Goal: Transaction & Acquisition: Purchase product/service

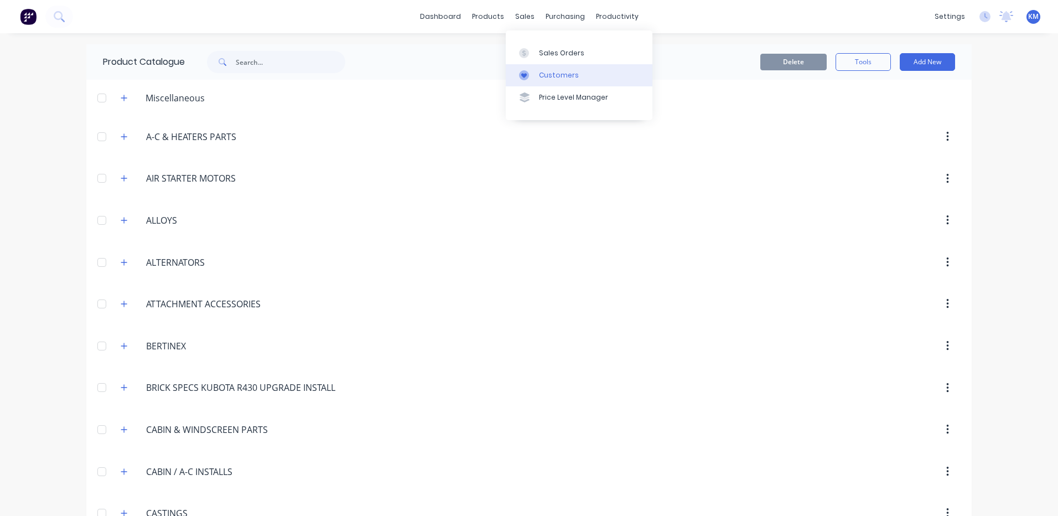
click at [531, 68] on link "Customers" at bounding box center [579, 75] width 147 height 22
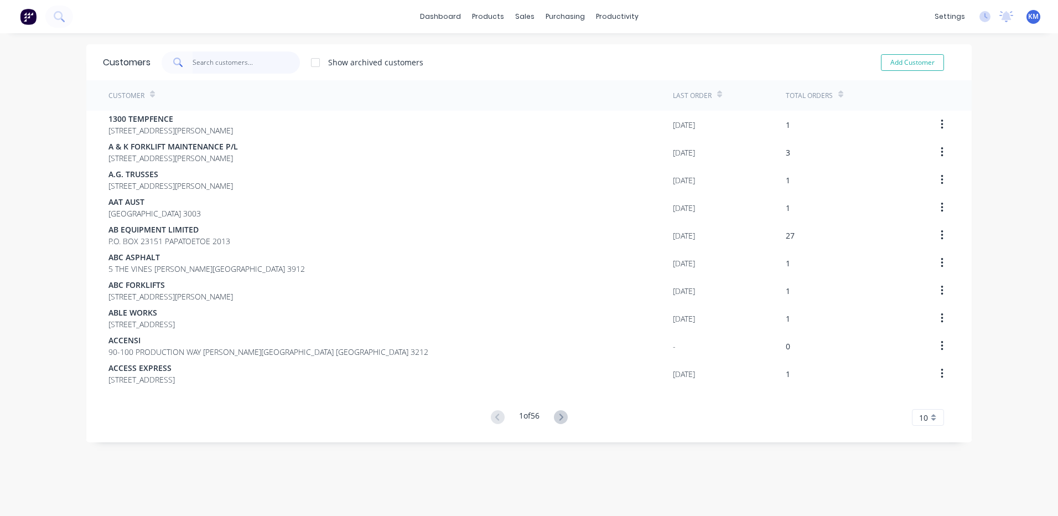
click at [245, 58] on input "text" at bounding box center [247, 62] width 108 height 22
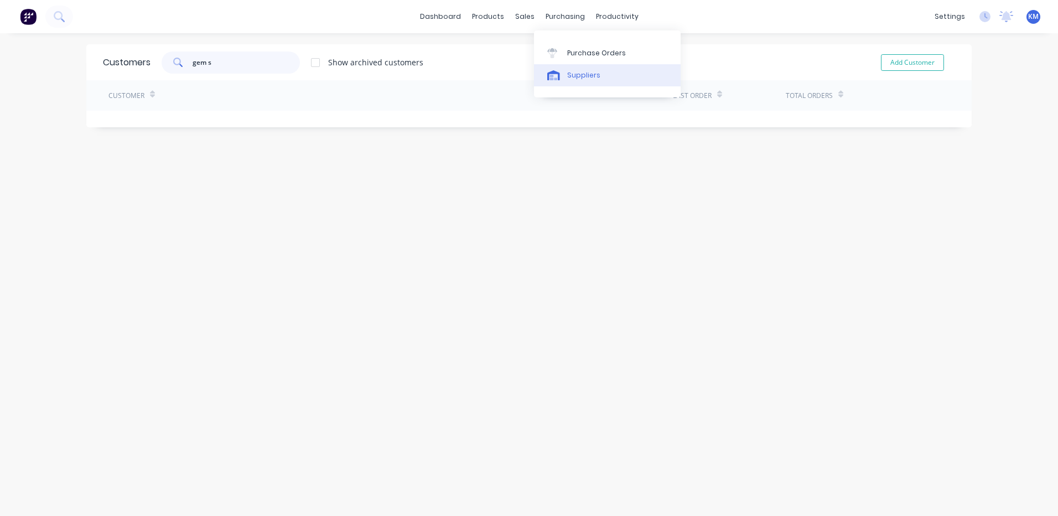
type input "gem s"
click at [560, 75] on div at bounding box center [555, 75] width 17 height 10
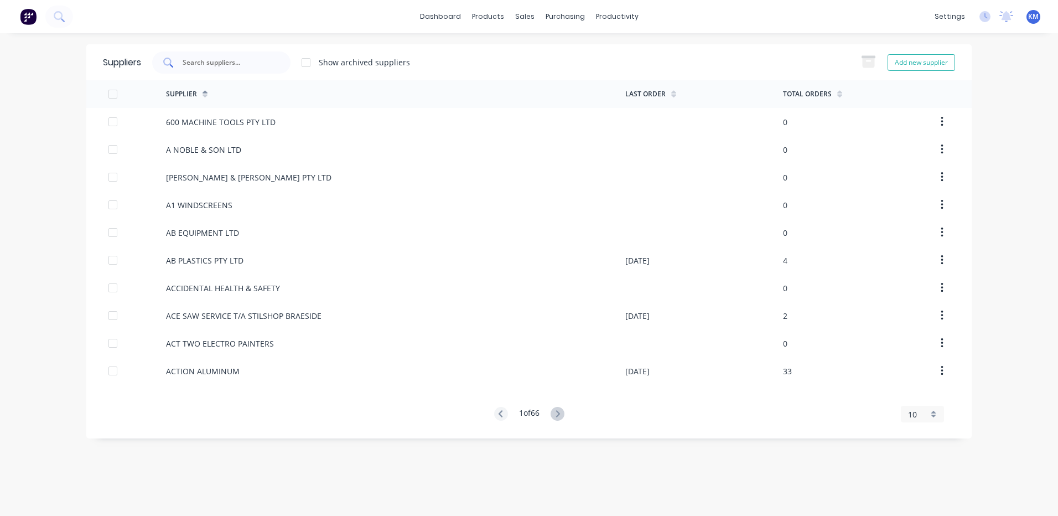
click at [254, 64] on input "text" at bounding box center [228, 62] width 92 height 11
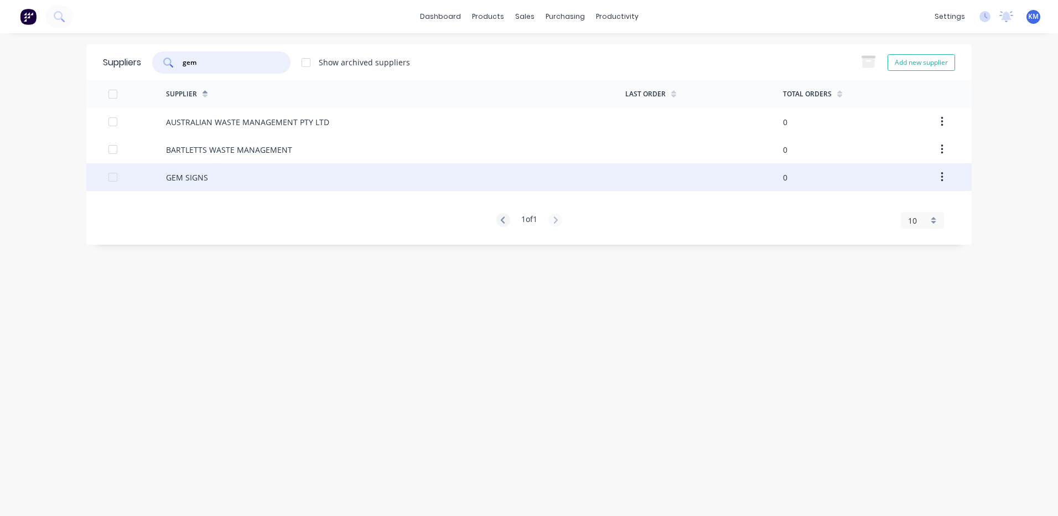
type input "gem"
click at [313, 177] on div "GEM SIGNS" at bounding box center [395, 177] width 459 height 28
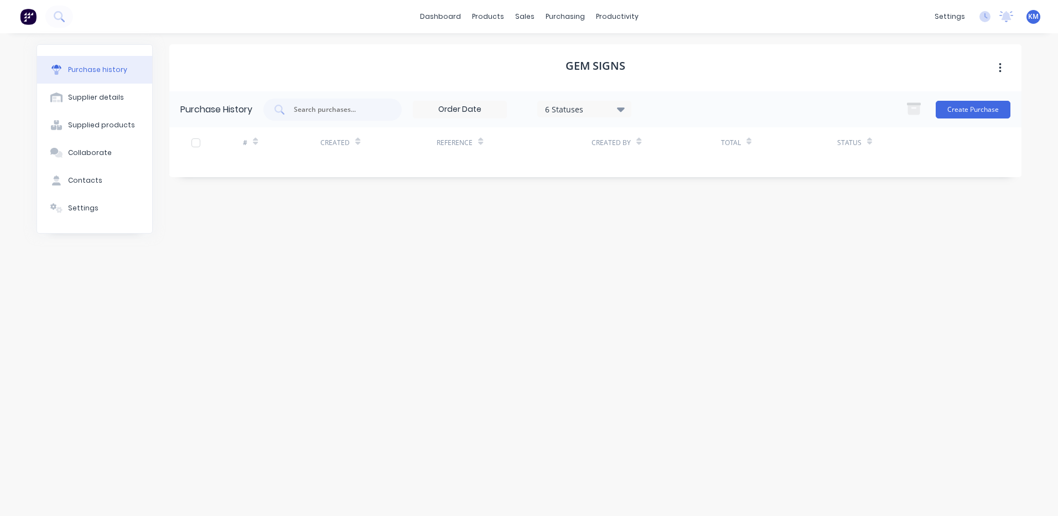
click at [451, 82] on div "GEM SIGNS" at bounding box center [595, 67] width 852 height 47
click at [496, 45] on link "Product Catalogue" at bounding box center [542, 53] width 147 height 22
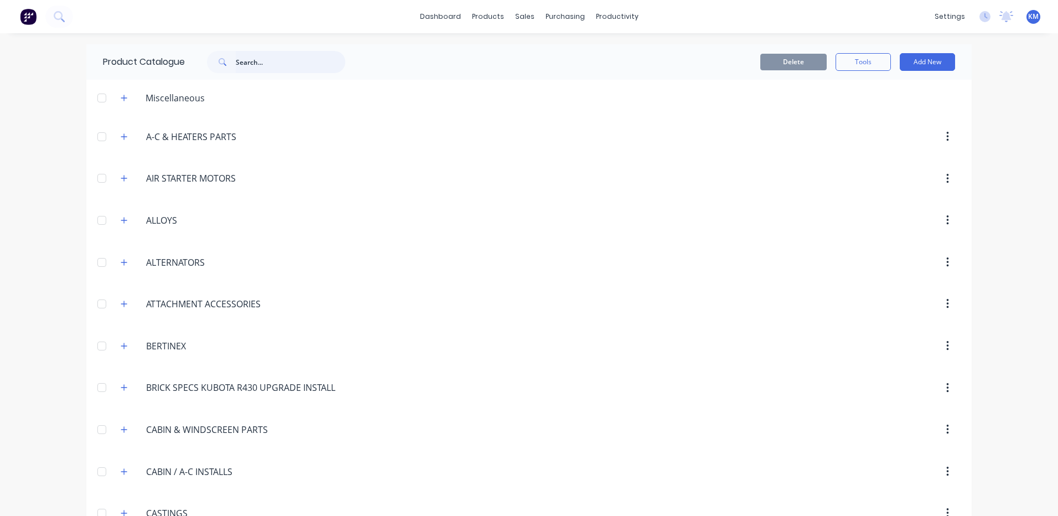
click at [271, 66] on input "text" at bounding box center [291, 62] width 110 height 22
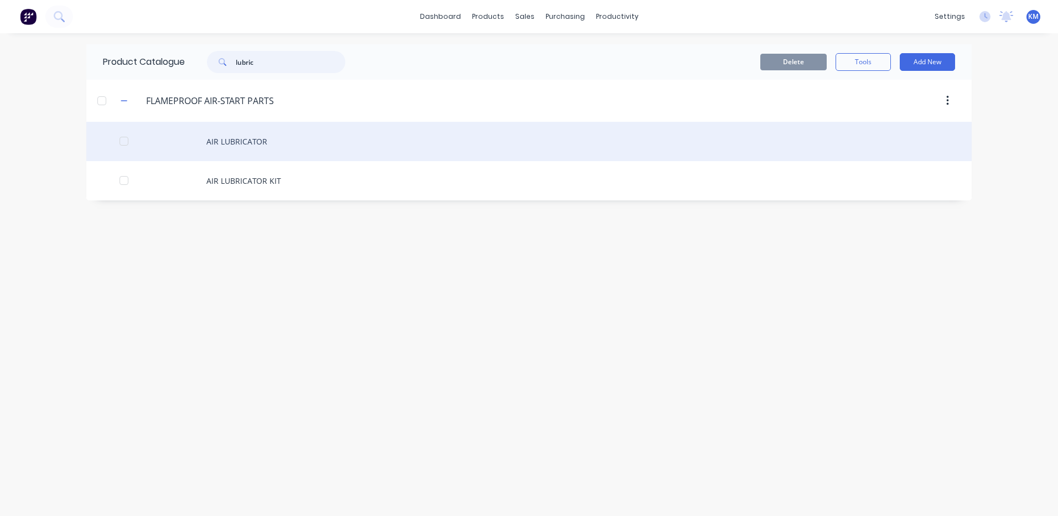
type input "lubric"
click at [317, 136] on div "AIR LUBRICATOR" at bounding box center [529, 141] width 886 height 39
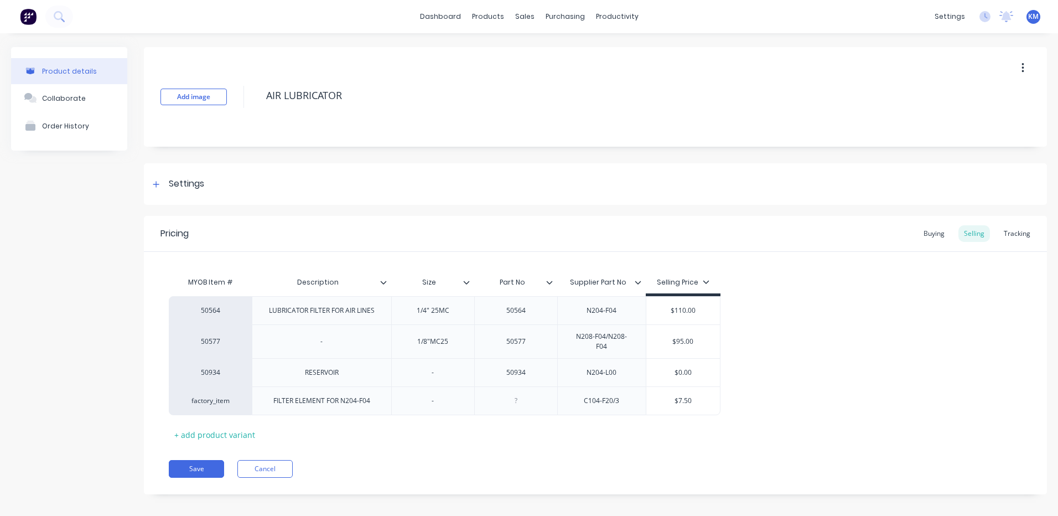
type textarea "x"
click at [938, 236] on div "Buying" at bounding box center [934, 233] width 32 height 17
click at [936, 232] on div "Buying" at bounding box center [934, 233] width 32 height 17
click at [971, 235] on div "Selling" at bounding box center [975, 233] width 32 height 17
type input "$0.00"
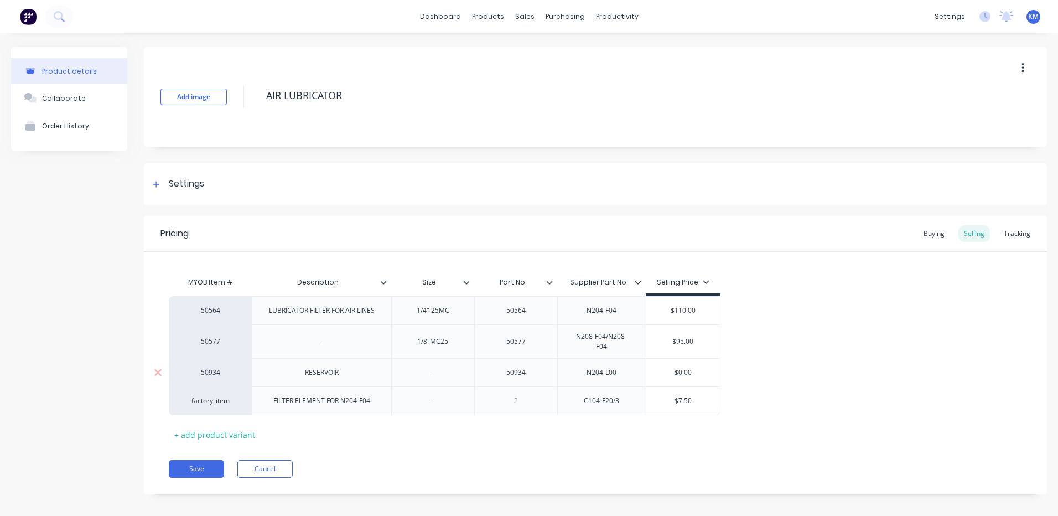
click at [679, 367] on input "$0.00" at bounding box center [683, 372] width 74 height 10
click at [942, 231] on div "Buying" at bounding box center [934, 233] width 32 height 17
click at [959, 232] on div "Selling" at bounding box center [975, 233] width 32 height 17
type input "$0.00"
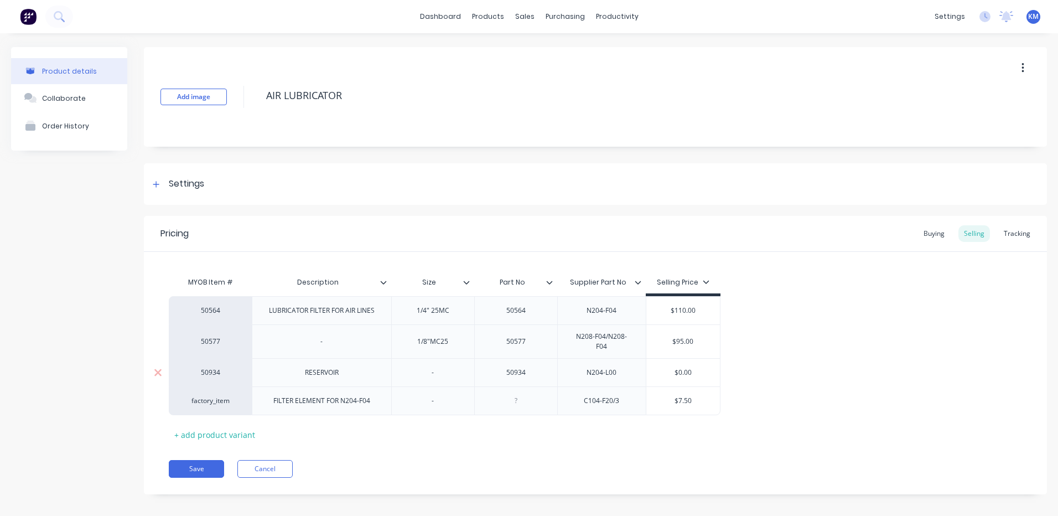
click at [690, 367] on input "$0.00" at bounding box center [683, 372] width 74 height 10
type textarea "x"
type input "$13"
type textarea "x"
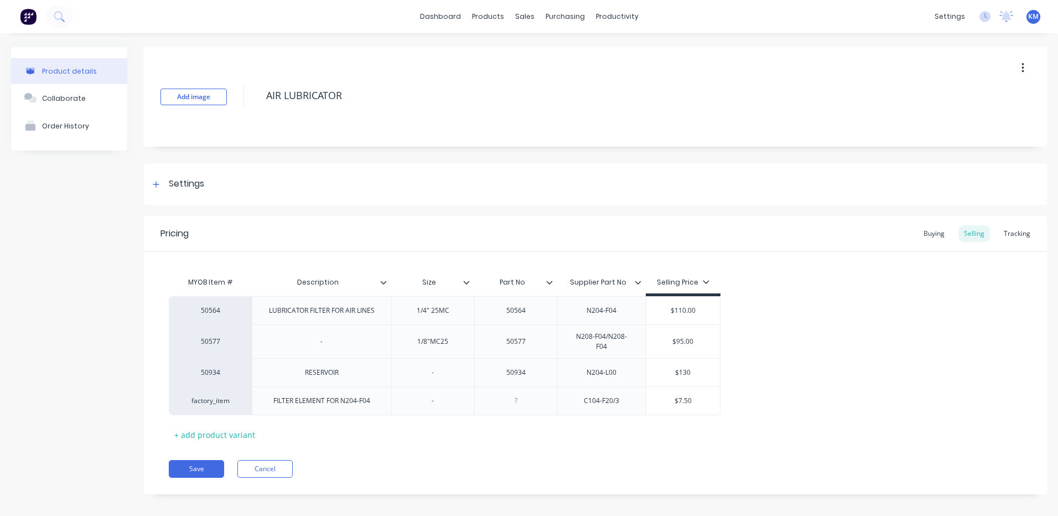
type input "$130"
click at [926, 236] on div "Buying" at bounding box center [934, 233] width 32 height 17
click at [959, 235] on div "Selling" at bounding box center [975, 233] width 32 height 17
click at [556, 73] on icon at bounding box center [553, 75] width 13 height 10
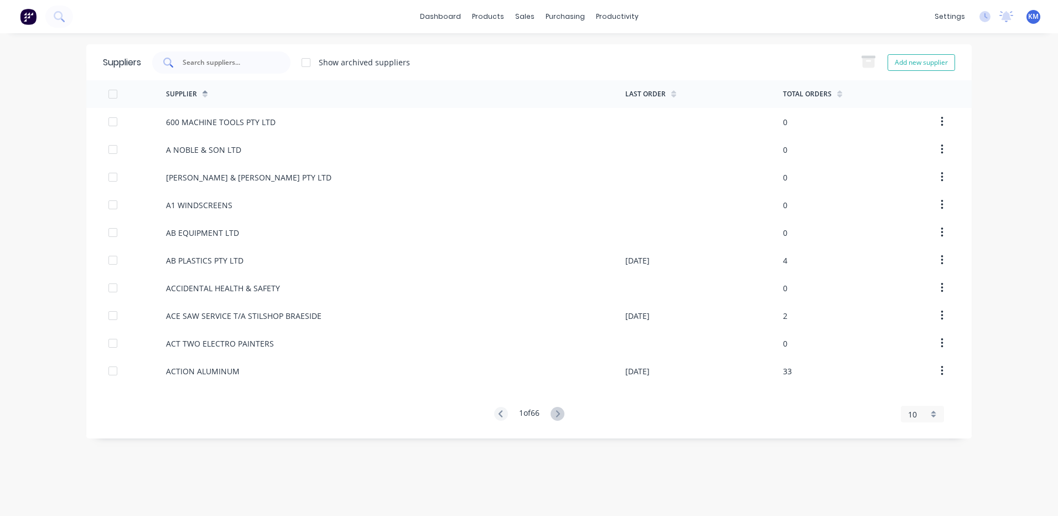
click at [238, 65] on input "text" at bounding box center [228, 62] width 92 height 11
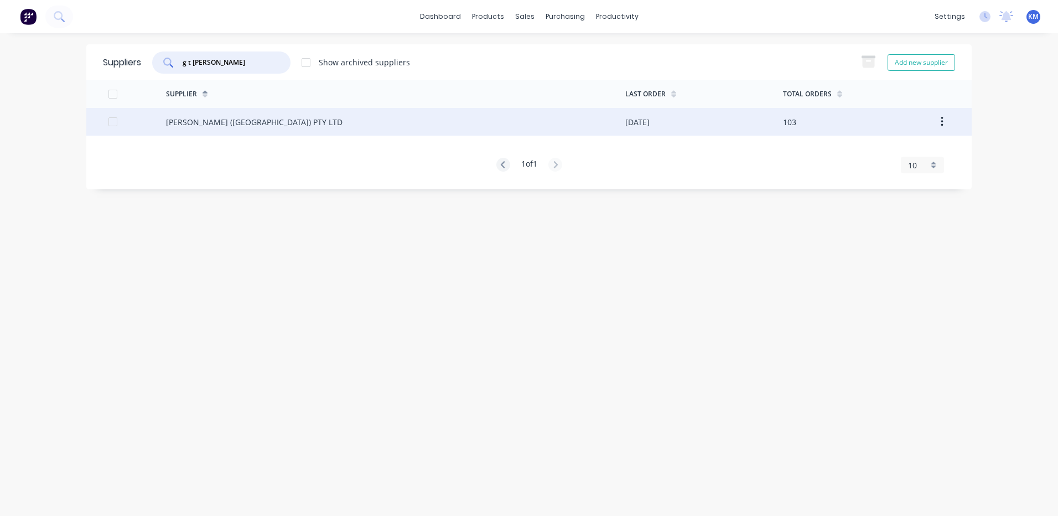
type input "g t jon"
click at [262, 120] on div "G T JONES (VIC) PTY LTD" at bounding box center [395, 122] width 459 height 28
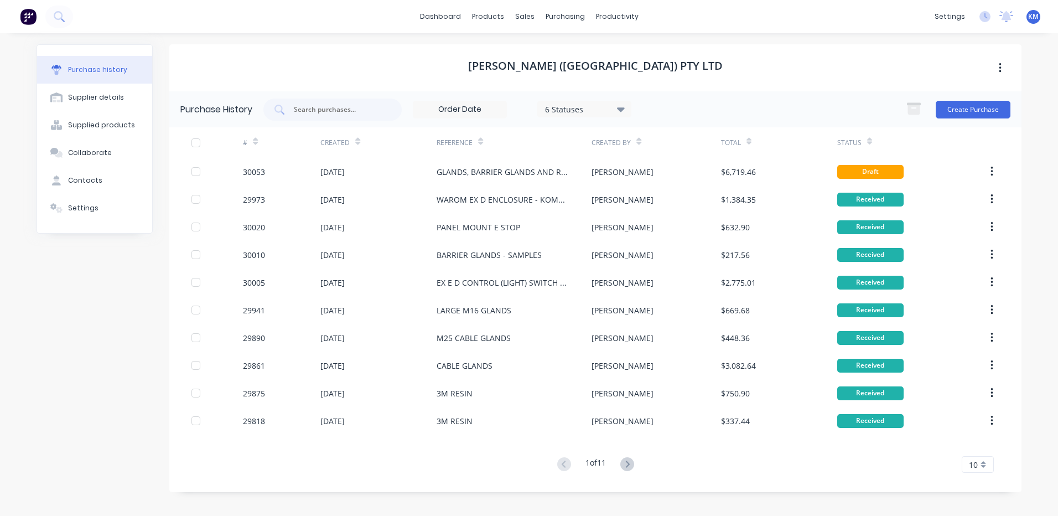
click at [635, 183] on div "Andrew" at bounding box center [656, 172] width 129 height 28
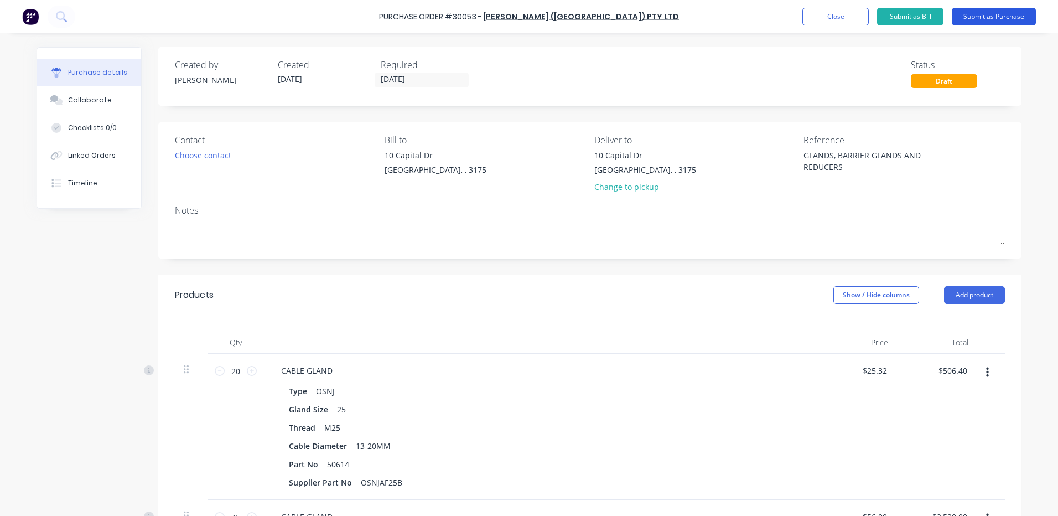
click at [1011, 9] on button "Submit as Purchase" at bounding box center [994, 17] width 84 height 18
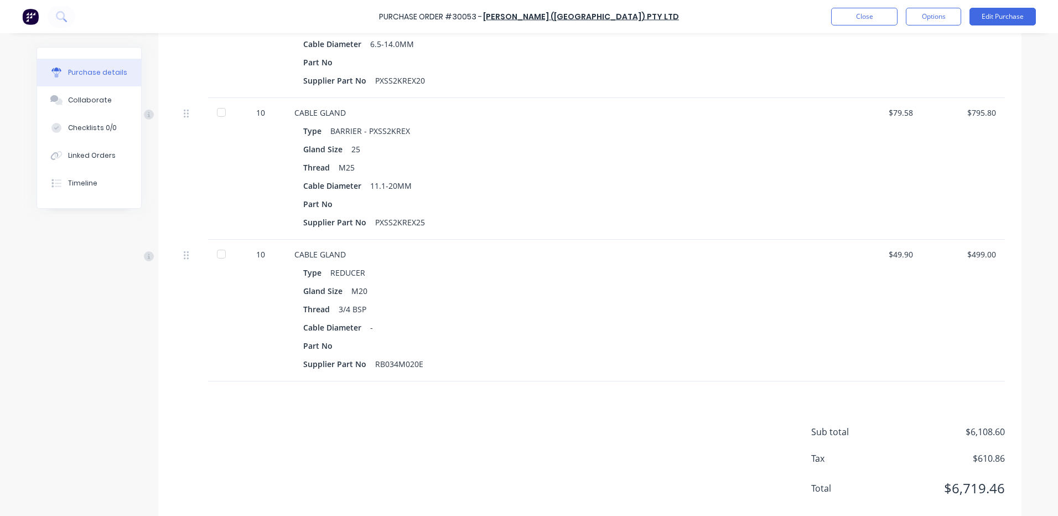
scroll to position [664, 0]
click at [918, 15] on button "Options" at bounding box center [933, 17] width 55 height 18
click at [894, 40] on div "Print / Email" at bounding box center [908, 45] width 85 height 16
click at [881, 63] on div "With pricing" at bounding box center [908, 67] width 85 height 16
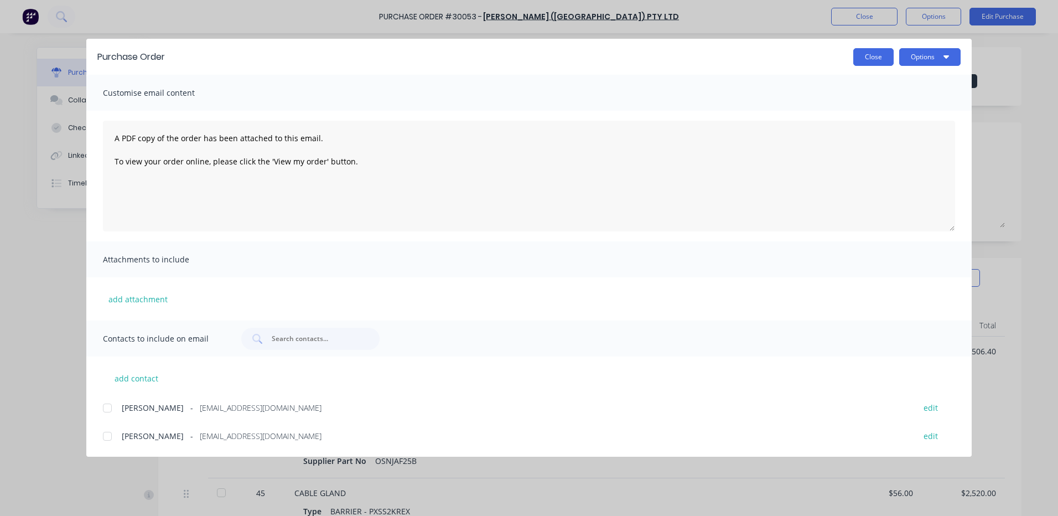
click at [876, 57] on button "Close" at bounding box center [873, 57] width 40 height 18
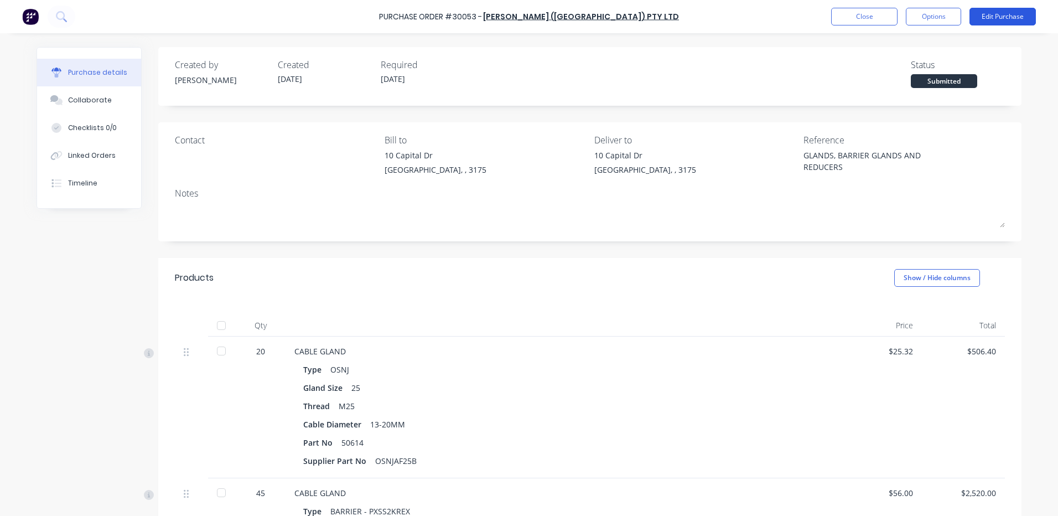
click at [980, 13] on button "Edit Purchase" at bounding box center [1003, 17] width 66 height 18
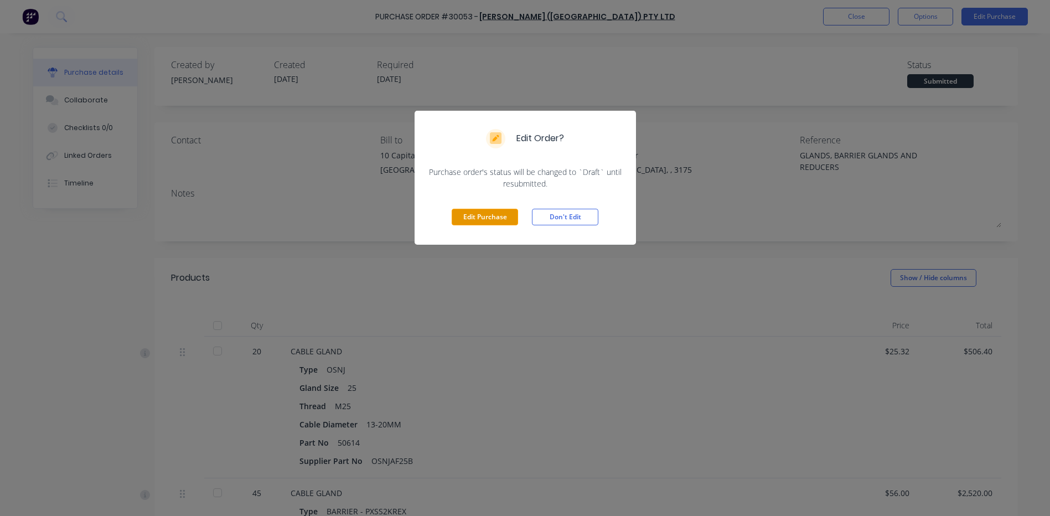
click at [468, 214] on button "Edit Purchase" at bounding box center [485, 217] width 66 height 17
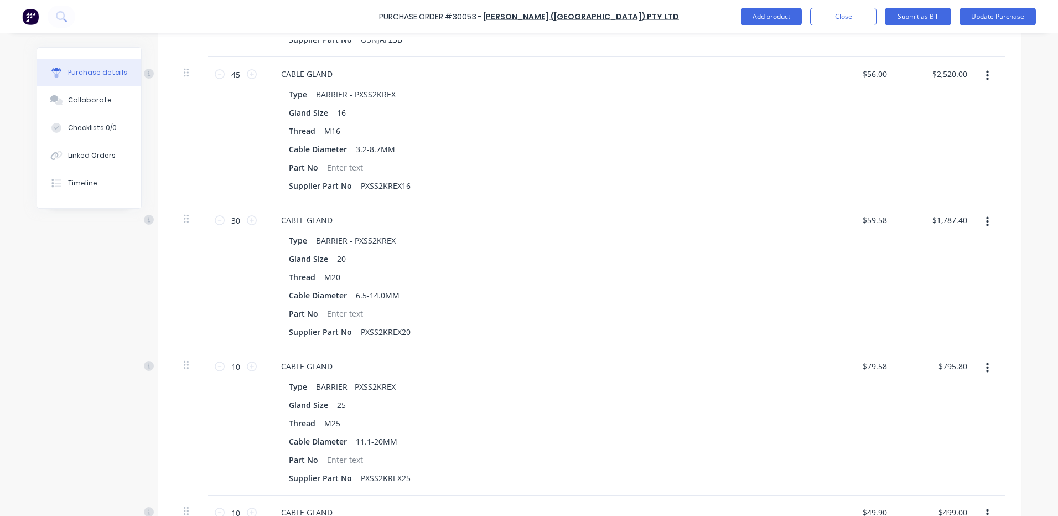
scroll to position [802, 0]
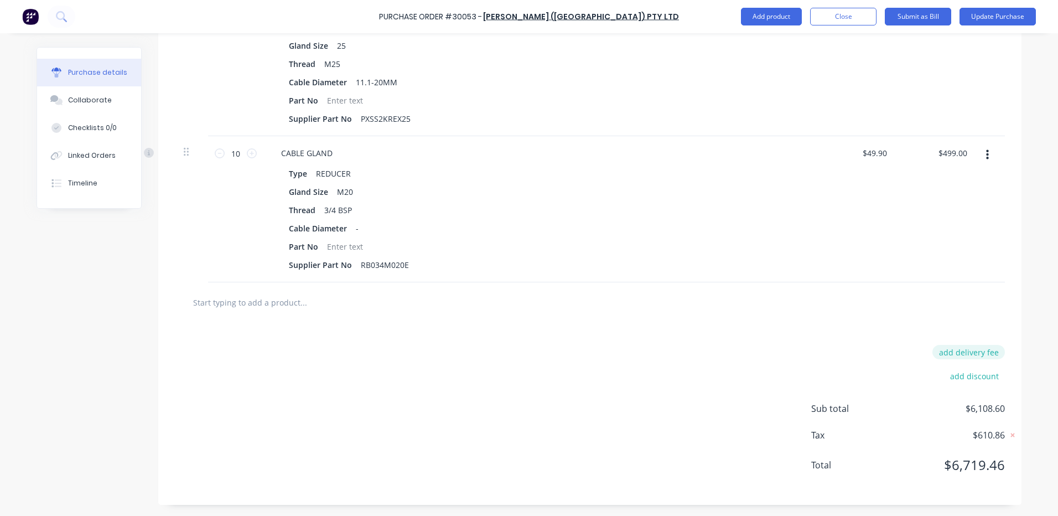
type textarea "x"
click at [964, 347] on button "add delivery fee" at bounding box center [969, 352] width 73 height 14
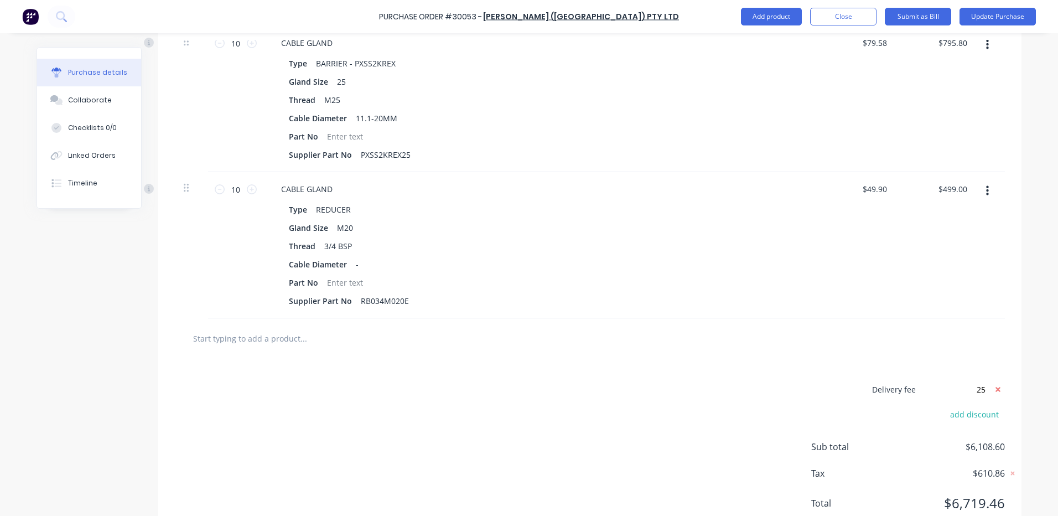
scroll to position [747, 0]
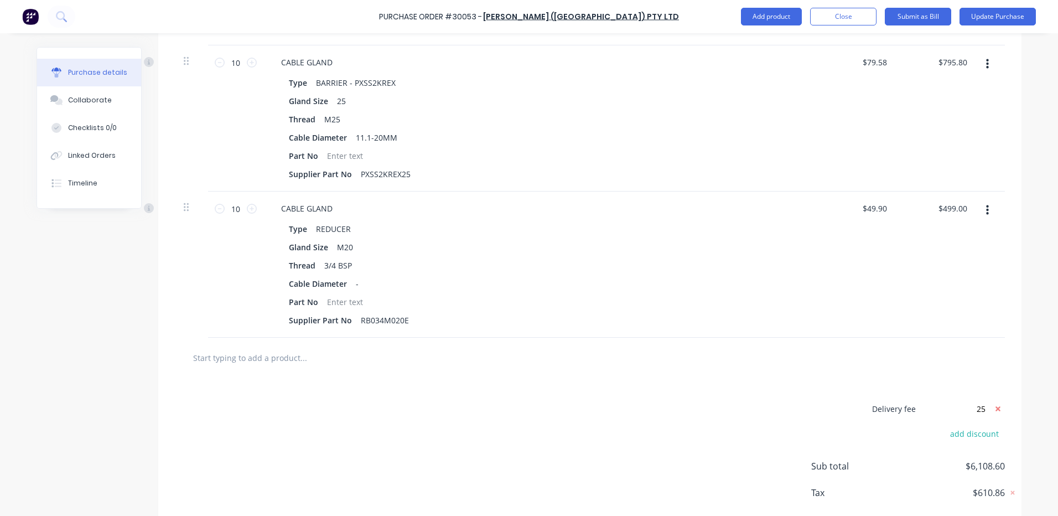
type input "25"
type textarea "x"
type input "$25.00"
click at [952, 333] on div "$499.00 $499.00" at bounding box center [937, 264] width 80 height 146
click at [991, 15] on button "Update Purchase" at bounding box center [998, 17] width 76 height 18
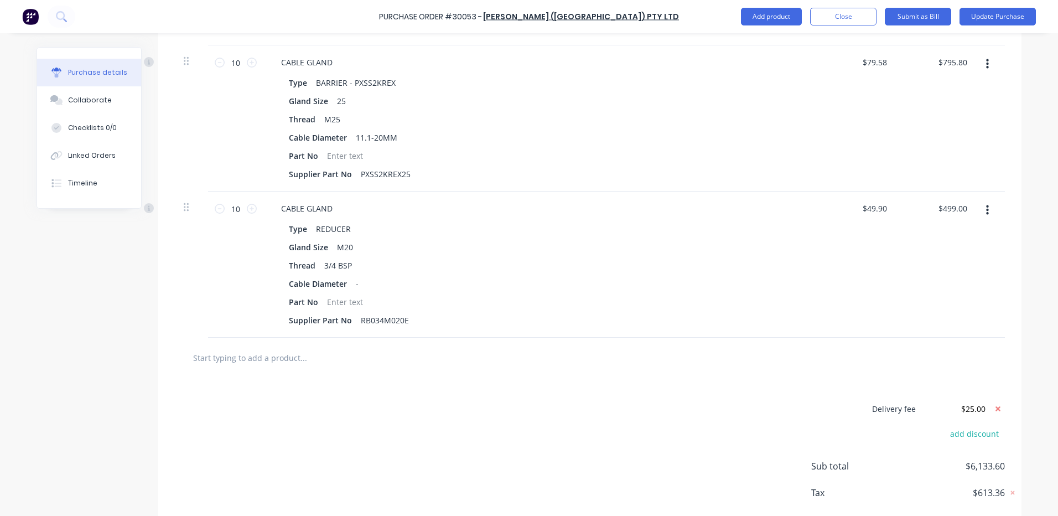
scroll to position [0, 0]
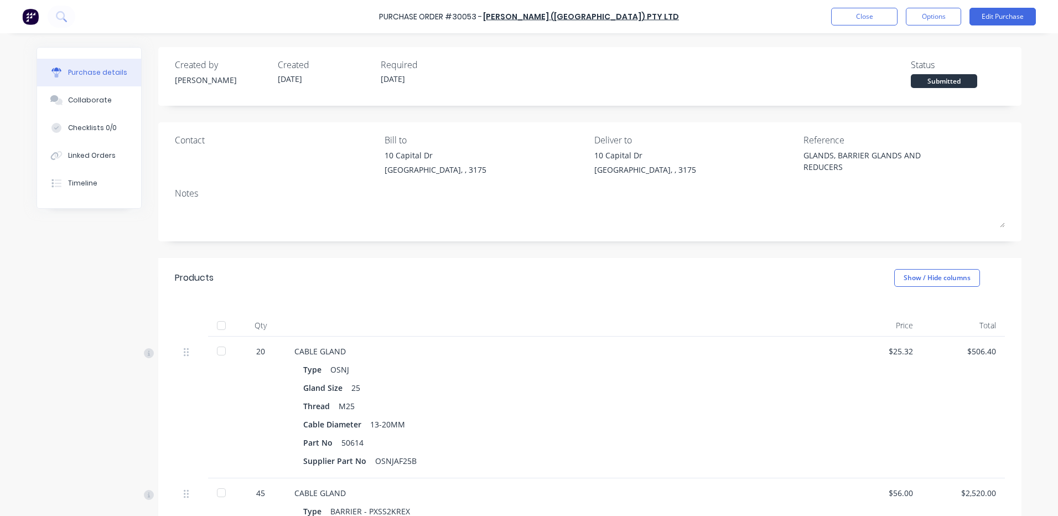
click at [941, 15] on button "Options" at bounding box center [933, 17] width 55 height 18
click at [921, 46] on div "Print / Email" at bounding box center [908, 45] width 85 height 16
click at [903, 65] on div "With pricing" at bounding box center [908, 67] width 85 height 16
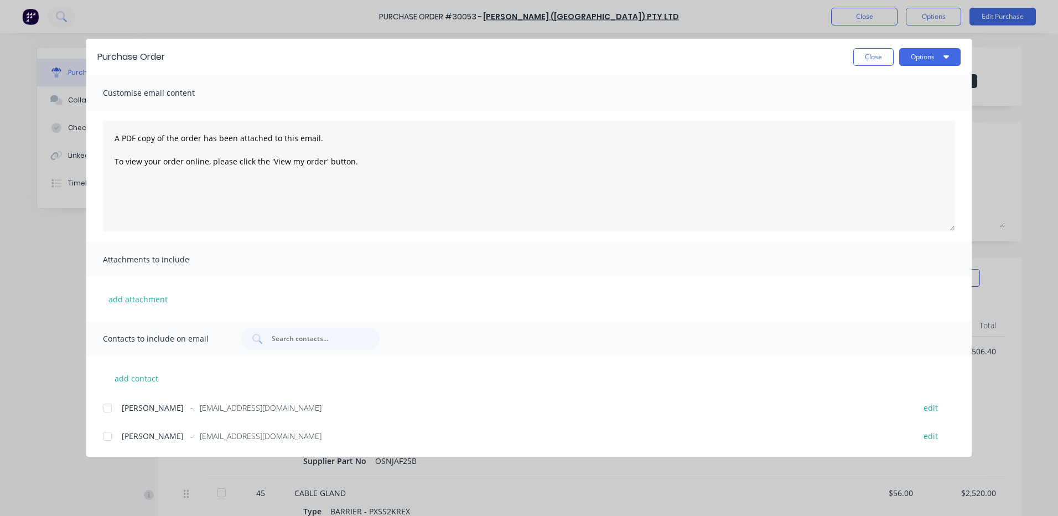
drag, startPoint x: 105, startPoint y: 432, endPoint x: 147, endPoint y: 412, distance: 46.5
click at [106, 431] on div at bounding box center [107, 436] width 22 height 22
click at [949, 56] on icon "button" at bounding box center [947, 56] width 6 height 3
click at [894, 127] on div "Email" at bounding box center [908, 129] width 85 height 16
click at [881, 57] on button "Close" at bounding box center [873, 57] width 40 height 18
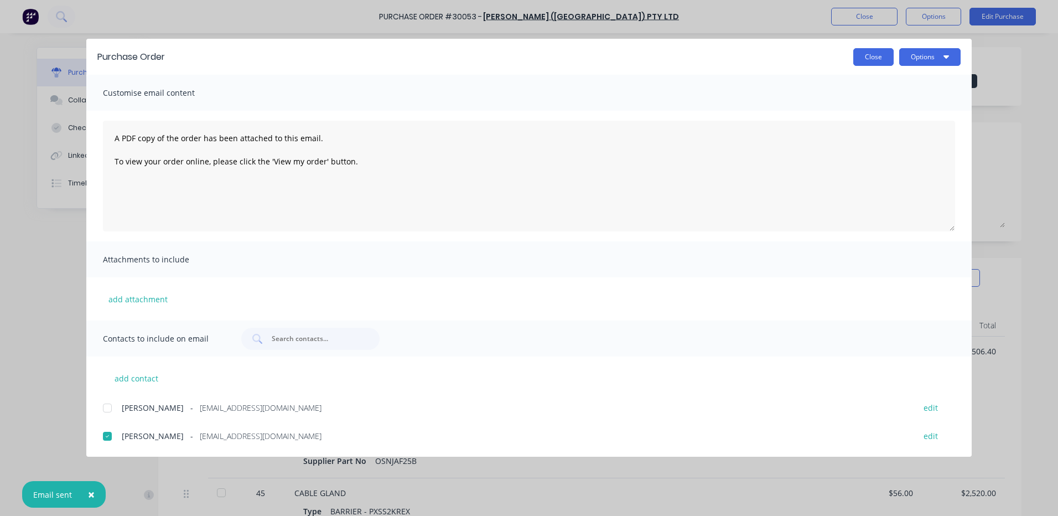
type textarea "x"
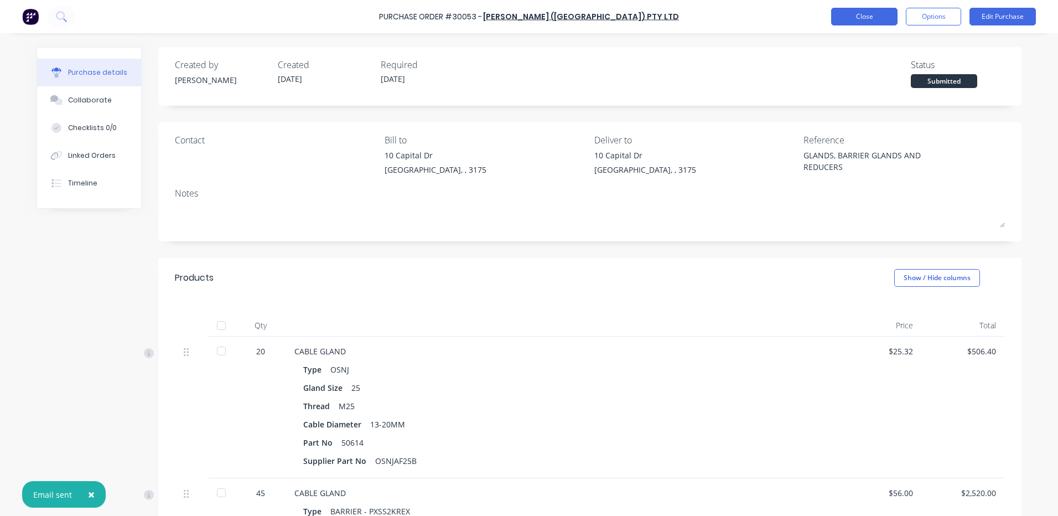
click at [872, 9] on button "Close" at bounding box center [864, 17] width 66 height 18
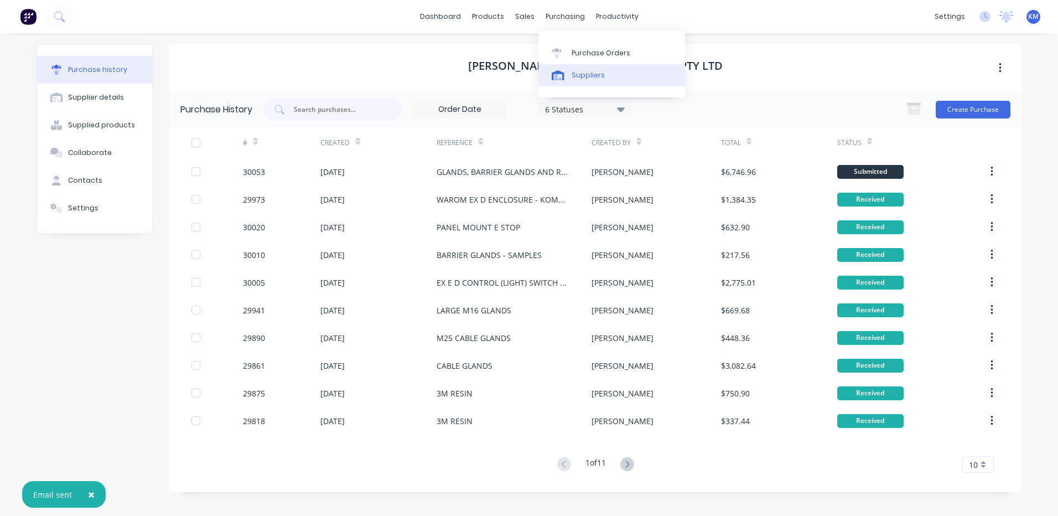
click at [580, 81] on link "Suppliers" at bounding box center [612, 75] width 147 height 22
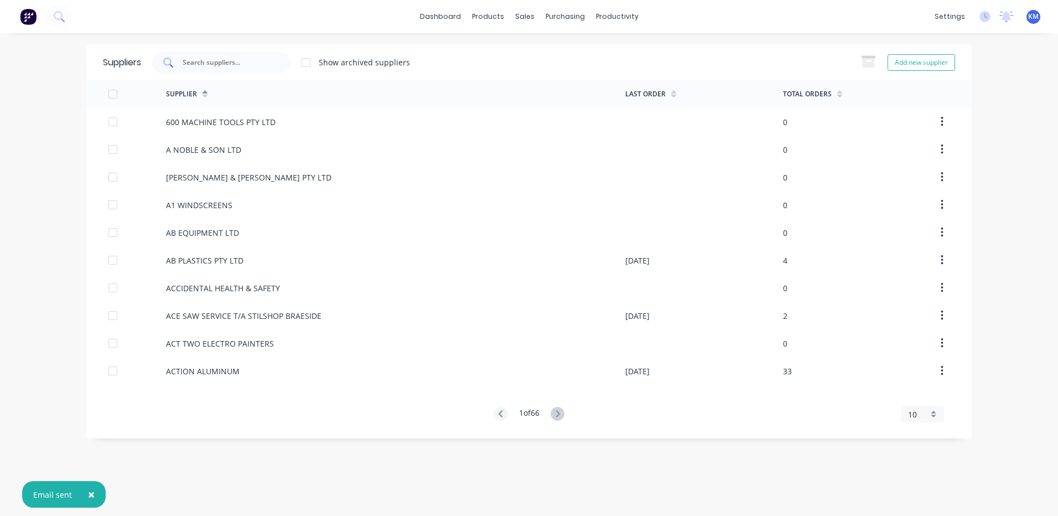
click at [250, 55] on div at bounding box center [221, 62] width 138 height 22
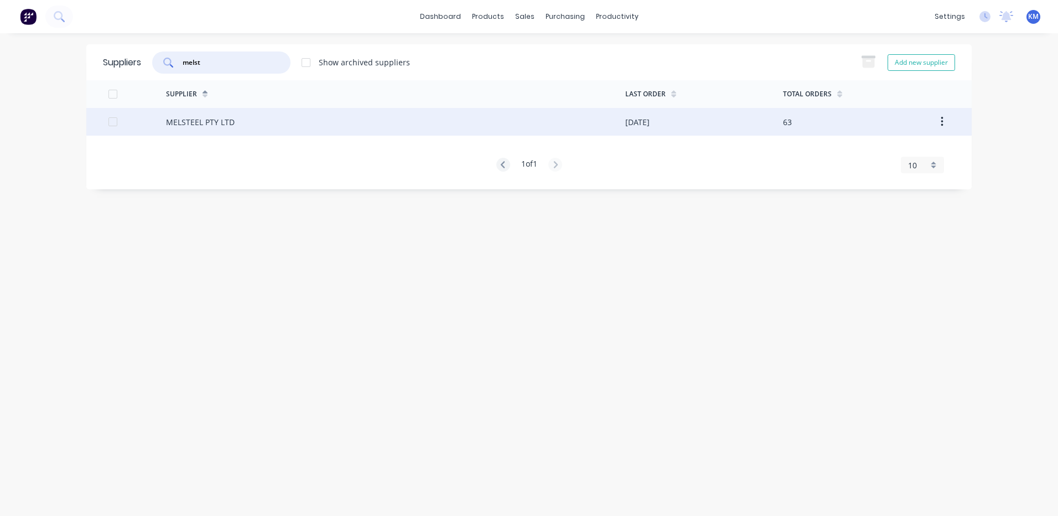
type input "melst"
click at [374, 116] on div "MELSTEEL PTY LTD" at bounding box center [395, 122] width 459 height 28
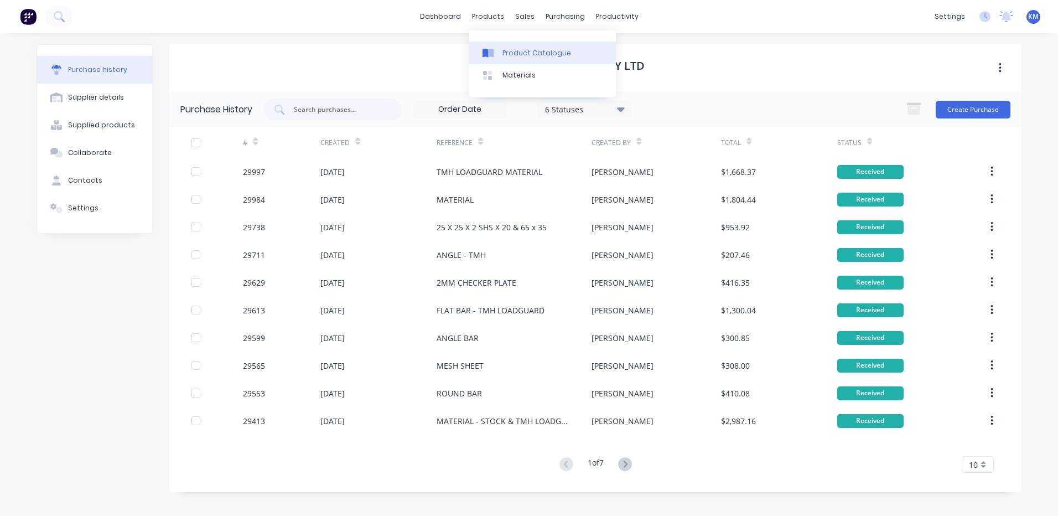
click at [506, 50] on div "Product Catalogue" at bounding box center [537, 53] width 69 height 10
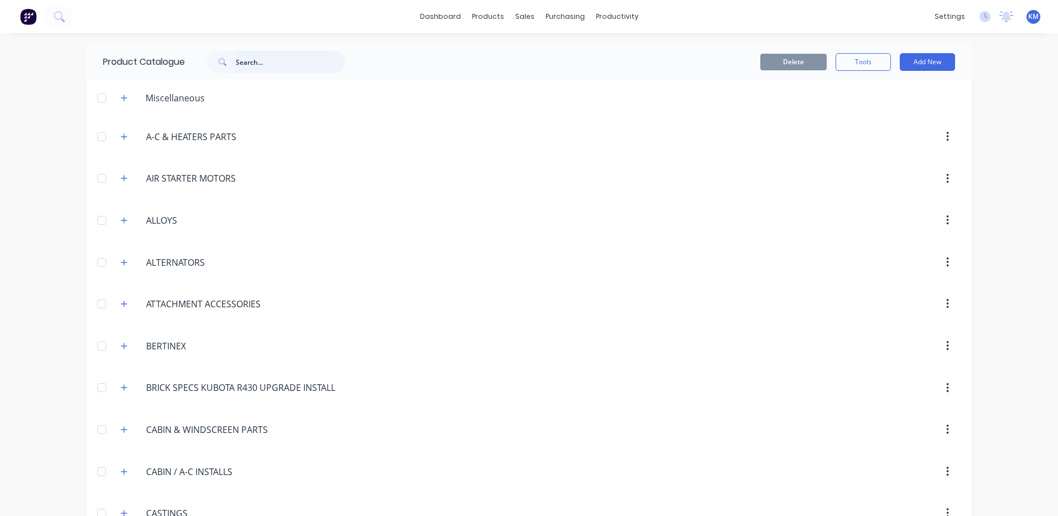
click at [318, 61] on input "text" at bounding box center [291, 62] width 110 height 22
type input "hollow"
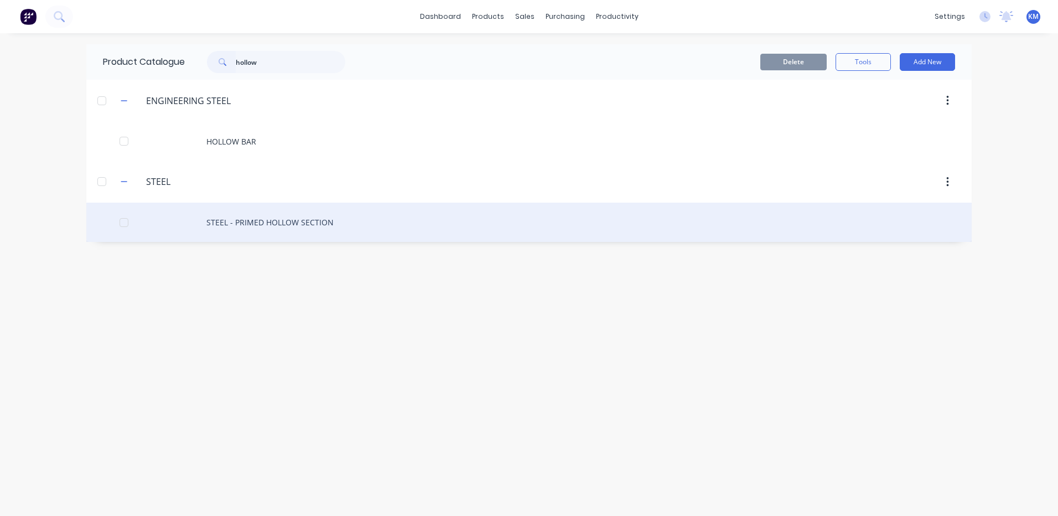
click at [347, 227] on div "STEEL - PRIMED HOLLOW SECTION" at bounding box center [529, 222] width 886 height 39
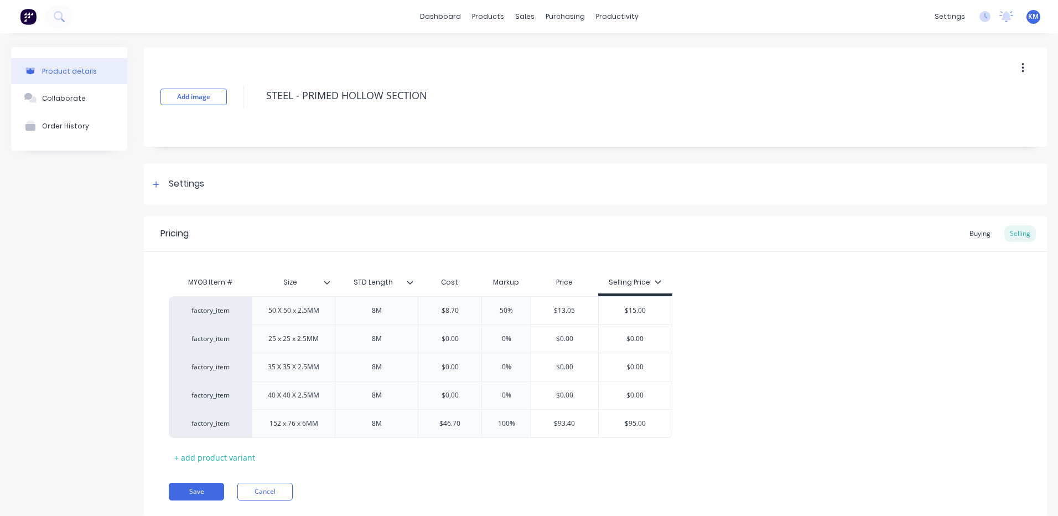
type textarea "x"
click at [965, 239] on div "Buying" at bounding box center [980, 233] width 32 height 17
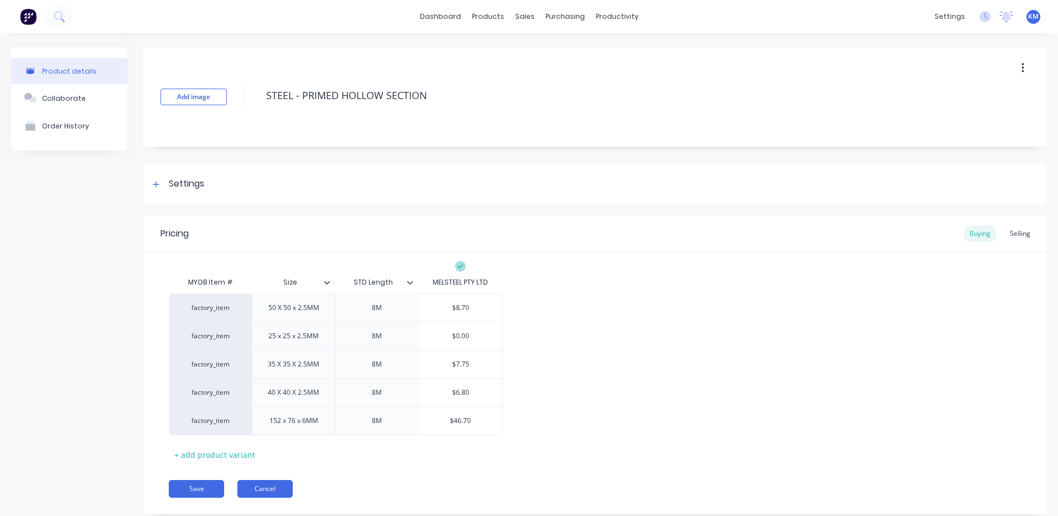
click at [271, 483] on button "Cancel" at bounding box center [264, 489] width 55 height 18
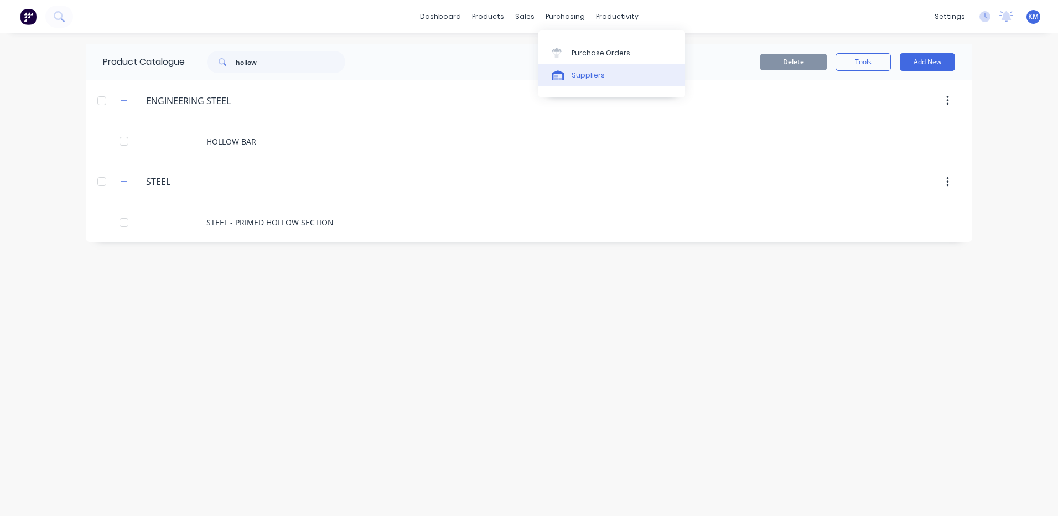
click at [568, 70] on link "Suppliers" at bounding box center [612, 75] width 147 height 22
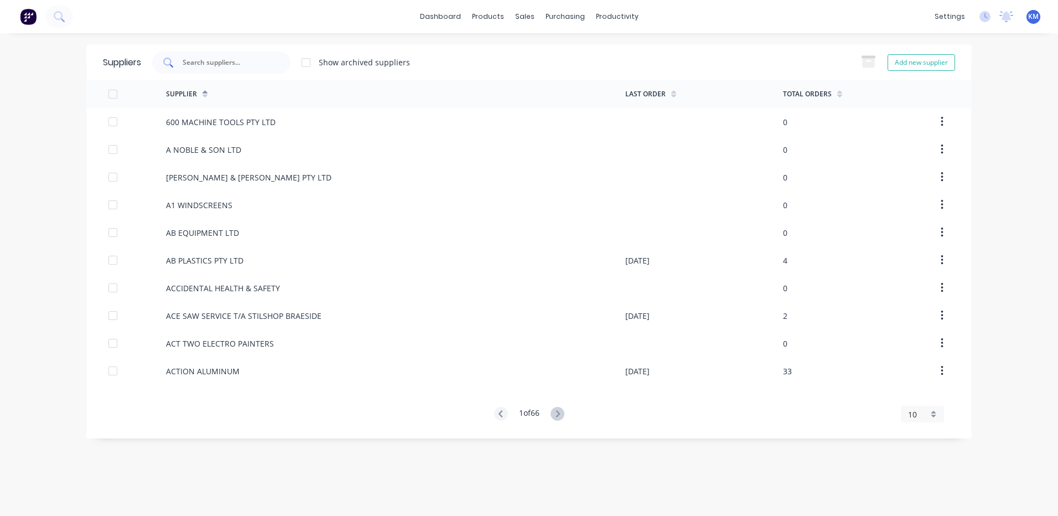
click at [251, 64] on input "text" at bounding box center [228, 62] width 92 height 11
click at [502, 59] on link "Product Catalogue" at bounding box center [542, 53] width 147 height 22
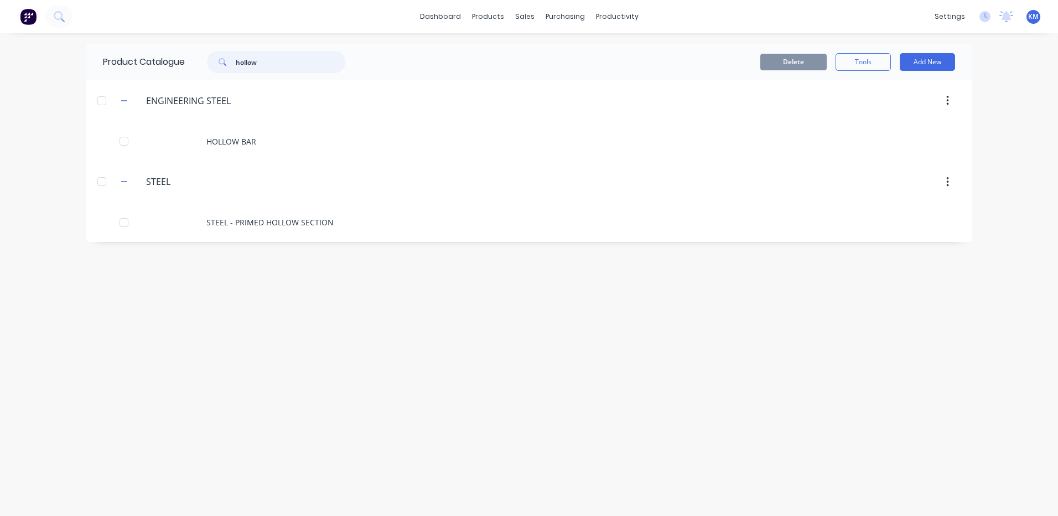
click at [305, 51] on input "hollow" at bounding box center [291, 62] width 110 height 22
click at [304, 53] on input "hollow" at bounding box center [291, 62] width 110 height 22
type input "barrier"
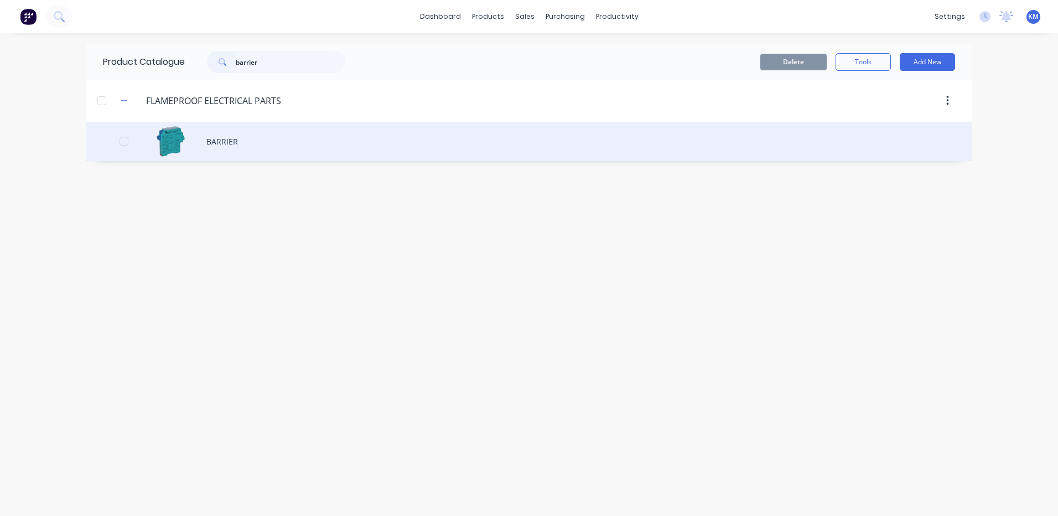
click at [334, 143] on div "BARRIER" at bounding box center [529, 141] width 886 height 39
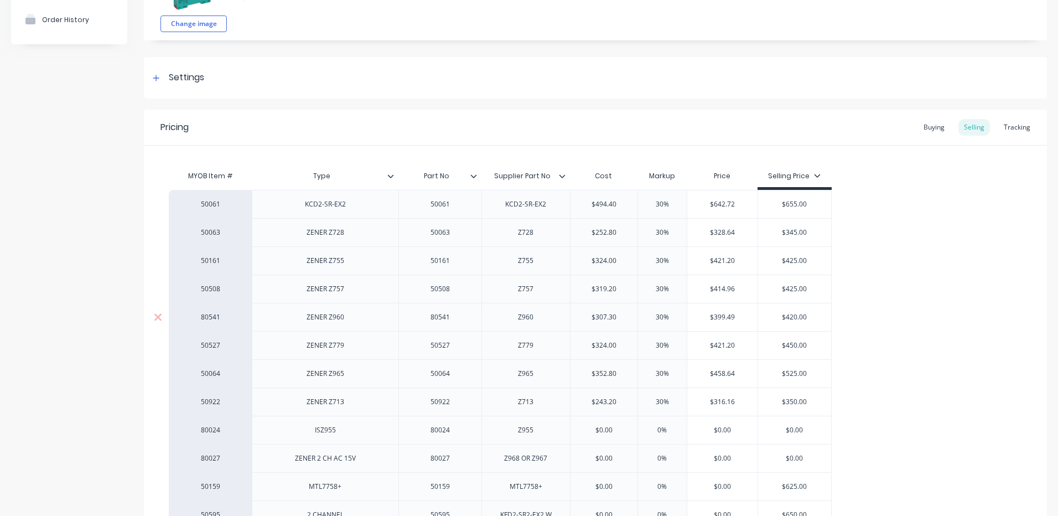
scroll to position [111, 0]
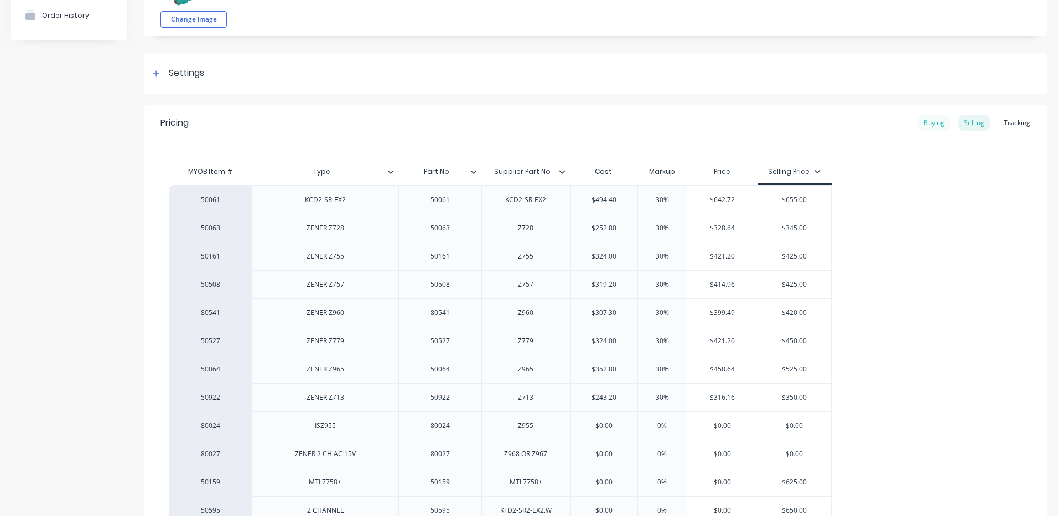
click at [937, 121] on div "Buying" at bounding box center [934, 123] width 32 height 17
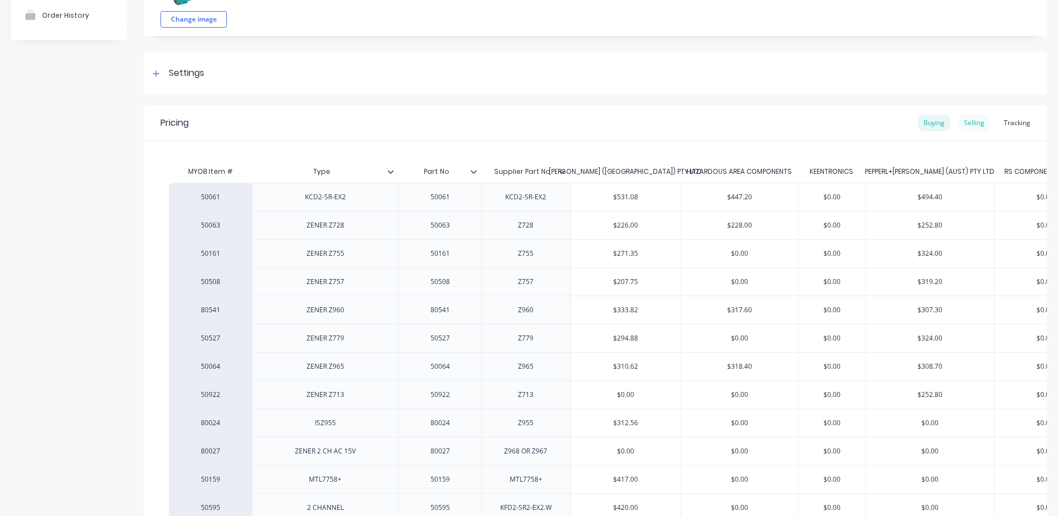
click at [974, 127] on div "Selling" at bounding box center [975, 123] width 32 height 17
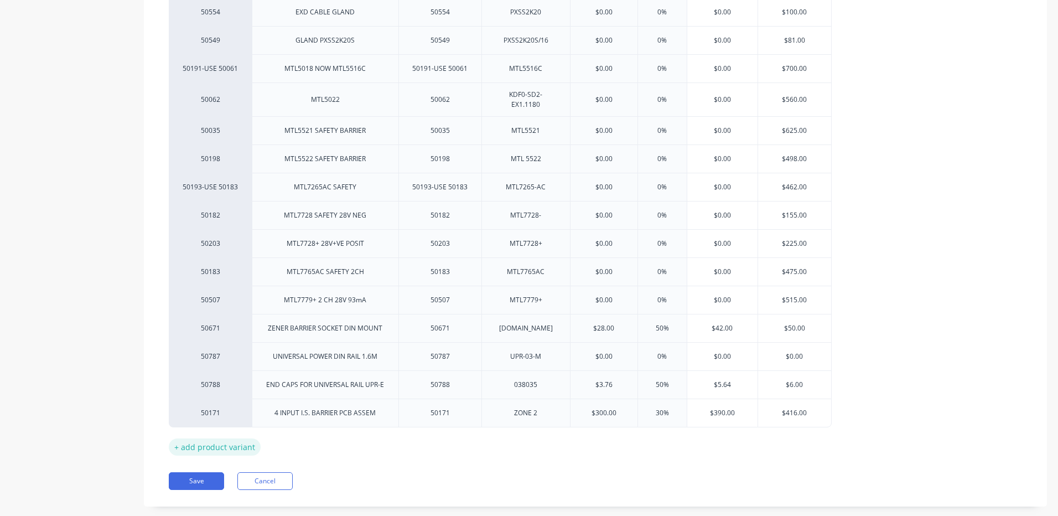
scroll to position [653, 0]
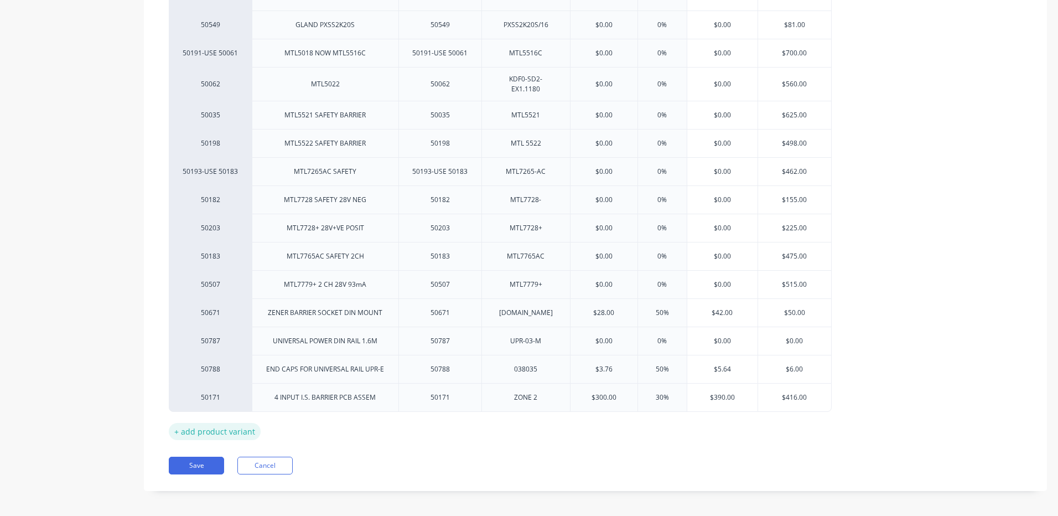
click at [215, 426] on div "+ add product variant" at bounding box center [215, 431] width 92 height 17
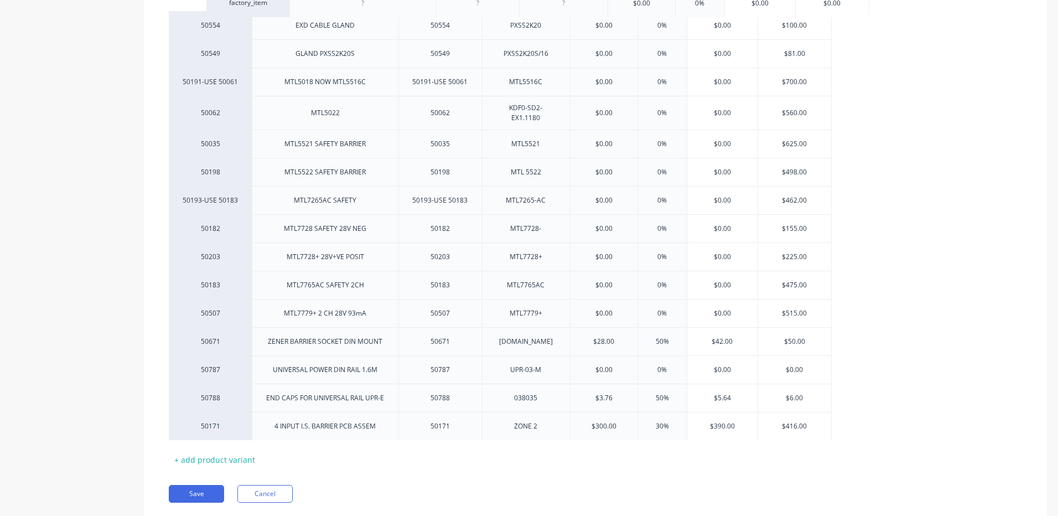
drag, startPoint x: 254, startPoint y: 425, endPoint x: 293, endPoint y: -8, distance: 434.5
click at [293, 0] on html "dashboard products sales purchasing productivity dashboard products Product Cat…" at bounding box center [529, 258] width 1058 height 516
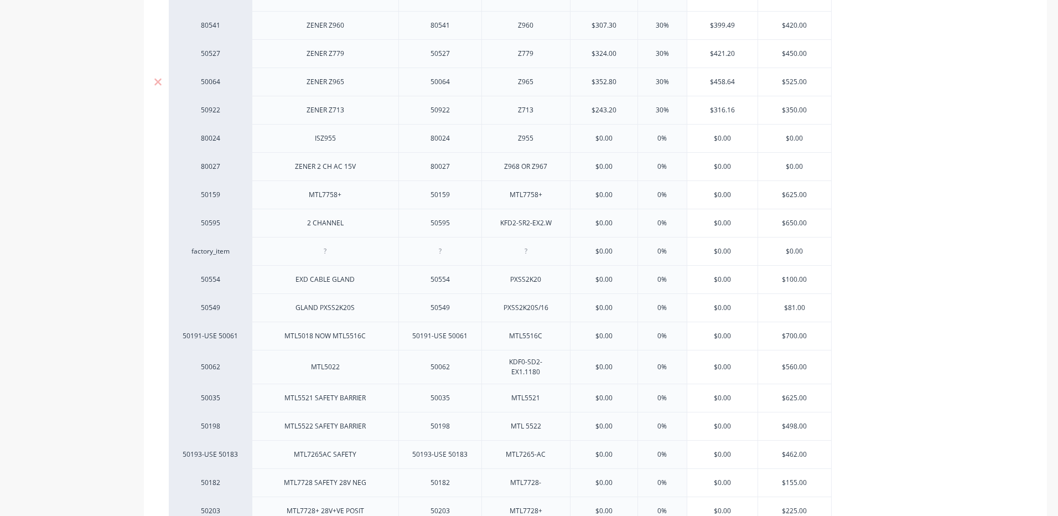
scroll to position [376, 0]
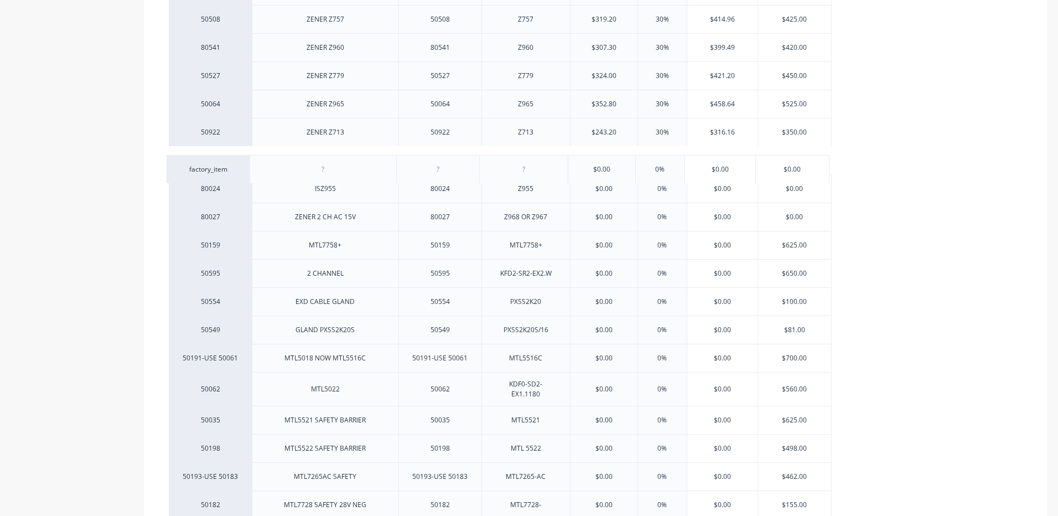
drag, startPoint x: 243, startPoint y: 283, endPoint x: 239, endPoint y: 173, distance: 109.7
click at [240, 173] on div "50061 KCD2-SR-EX2 50061 KCD2-SR-EX2 $494.40 30% $642.72 $655.00 50063 ZENER Z72…" at bounding box center [595, 318] width 853 height 796
type textarea "x"
click at [313, 162] on div at bounding box center [325, 160] width 55 height 14
type textarea "x"
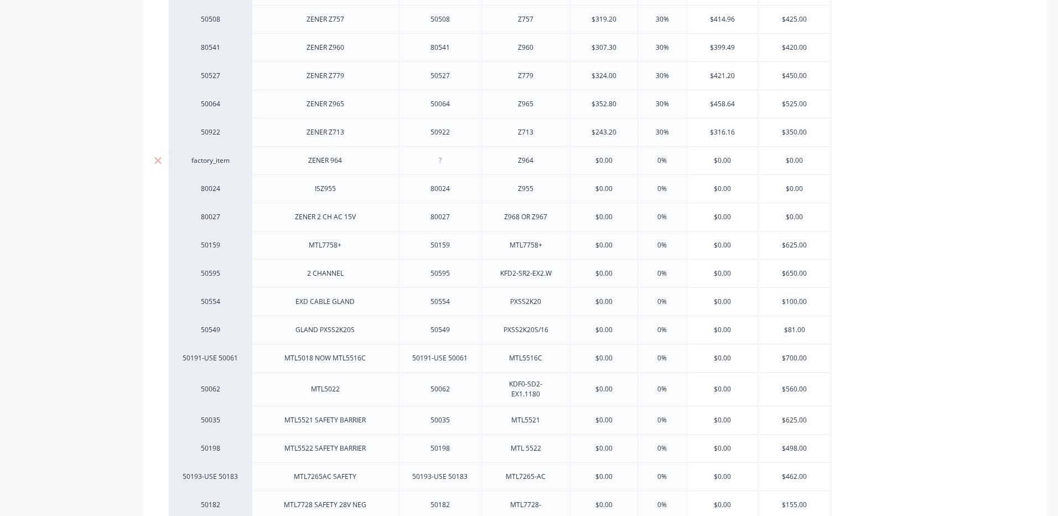
type input "$0.00"
type textarea "x"
type input "$"
type textarea "x"
type input "$34"
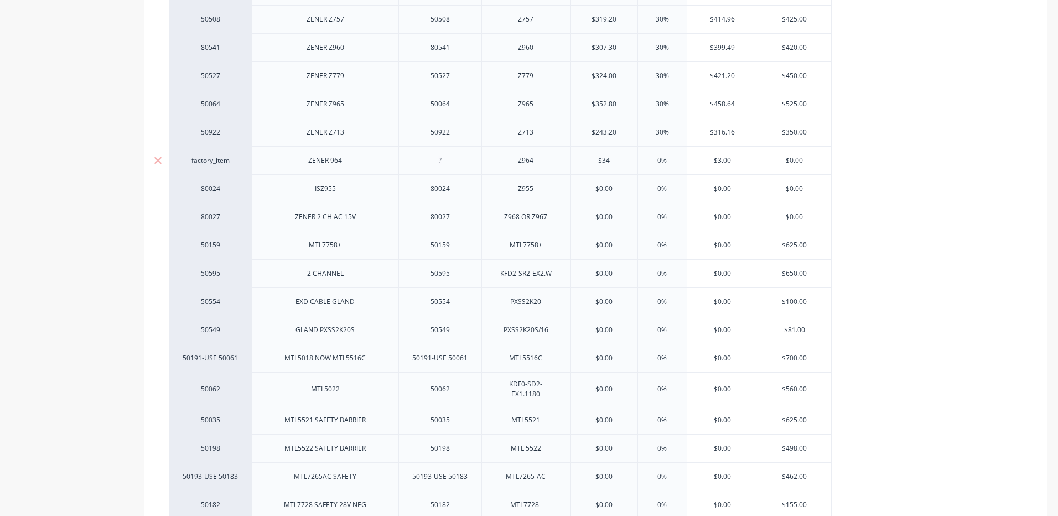
type textarea "x"
type input "$343"
type textarea "x"
type input "$343."
type textarea "x"
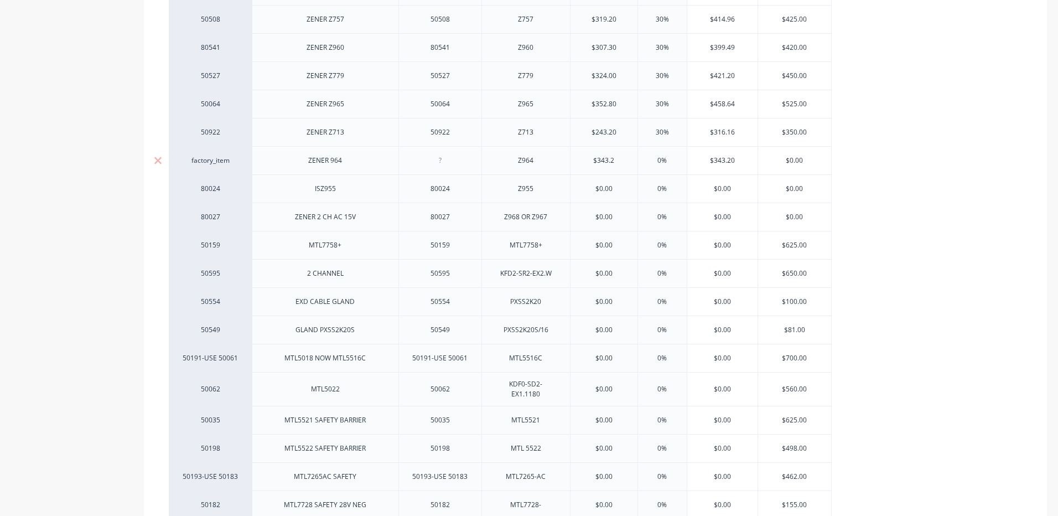
type input "$343.2"
type input "30%"
type textarea "x"
type input "30%"
type input "$446.16"
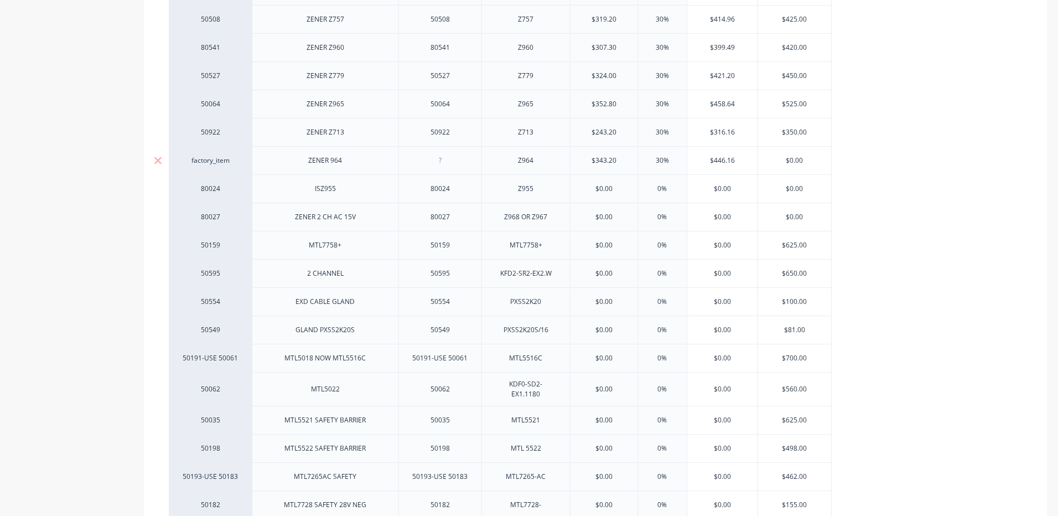
type input "$0.0"
type textarea "x"
type input "$0."
type textarea "x"
type input "$0"
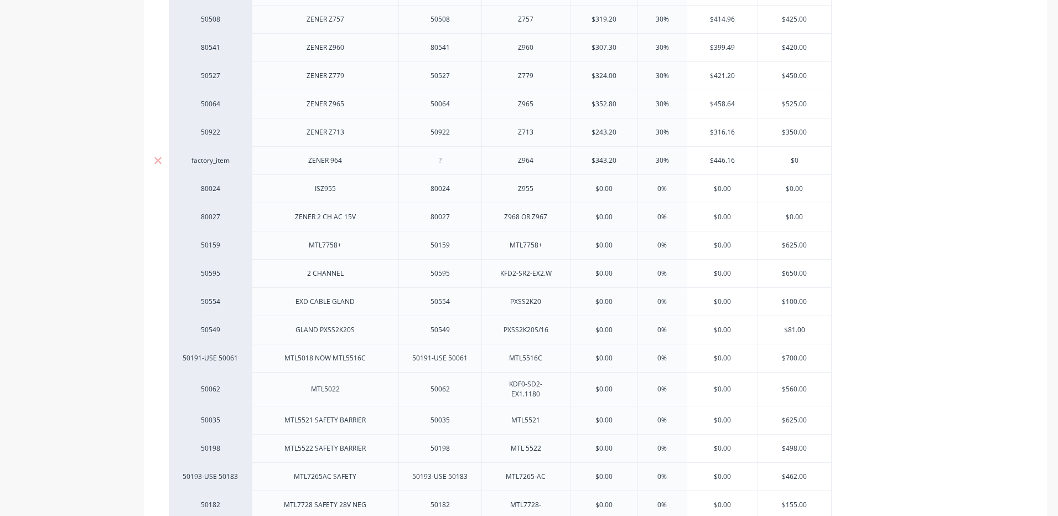
type textarea "x"
type input "$1"
type textarea "x"
type input "$18"
type textarea "x"
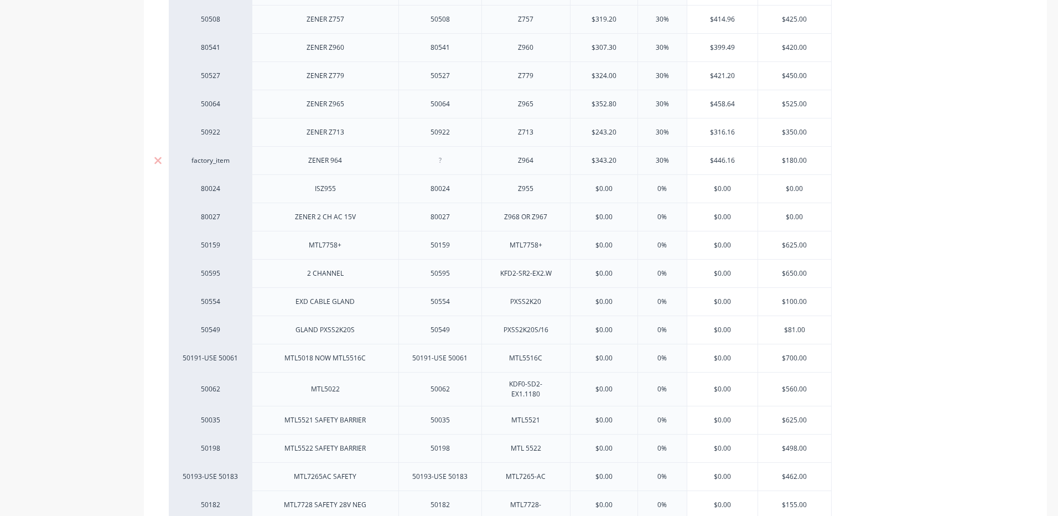
click at [803, 162] on input "$180" at bounding box center [795, 161] width 74 height 10
click at [803, 162] on input "$180.00" at bounding box center [795, 161] width 74 height 10
type input "$4"
type textarea "x"
type input "$480"
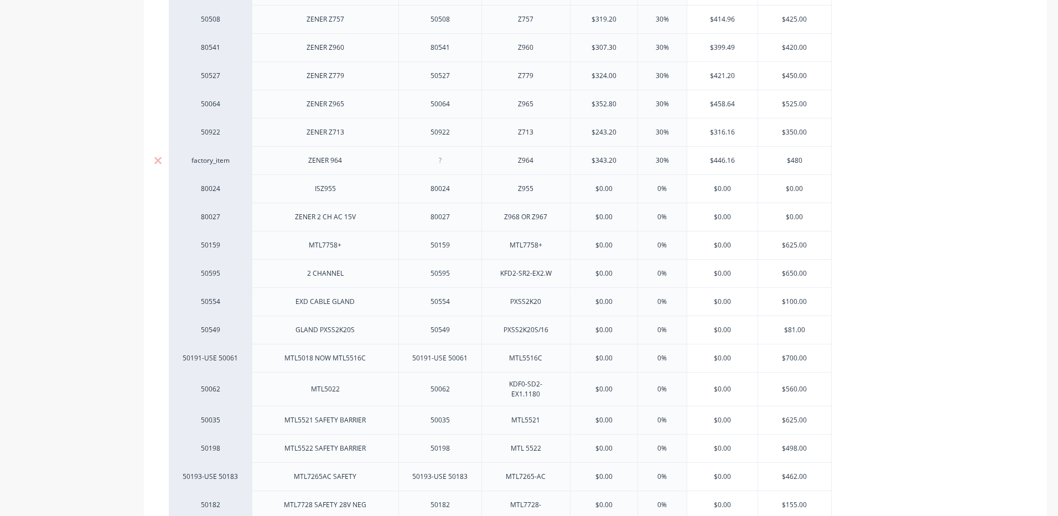
type textarea "x"
type input "$480"
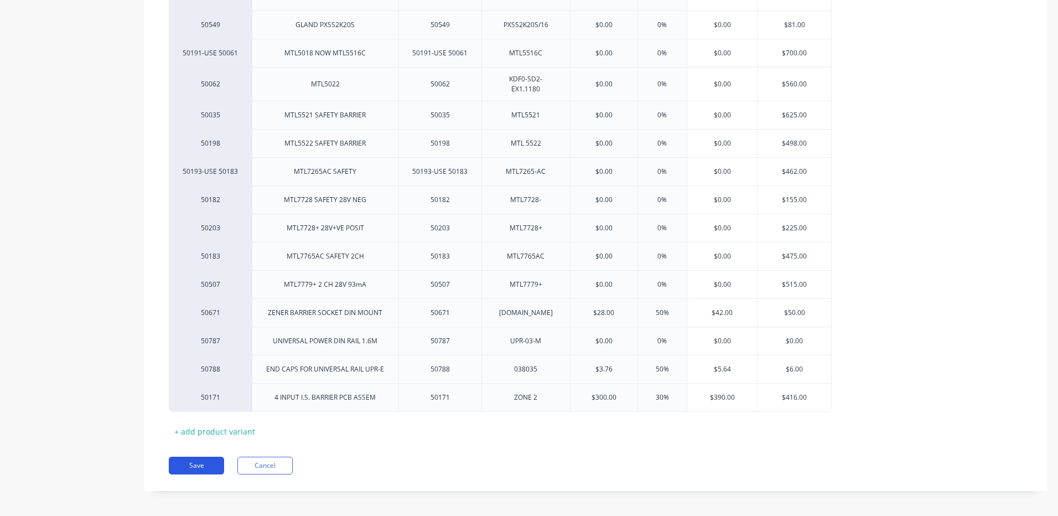
click at [178, 462] on button "Save" at bounding box center [196, 466] width 55 height 18
type textarea "x"
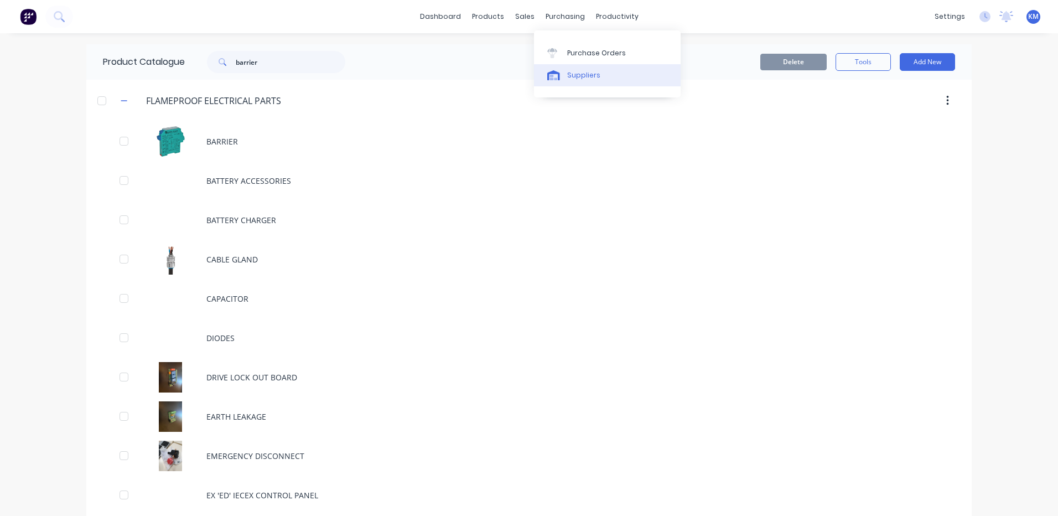
click at [567, 73] on div "Suppliers" at bounding box center [583, 75] width 33 height 10
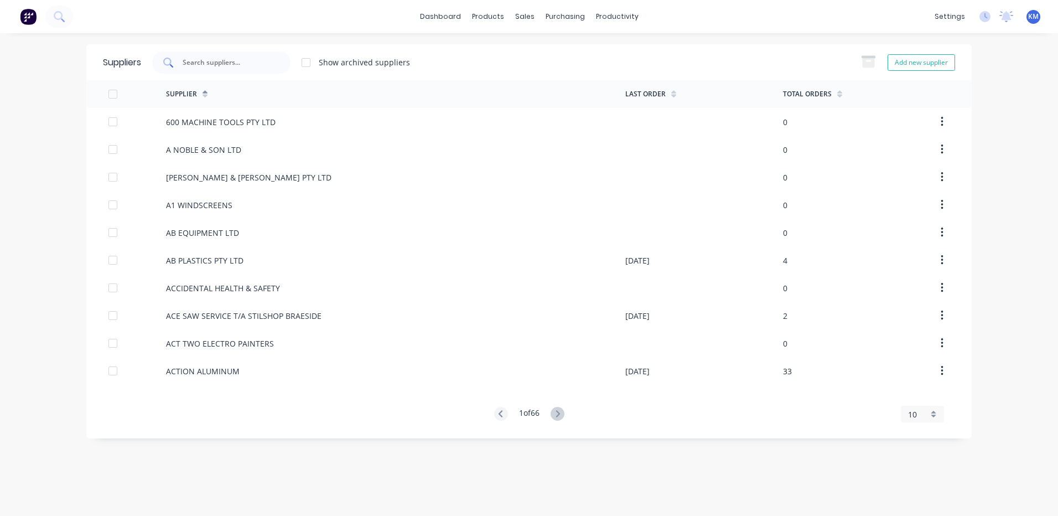
click at [230, 59] on input "text" at bounding box center [228, 62] width 92 height 11
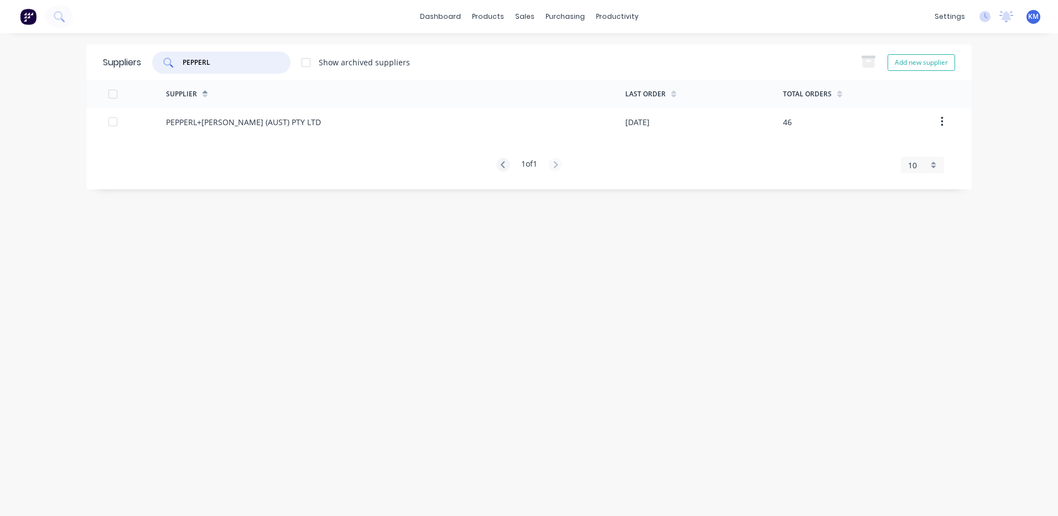
type input "PEPPERL"
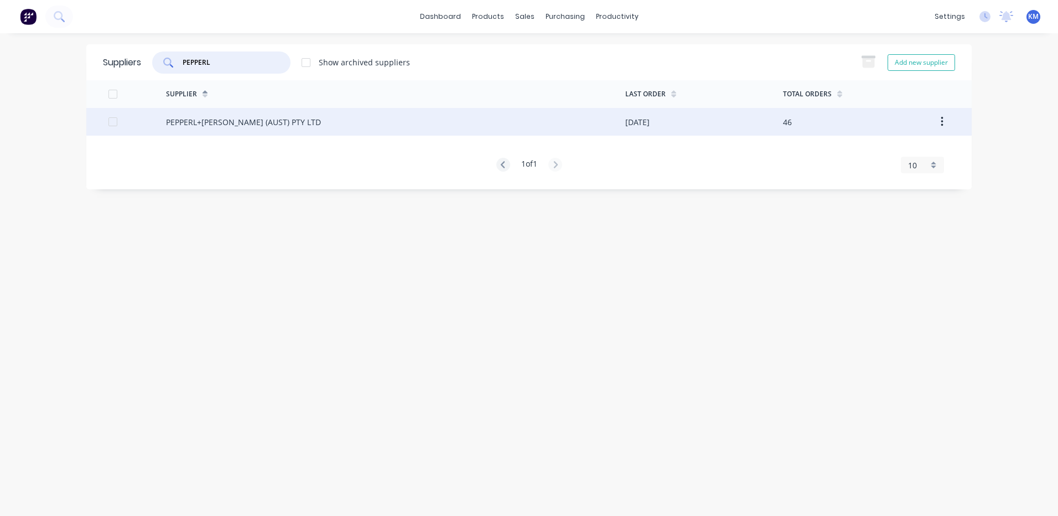
click at [279, 123] on div "PEPPERL+FUCHS (AUST) PTY LTD" at bounding box center [243, 122] width 155 height 12
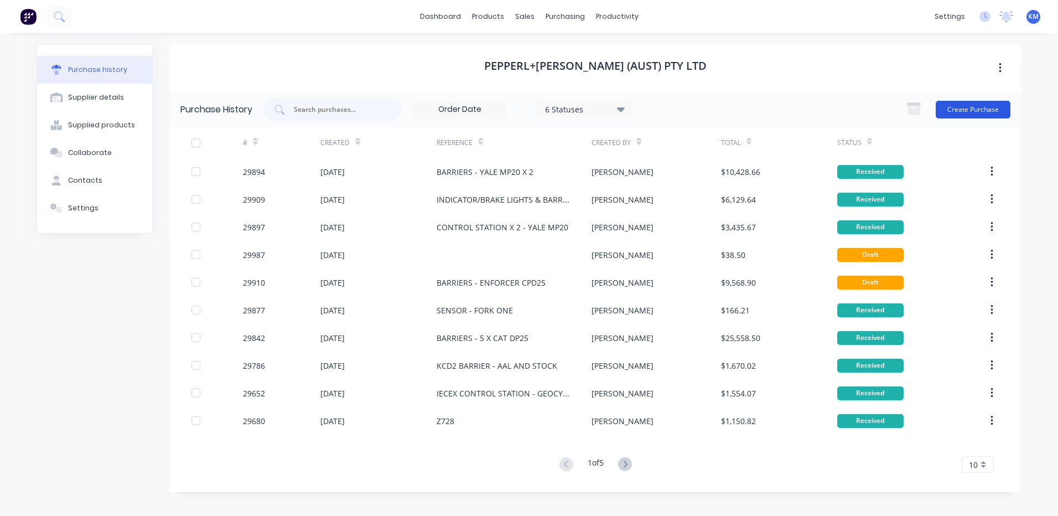
click at [959, 107] on button "Create Purchase" at bounding box center [973, 110] width 75 height 18
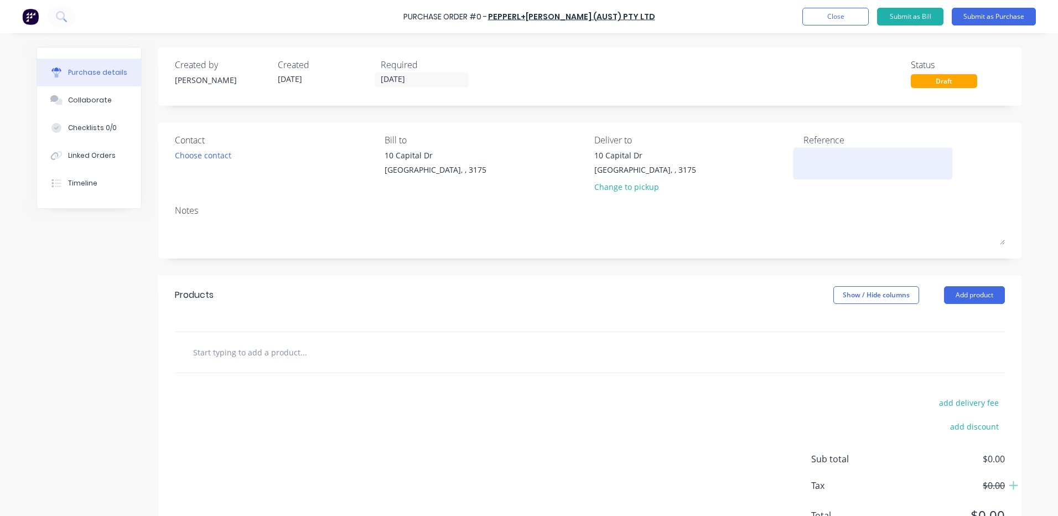
click at [869, 158] on textarea at bounding box center [873, 161] width 138 height 25
type textarea "SPEED LIMITER BARRIERS - C"
type textarea "x"
type textarea "SPEED LIMITER BARRIERS - CAT"
type textarea "x"
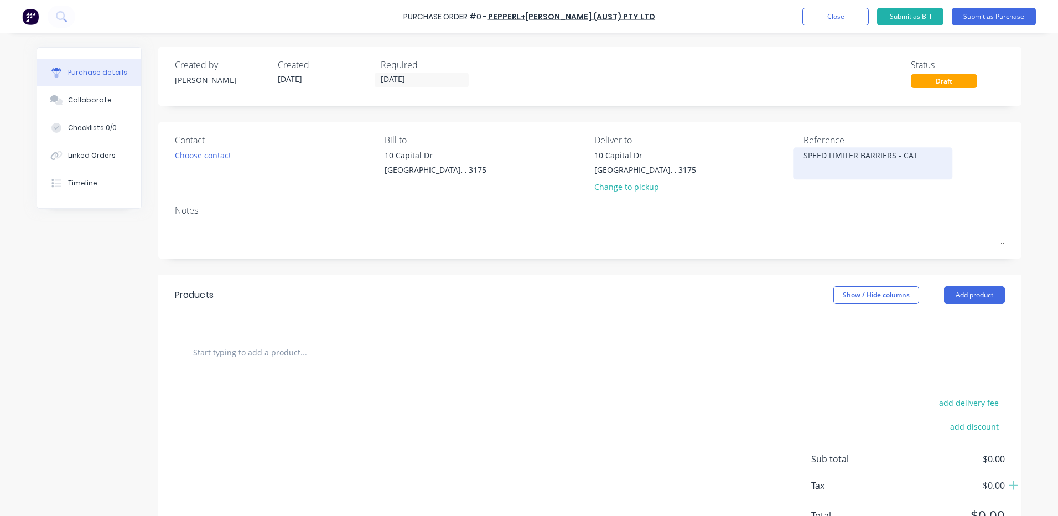
type textarea "SPEED LIMITER BARRIERS - CAT"
type textarea "x"
type textarea "SPEED LIMITER BARRIERS - CAT D"
type textarea "x"
type textarea "SPEED LIMITER BARRIERS - CAT DP"
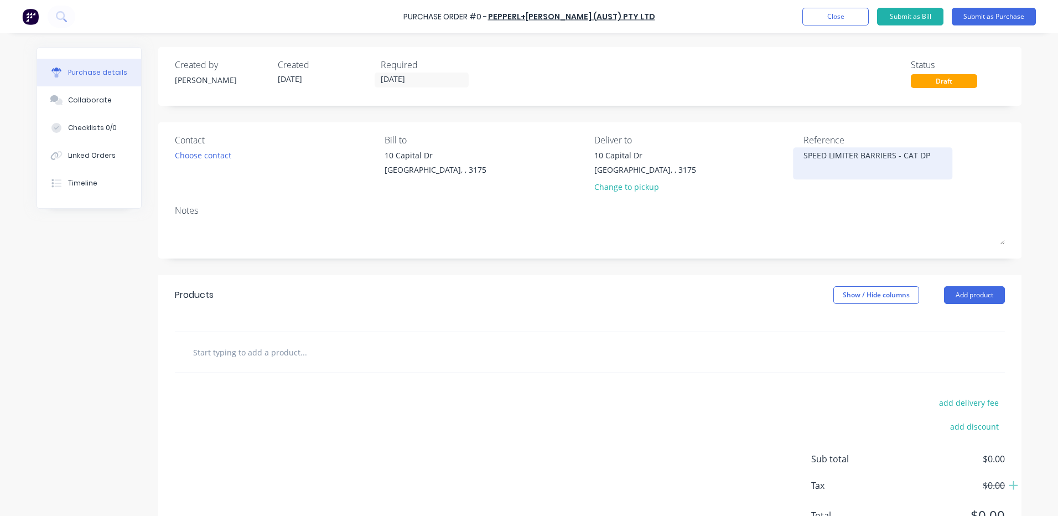
type textarea "x"
type textarea "SPEED LIMITER BARRIERS - CAT DP2"
type textarea "x"
type textarea "SPEED LIMITER BARRIERS - CAT DP25"
type textarea "x"
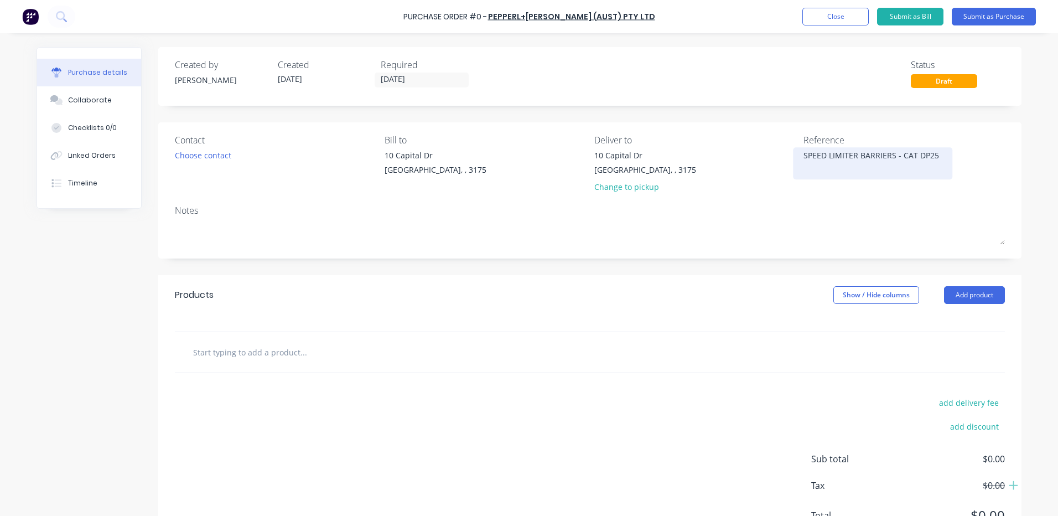
type textarea "SPEED LIMITER BARRIERS - CAT DP25"
type textarea "x"
type textarea "SPEED LIMITER BARRIERS - CAT DP25 X"
type textarea "x"
type textarea "SPEED LIMITER BARRIERS - CAT DP25 X"
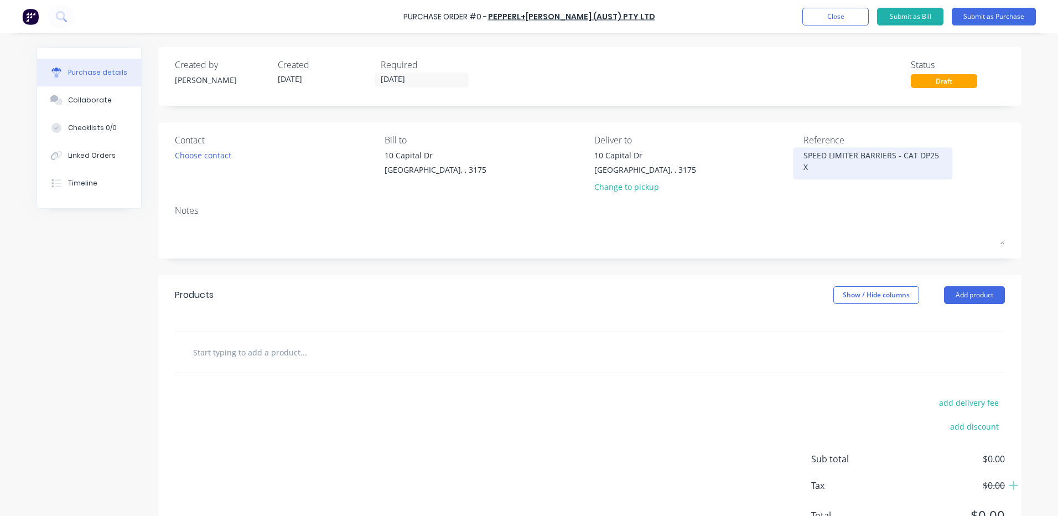
type textarea "x"
type textarea "SPEED LIMITER BARRIERS - CAT DP25 X 5"
type textarea "x"
type textarea "SPEED LIMITER BARRIERS - CAT DP25 X 5"
click at [224, 152] on div "Choose contact" at bounding box center [203, 155] width 56 height 12
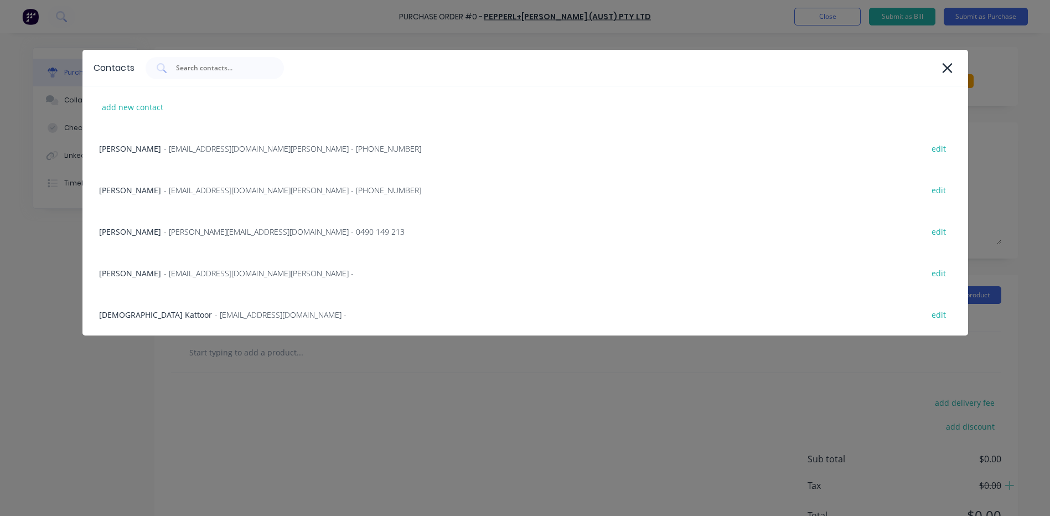
click at [256, 263] on div "Nino Piscioneri - npiscioneri@au.pepperl-fuchs.com - edit" at bounding box center [525, 273] width 886 height 42
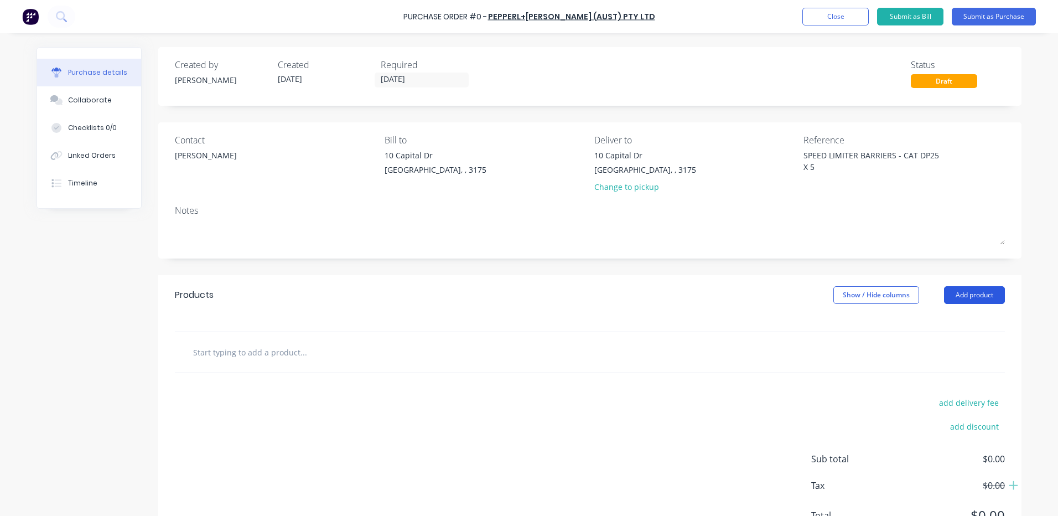
click at [995, 293] on button "Add product" at bounding box center [974, 295] width 61 height 18
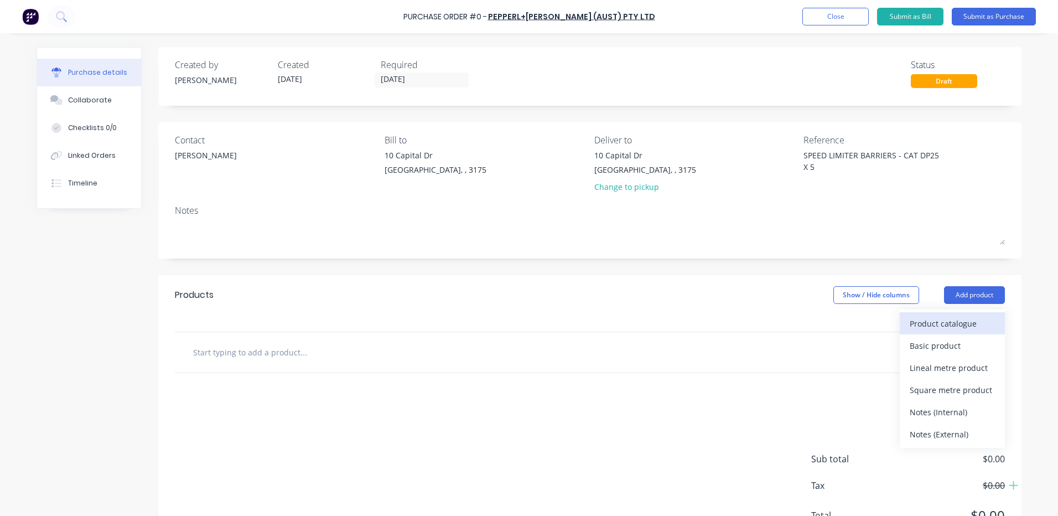
click at [950, 316] on div "Product catalogue" at bounding box center [952, 323] width 85 height 16
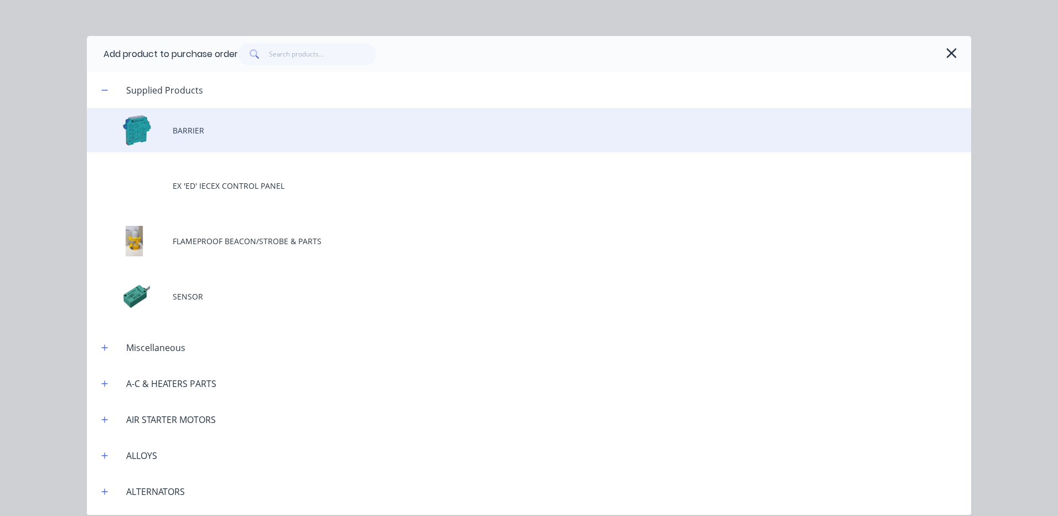
click at [219, 132] on div "BARRIER" at bounding box center [529, 130] width 884 height 44
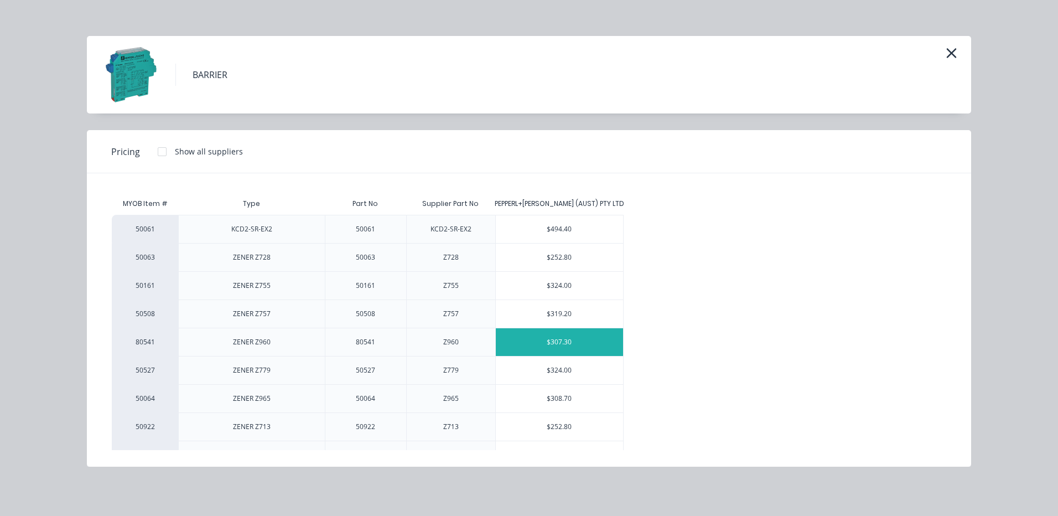
click at [530, 350] on div "$307.30" at bounding box center [559, 342] width 127 height 28
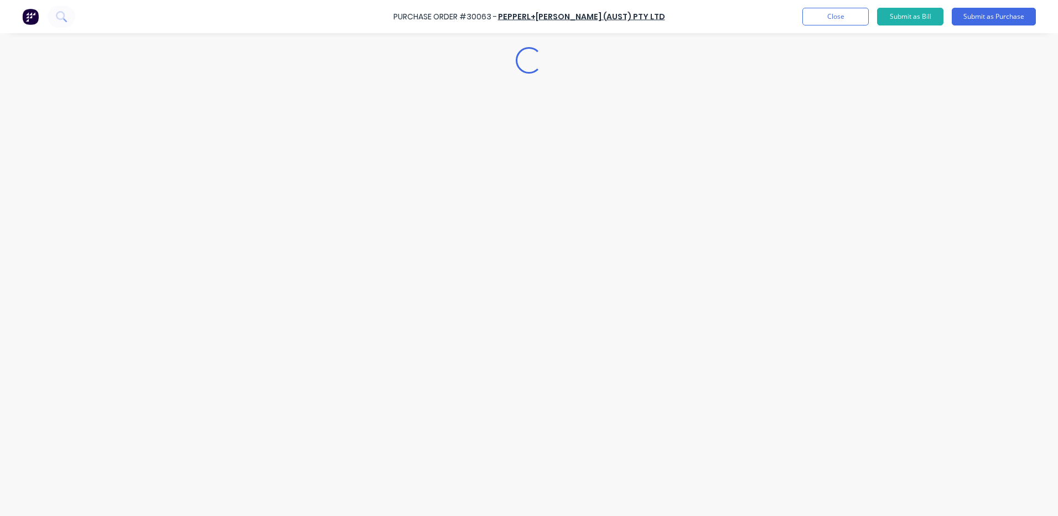
click at [966, 297] on div "Loading..." at bounding box center [528, 241] width 1007 height 460
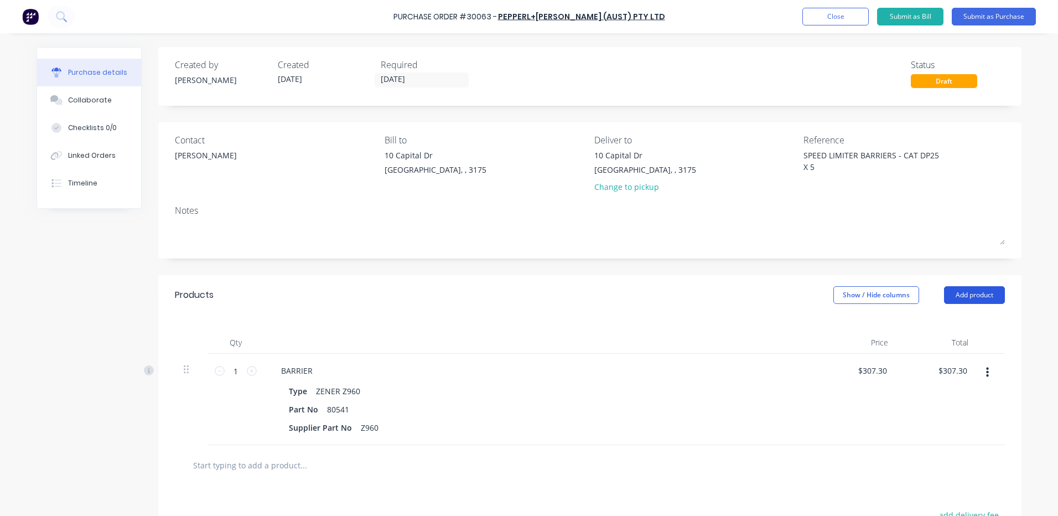
click at [961, 298] on button "Add product" at bounding box center [974, 295] width 61 height 18
click at [943, 320] on div "Product catalogue" at bounding box center [952, 323] width 85 height 16
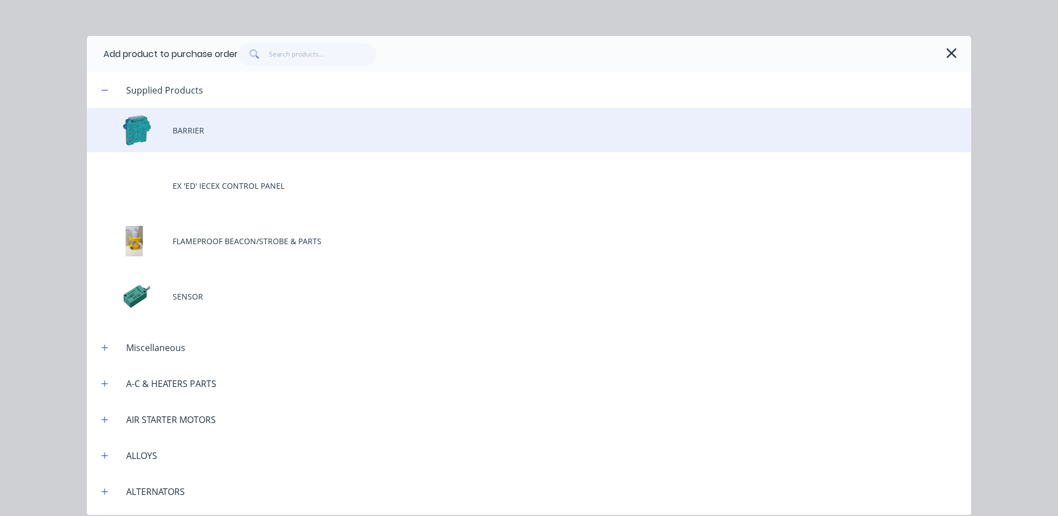
click at [256, 123] on div "BARRIER" at bounding box center [529, 130] width 884 height 44
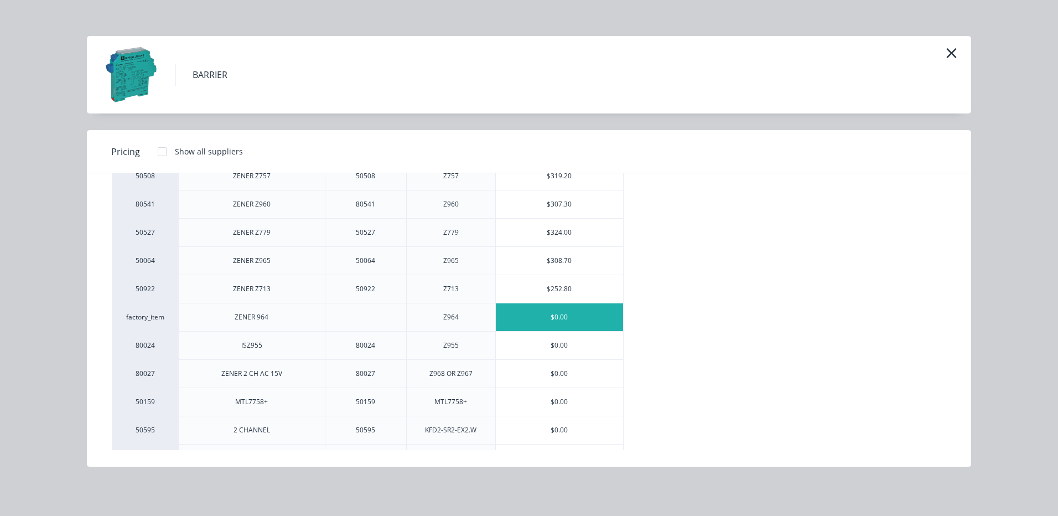
scroll to position [166, 0]
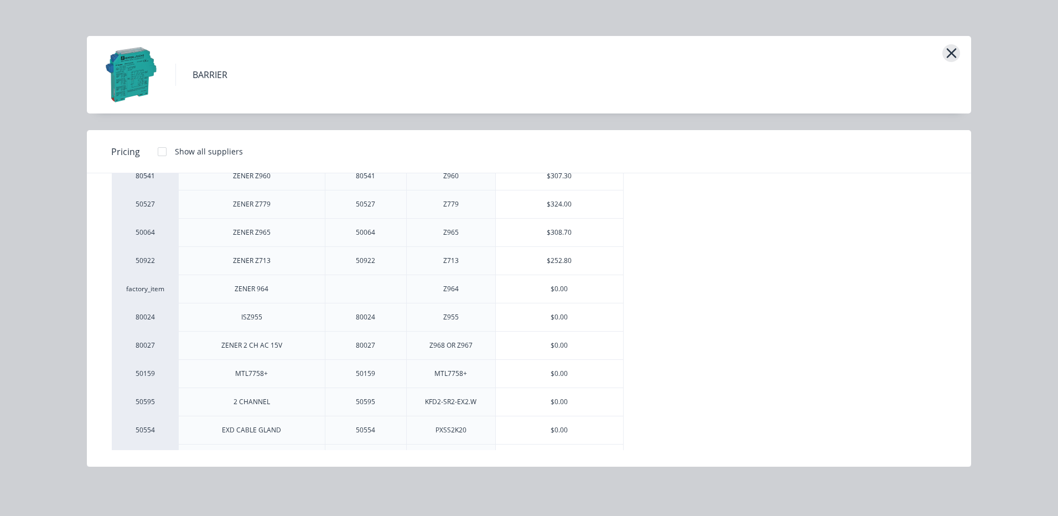
click at [946, 54] on icon "button" at bounding box center [952, 52] width 12 height 15
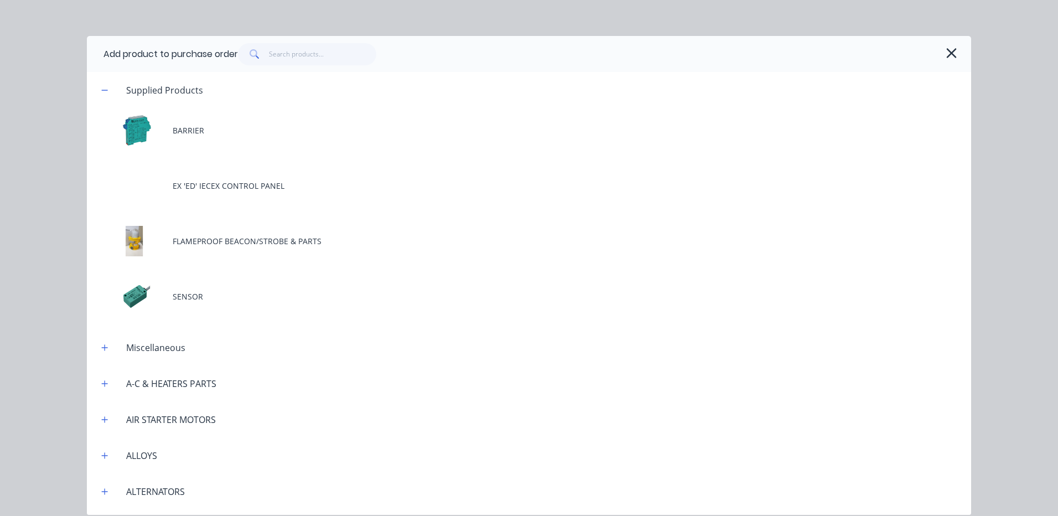
drag, startPoint x: 953, startPoint y: 59, endPoint x: 934, endPoint y: 45, distance: 23.0
click at [951, 57] on icon "button" at bounding box center [952, 52] width 12 height 15
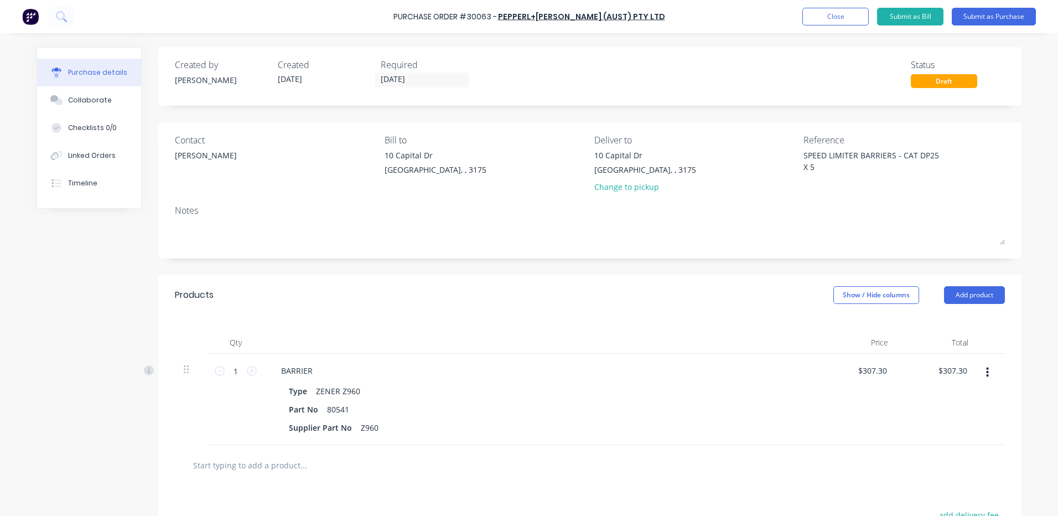
click at [838, 25] on div "Purchase Order #30063 - PEPPERL+FUCHS (AUST) PTY LTD Add product Close Submit a…" at bounding box center [529, 16] width 1058 height 33
click at [814, 15] on button "Close" at bounding box center [835, 17] width 66 height 18
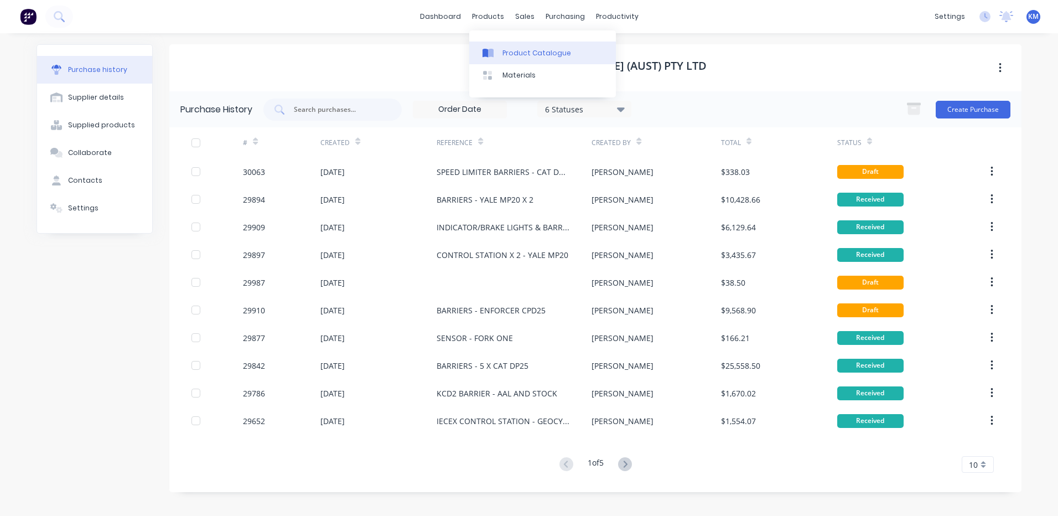
click at [495, 52] on div at bounding box center [491, 53] width 17 height 10
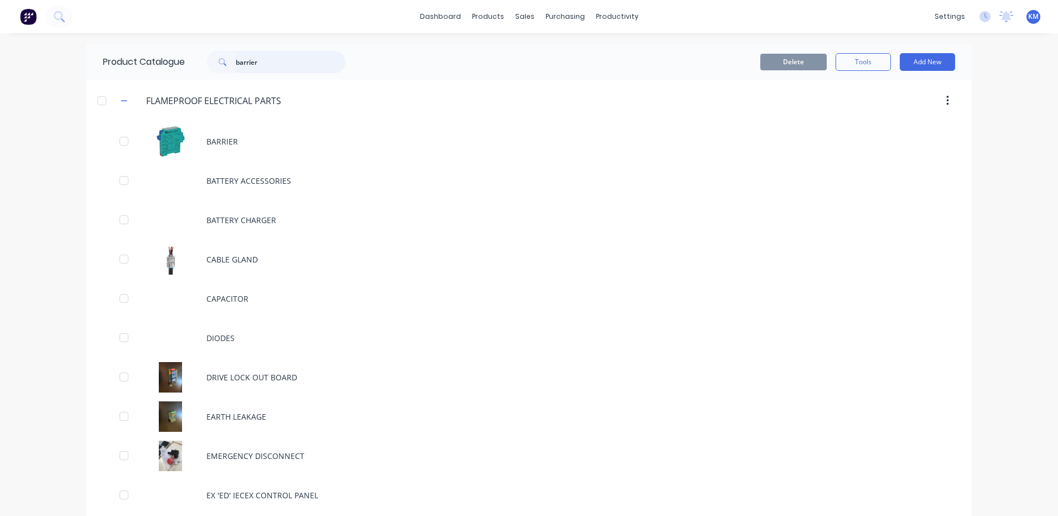
click at [279, 63] on input "barrier" at bounding box center [291, 62] width 110 height 22
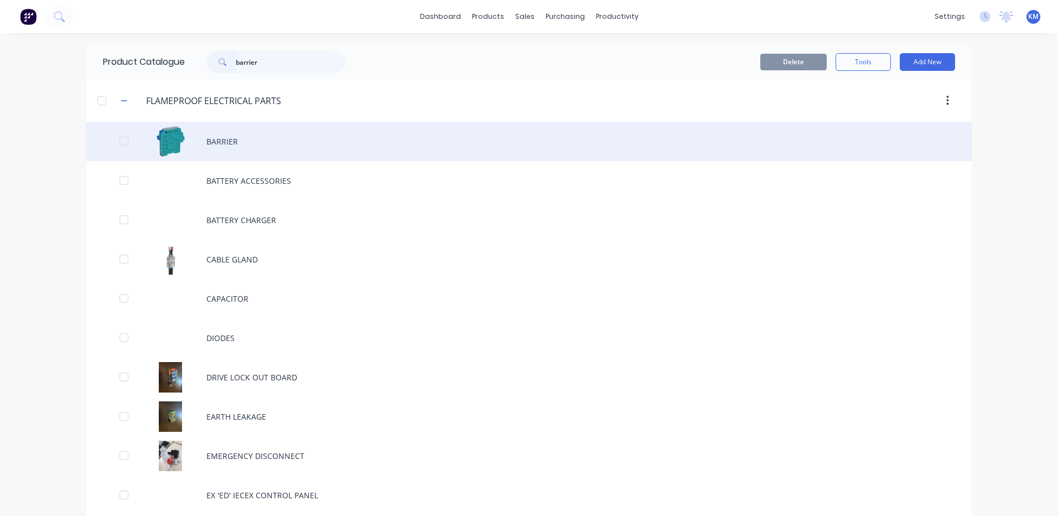
click at [247, 135] on div "BARRIER" at bounding box center [529, 141] width 886 height 39
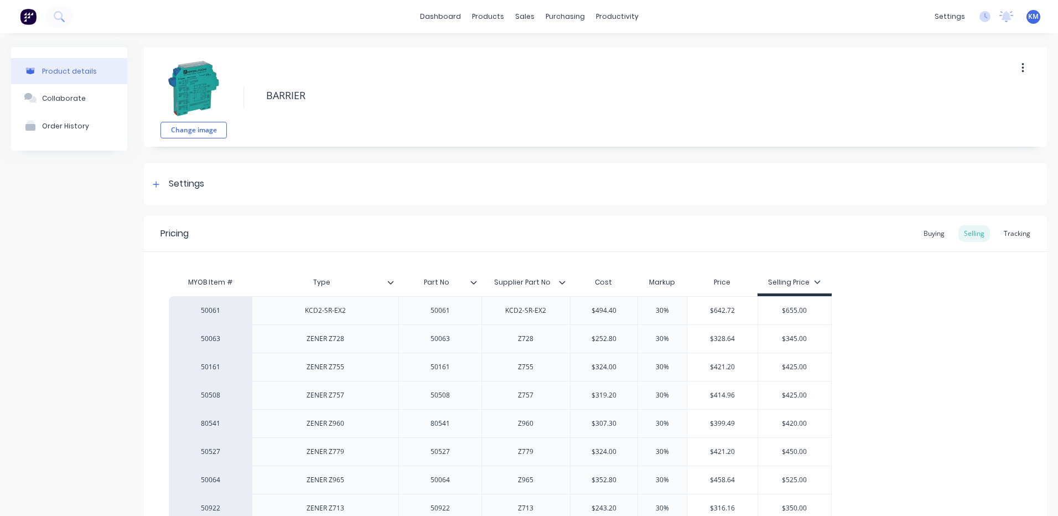
drag, startPoint x: 924, startPoint y: 235, endPoint x: 856, endPoint y: 263, distance: 74.2
click at [924, 235] on div "Buying" at bounding box center [934, 233] width 32 height 17
type textarea "x"
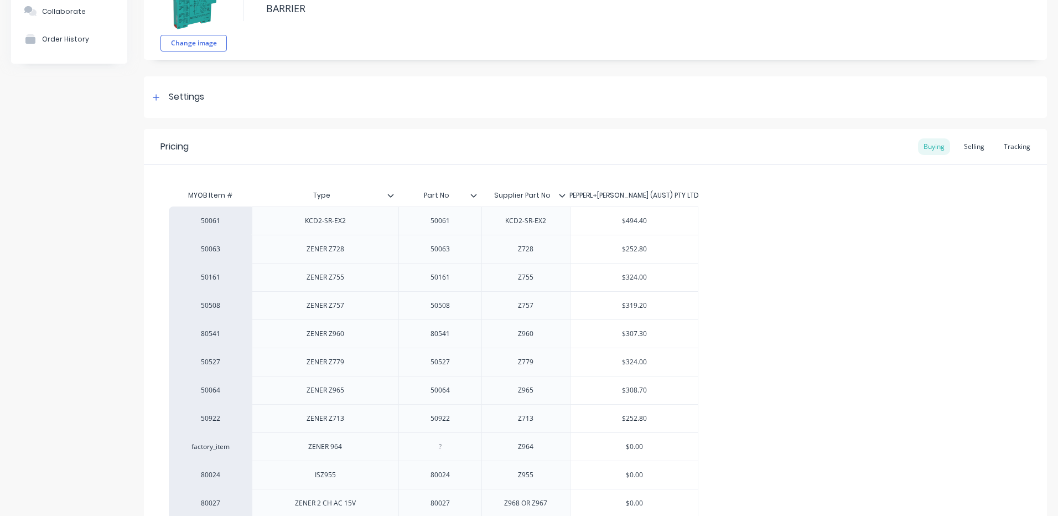
scroll to position [221, 0]
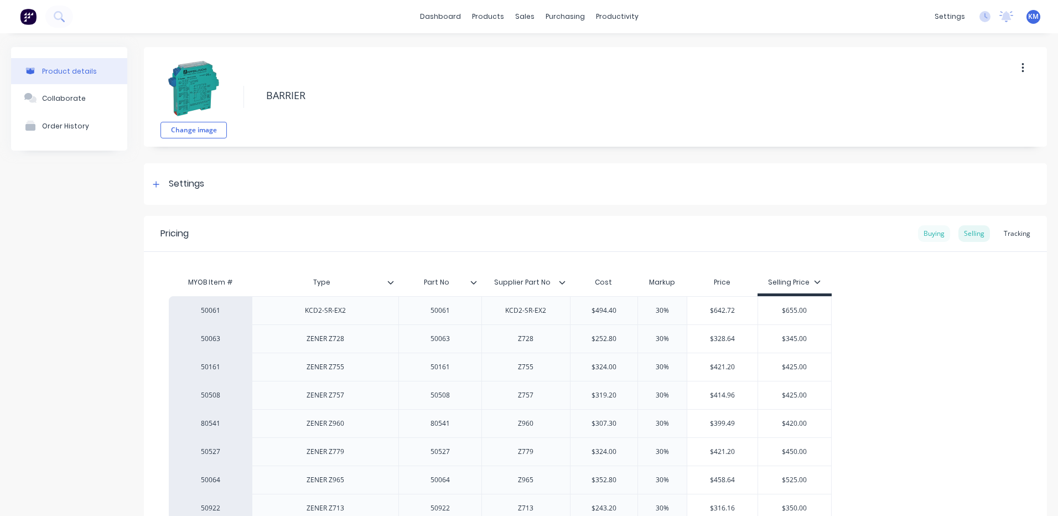
type textarea "x"
click at [937, 232] on div "Buying" at bounding box center [934, 233] width 32 height 17
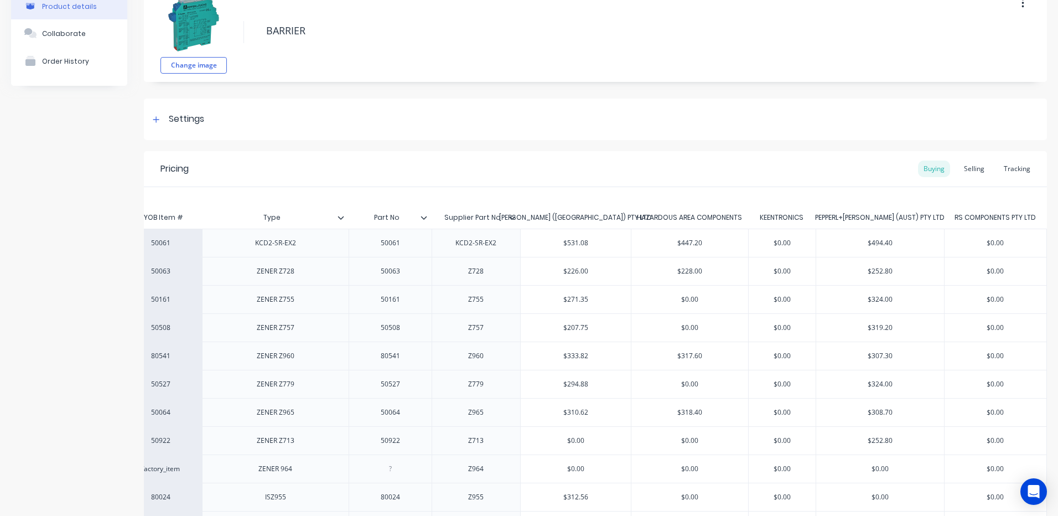
scroll to position [244, 0]
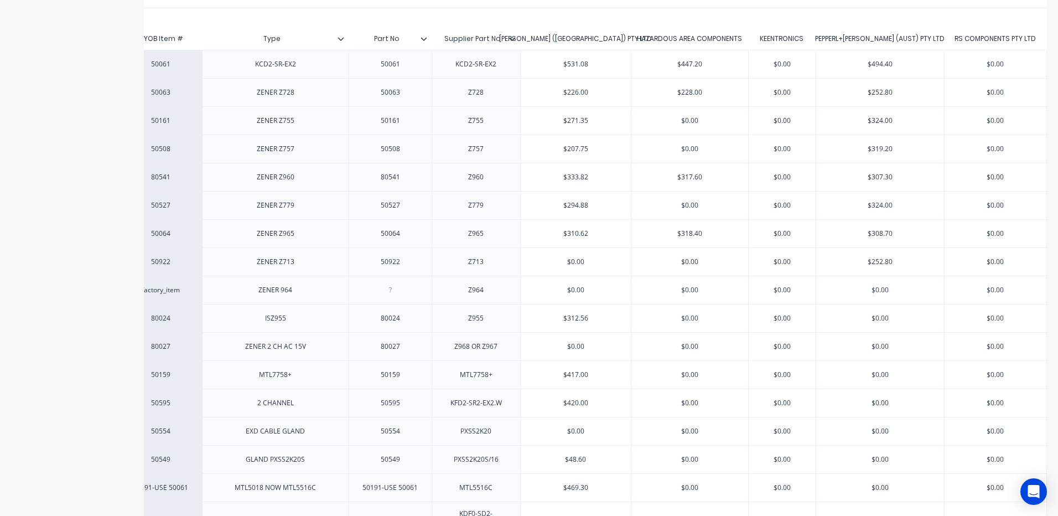
type input "$0.00"
click at [870, 290] on input "$0.00" at bounding box center [880, 290] width 128 height 10
type textarea "x"
type input "$3"
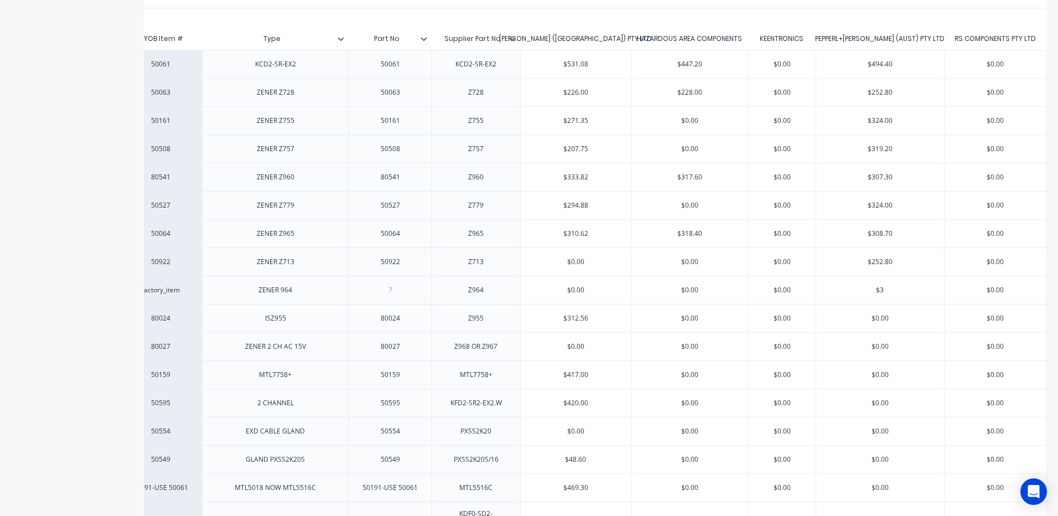
type textarea "x"
type input "$34"
type textarea "x"
type input "$343"
type textarea "x"
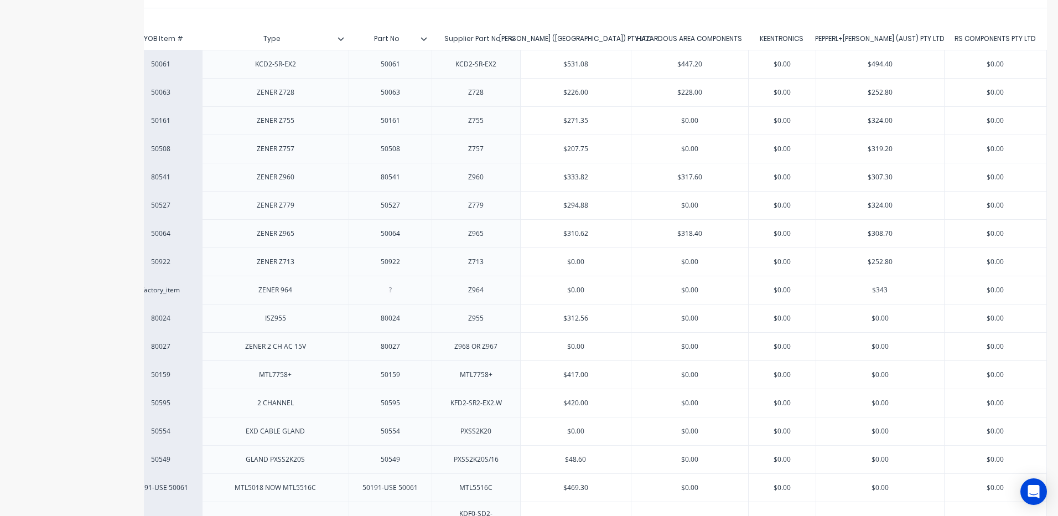
type input "$343."
type textarea "x"
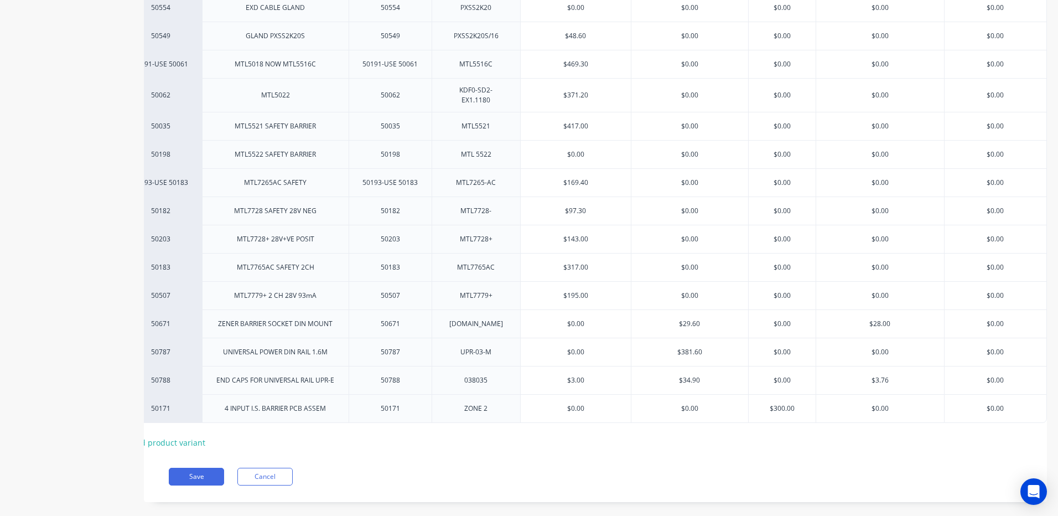
scroll to position [686, 0]
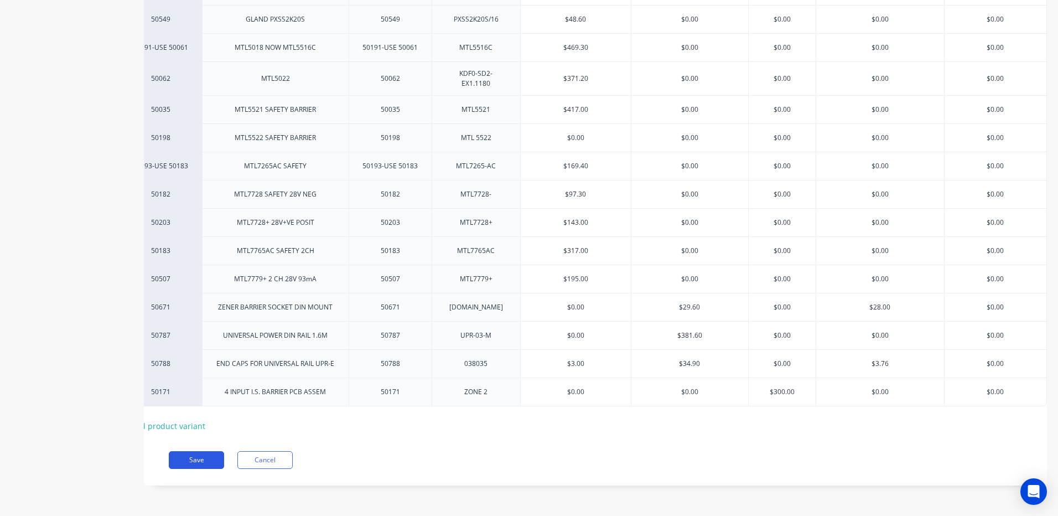
type input "$343.2"
click at [192, 460] on button "Save" at bounding box center [196, 460] width 55 height 18
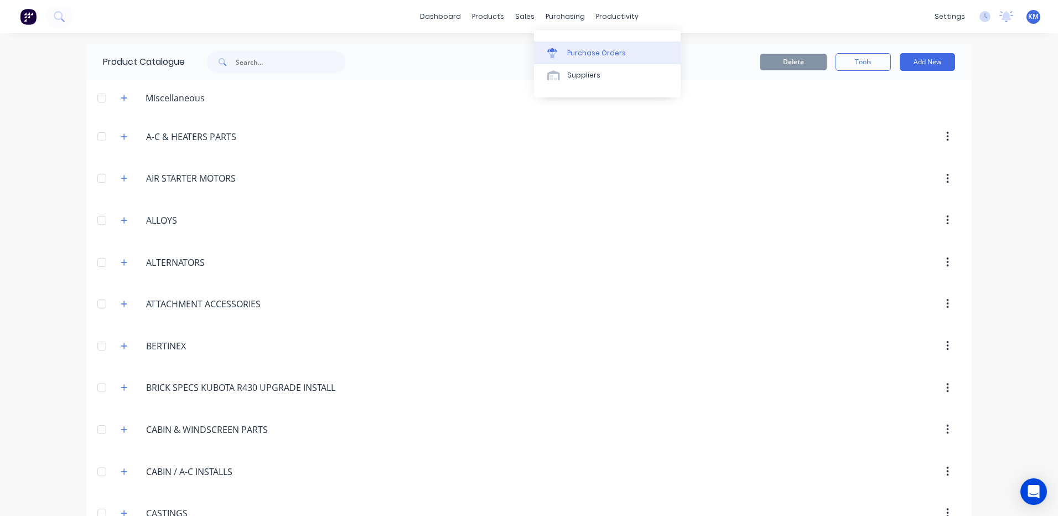
click at [569, 48] on div "Purchase Orders" at bounding box center [596, 53] width 59 height 10
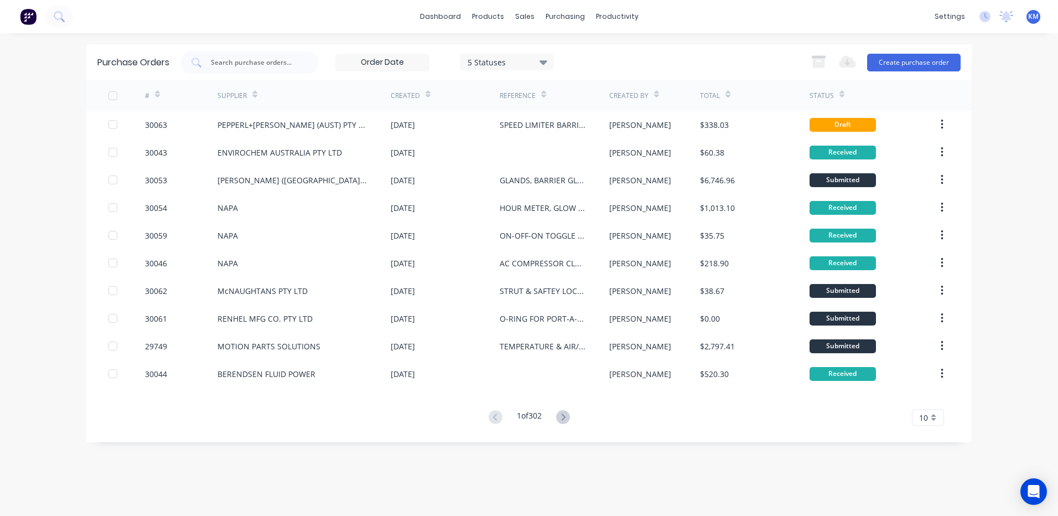
click at [490, 128] on div "02 Oct 2025" at bounding box center [445, 125] width 109 height 28
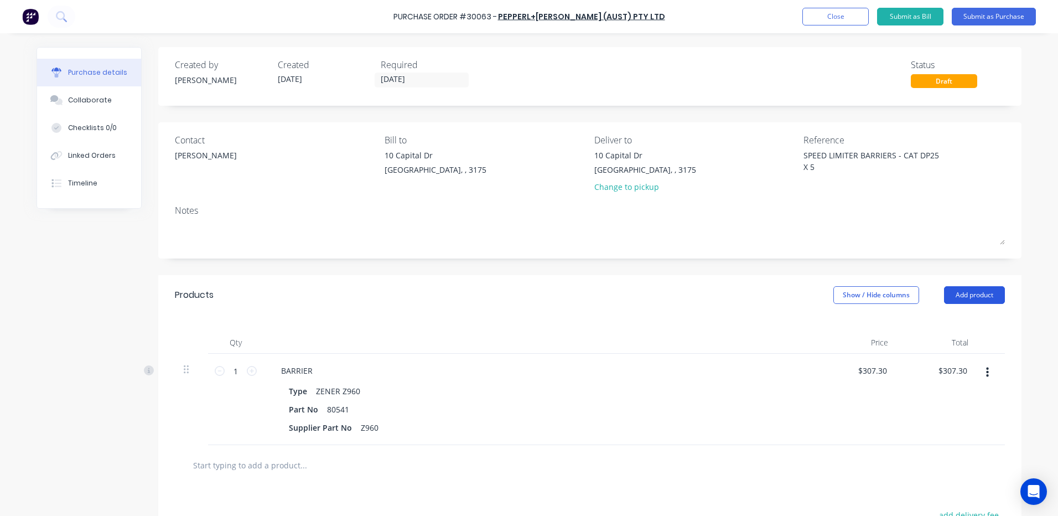
click at [953, 299] on button "Add product" at bounding box center [974, 295] width 61 height 18
click at [945, 316] on div "Product catalogue" at bounding box center [952, 323] width 85 height 16
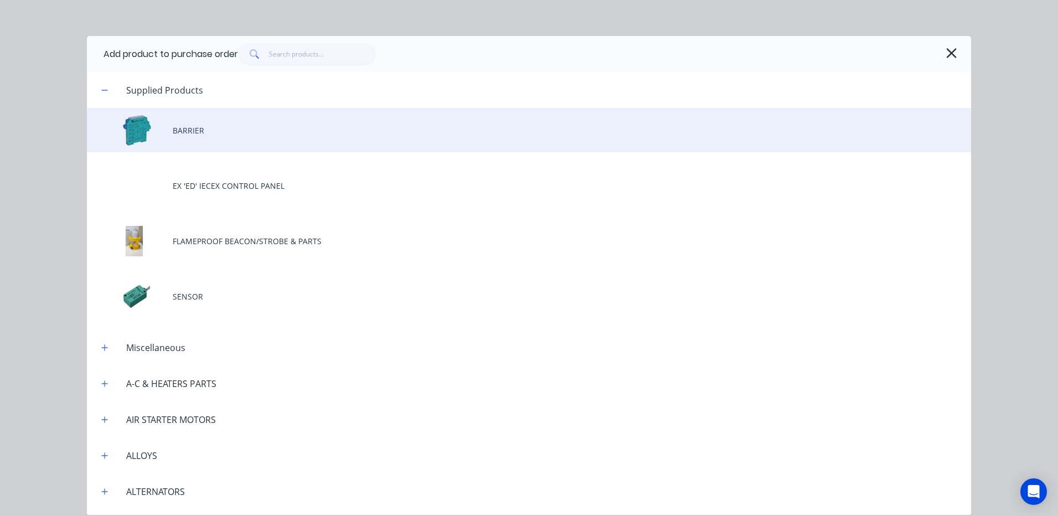
click at [297, 118] on div "BARRIER" at bounding box center [529, 130] width 884 height 44
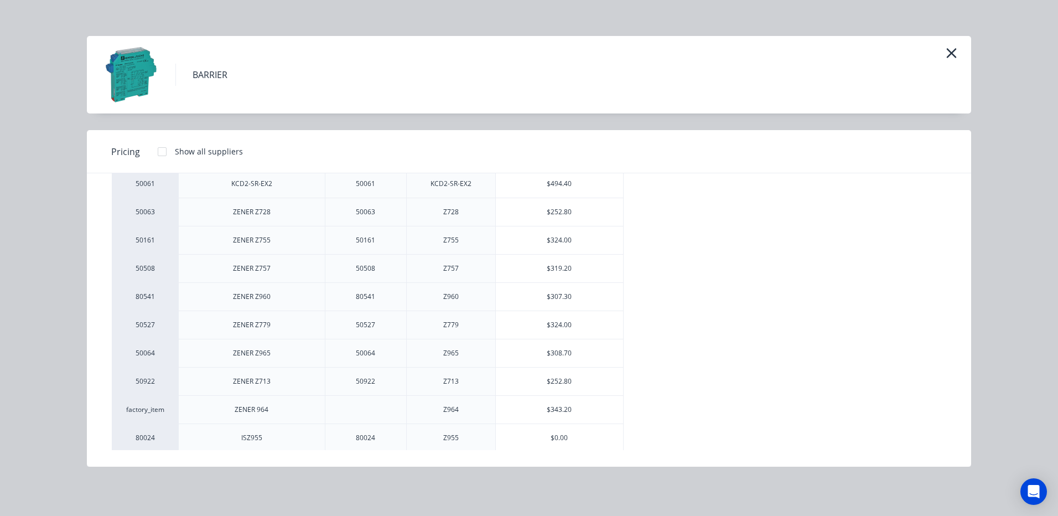
scroll to position [111, 0]
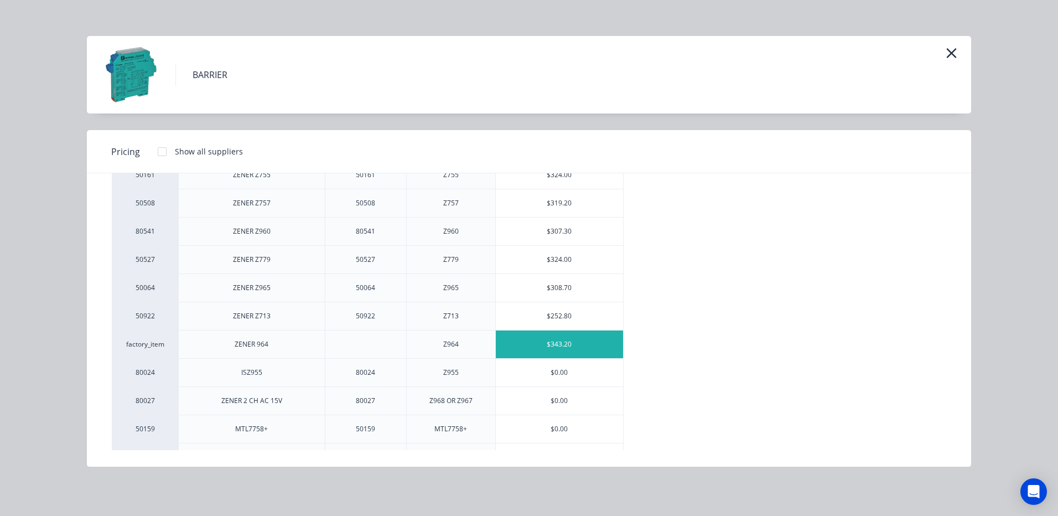
click at [540, 340] on div "$343.20" at bounding box center [559, 344] width 127 height 28
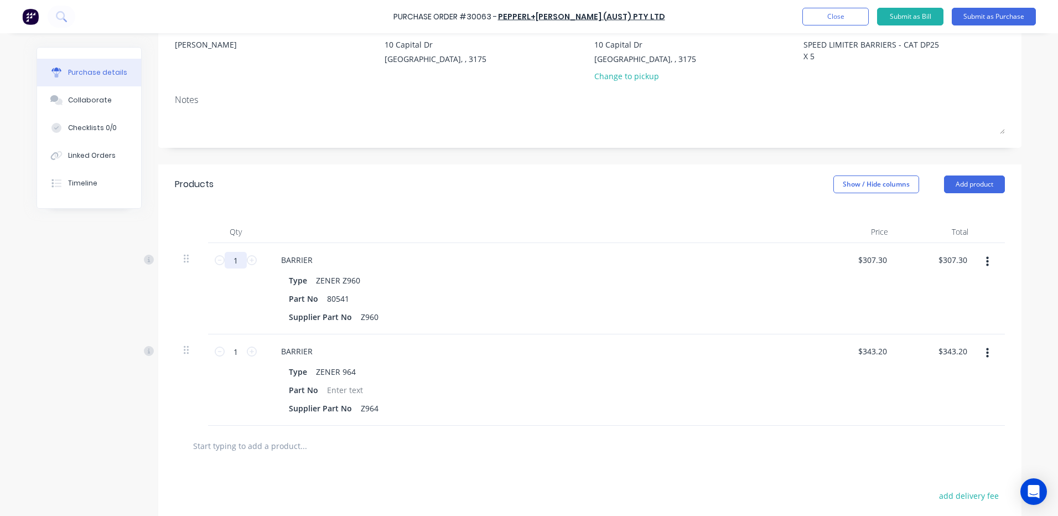
click at [234, 264] on input "1" at bounding box center [236, 260] width 22 height 17
type textarea "x"
type input "15"
type input "$4,609.50"
type textarea "x"
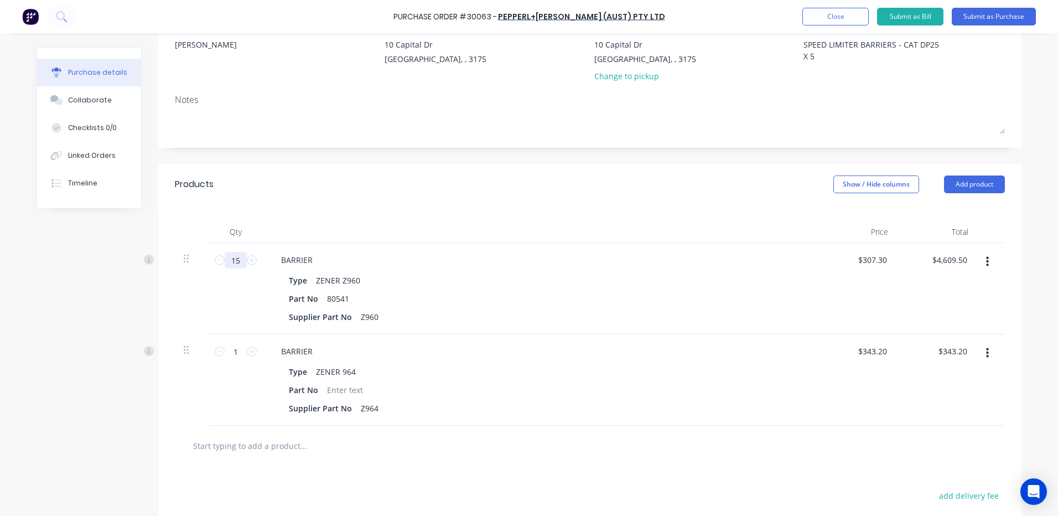
type input "15"
click at [304, 210] on div "Qty Price Total 15 15 BARRIER Type ZENER Z960 Part No 80541 Supplier Part No Z9…" at bounding box center [589, 314] width 863 height 221
click at [230, 353] on input "1" at bounding box center [236, 351] width 22 height 17
type textarea "x"
type input "5"
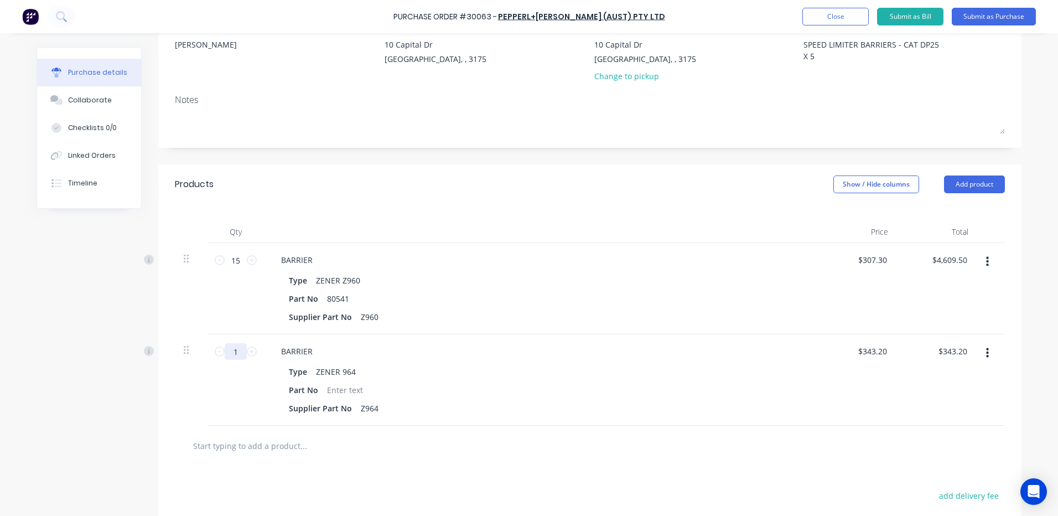
type input "$1,716.00"
type textarea "x"
type input "5"
click at [303, 191] on div "Products Show / Hide columns Add product" at bounding box center [589, 184] width 863 height 40
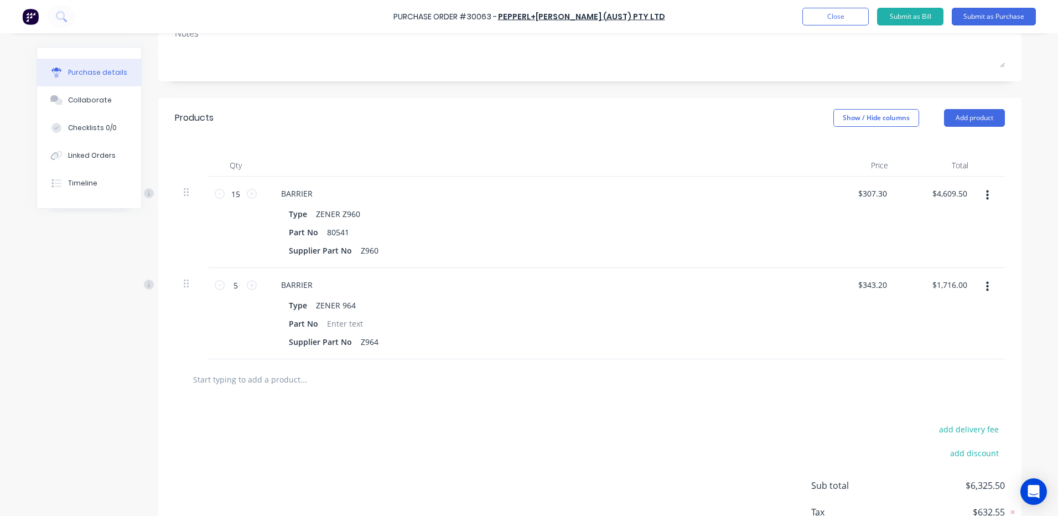
scroll to position [254, 0]
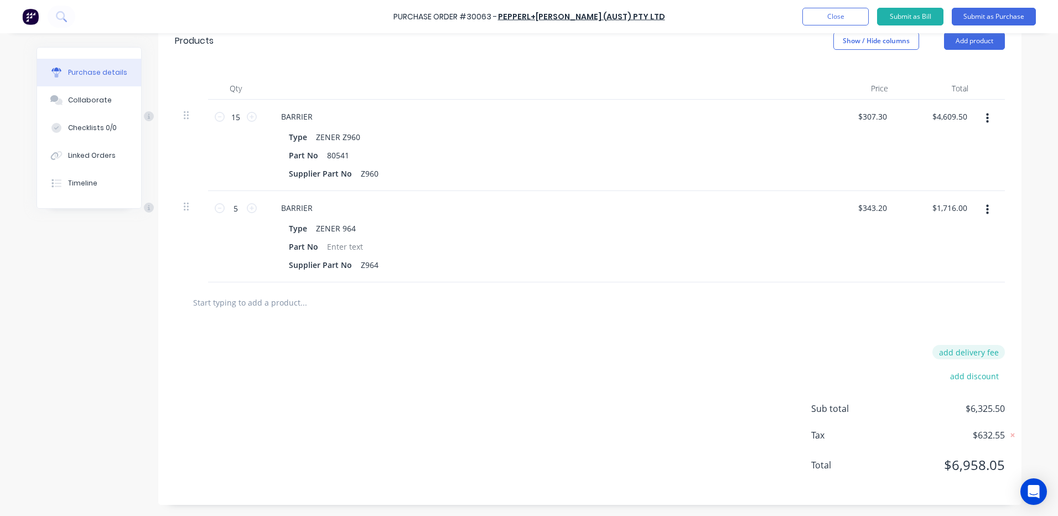
type textarea "x"
click at [978, 353] on button "add delivery fee" at bounding box center [969, 352] width 73 height 14
type input "35"
type textarea "x"
type input "$35.00"
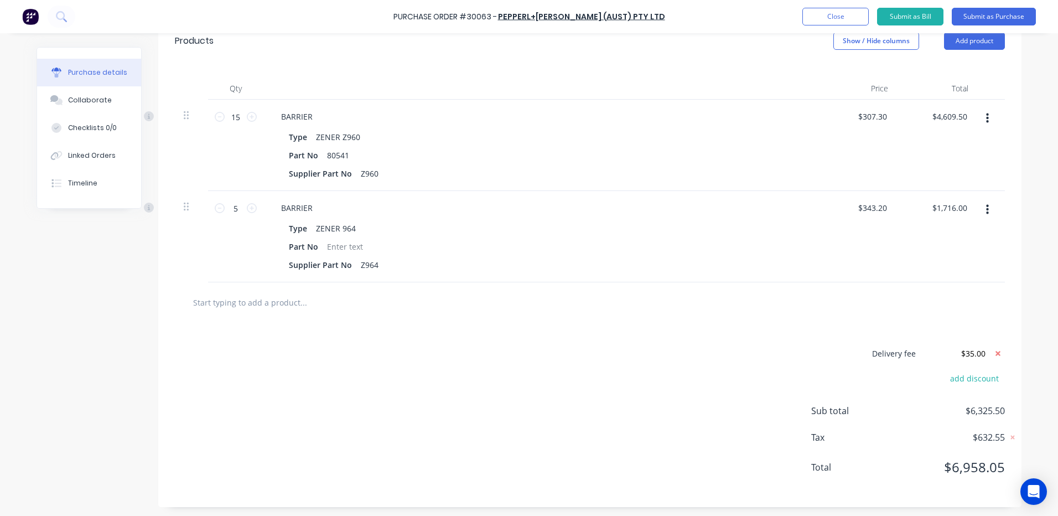
click at [836, 333] on div "Delivery fee $35.00 add discount Sub total $6,325.50 Tax $632.55 Total $6,958.05" at bounding box center [589, 415] width 863 height 184
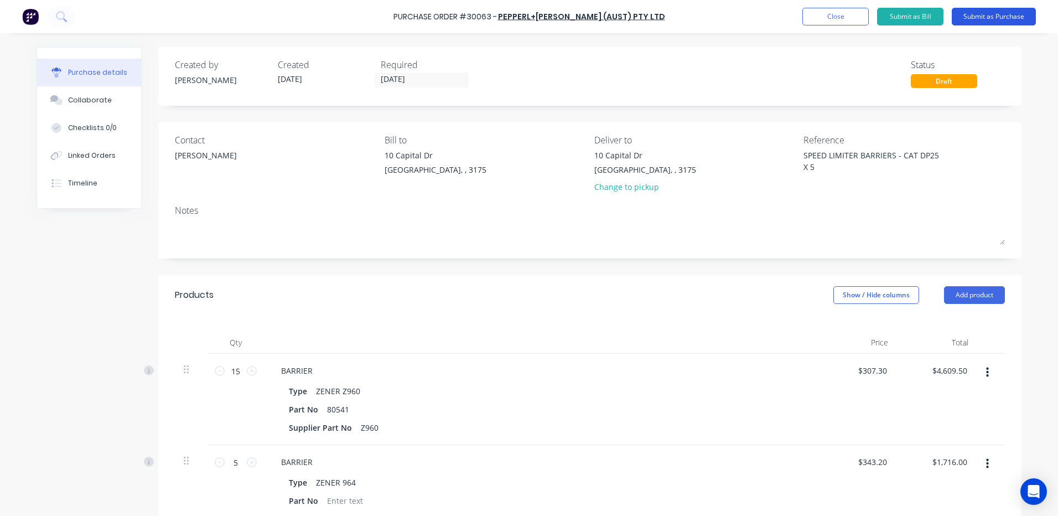
click at [979, 13] on button "Submit as Purchase" at bounding box center [994, 17] width 84 height 18
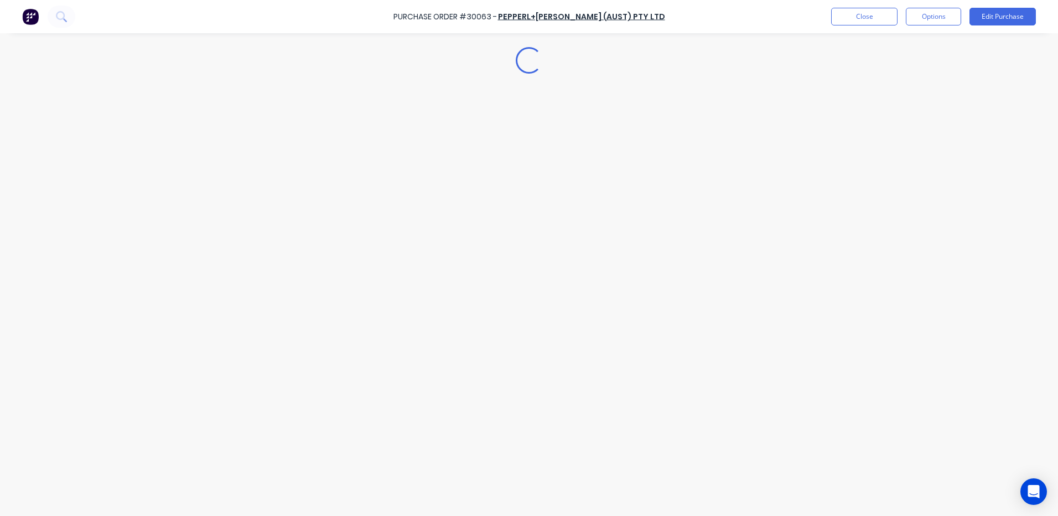
type textarea "x"
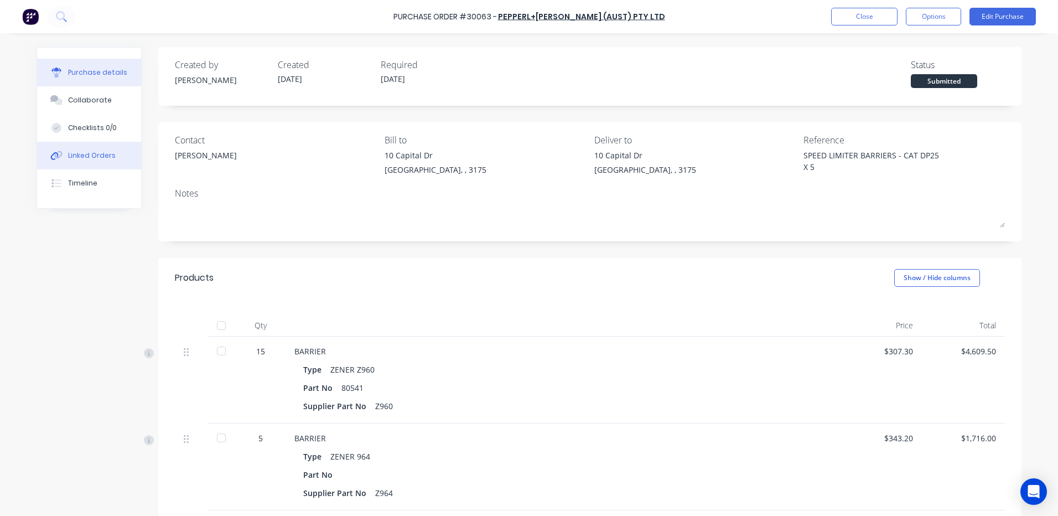
click at [105, 162] on button "Linked Orders" at bounding box center [89, 156] width 104 height 28
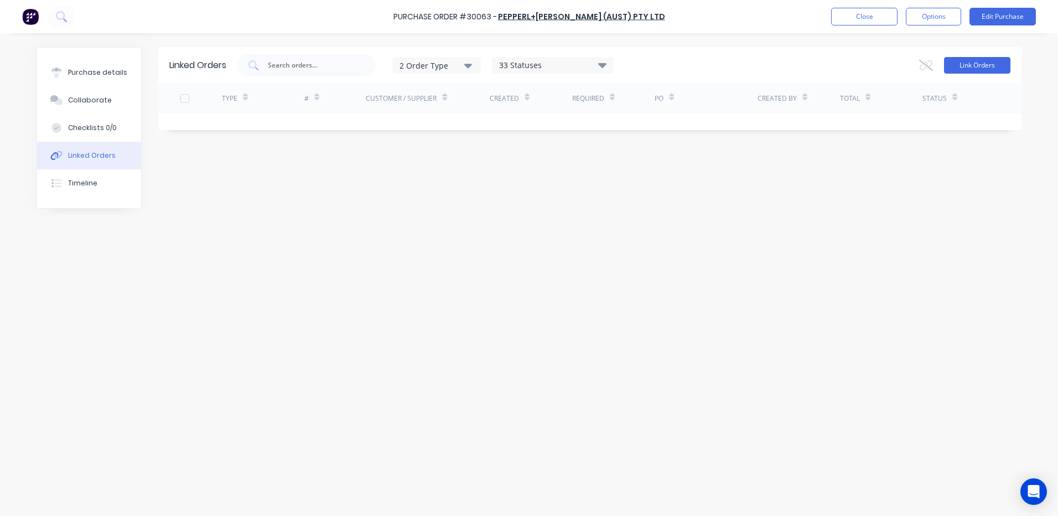
click at [961, 72] on button "Link Orders" at bounding box center [977, 65] width 66 height 17
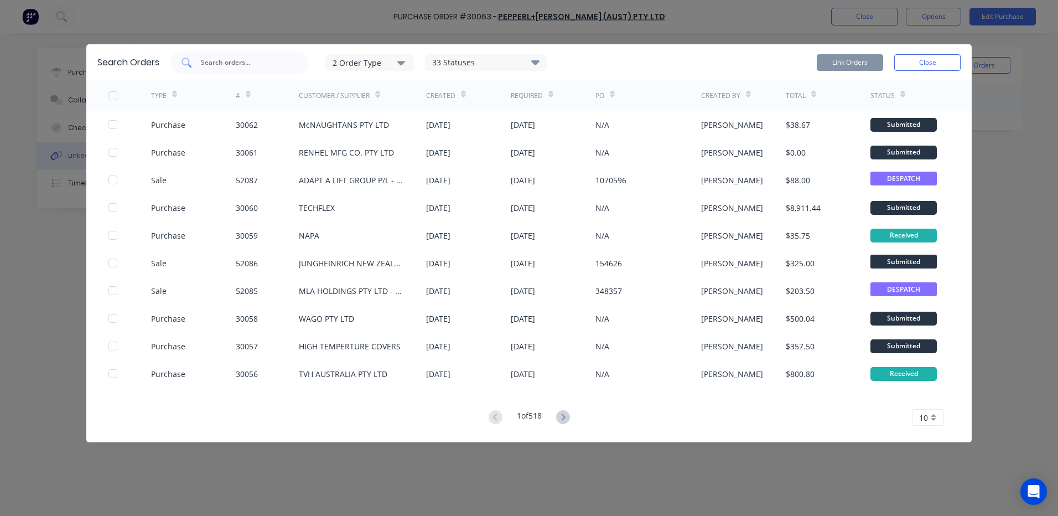
click at [284, 63] on input "text" at bounding box center [246, 62] width 92 height 11
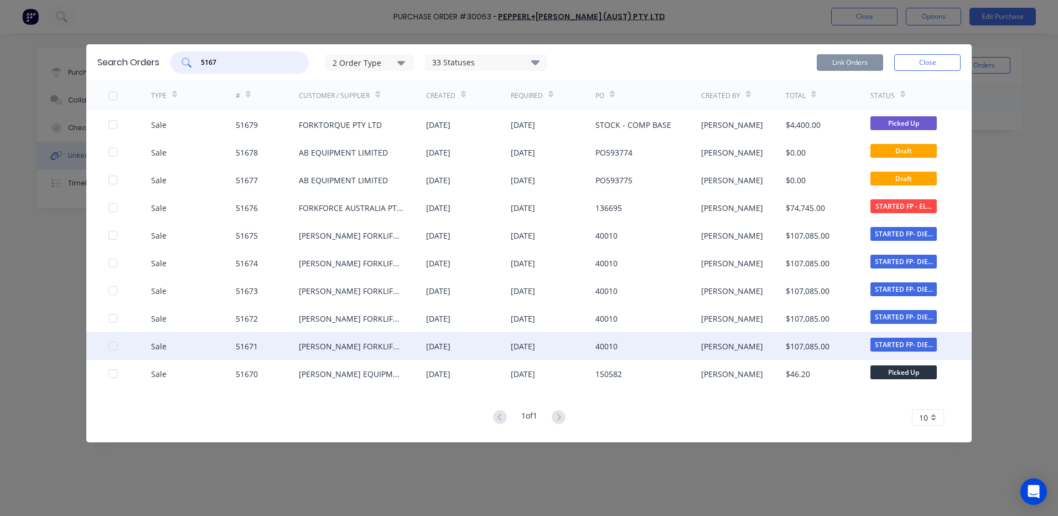
click at [113, 345] on div at bounding box center [113, 346] width 22 height 22
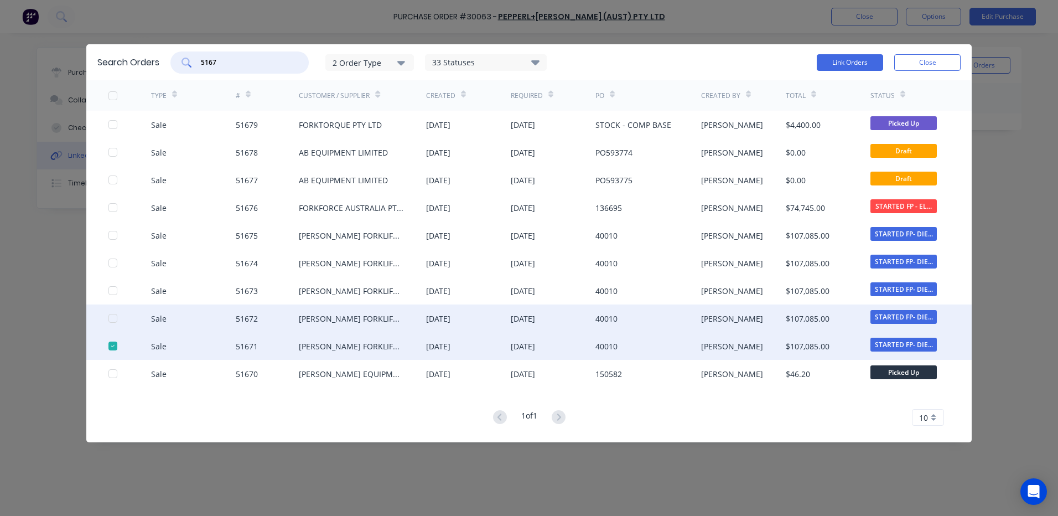
click at [115, 320] on div at bounding box center [113, 318] width 22 height 22
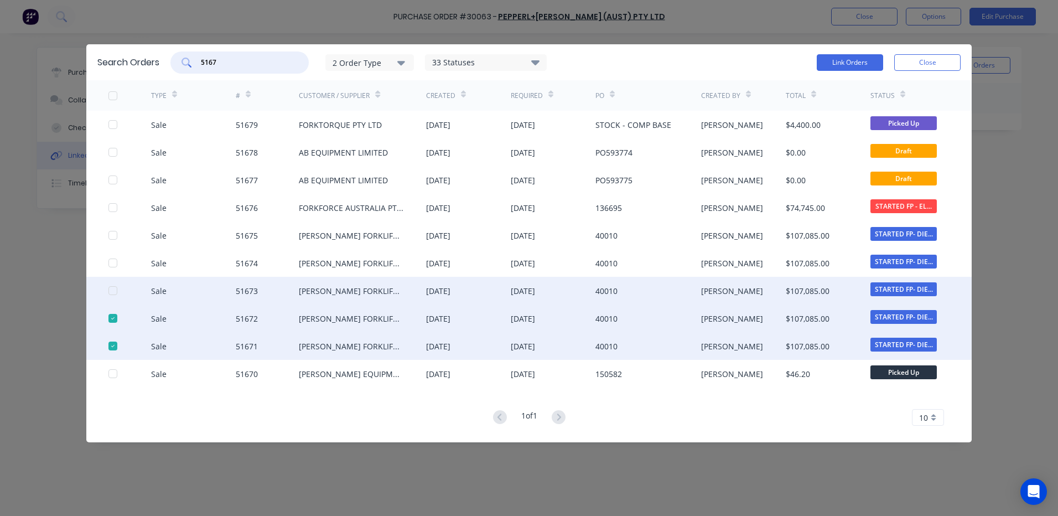
click at [113, 287] on div at bounding box center [113, 290] width 22 height 22
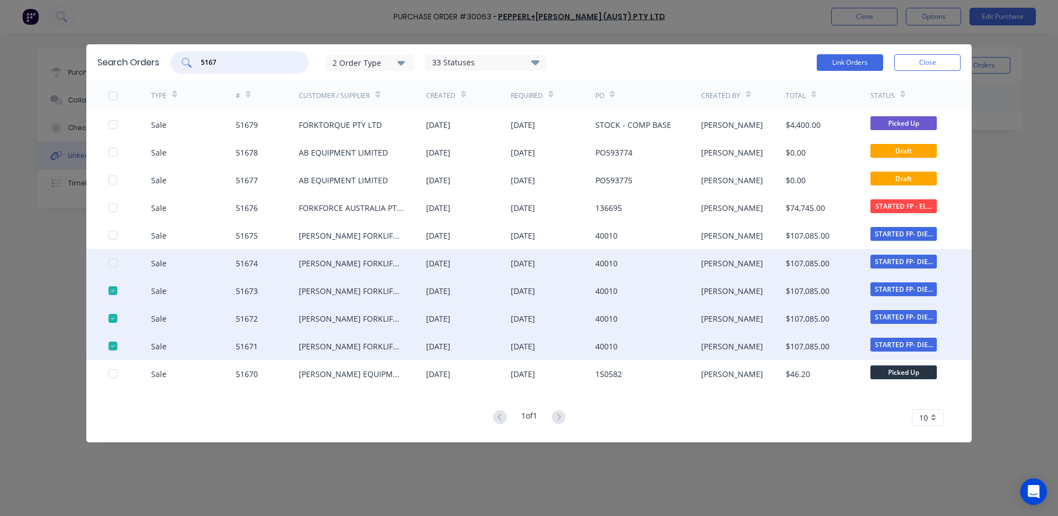
click at [115, 260] on div at bounding box center [113, 263] width 22 height 22
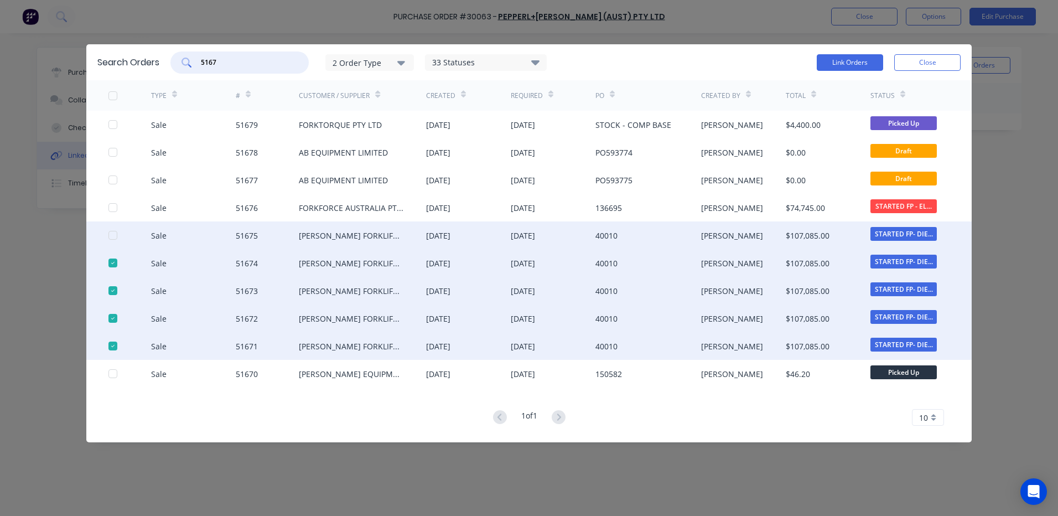
click at [113, 237] on div at bounding box center [113, 235] width 22 height 22
type input "5167"
click at [852, 66] on button "Link Orders" at bounding box center [850, 62] width 66 height 17
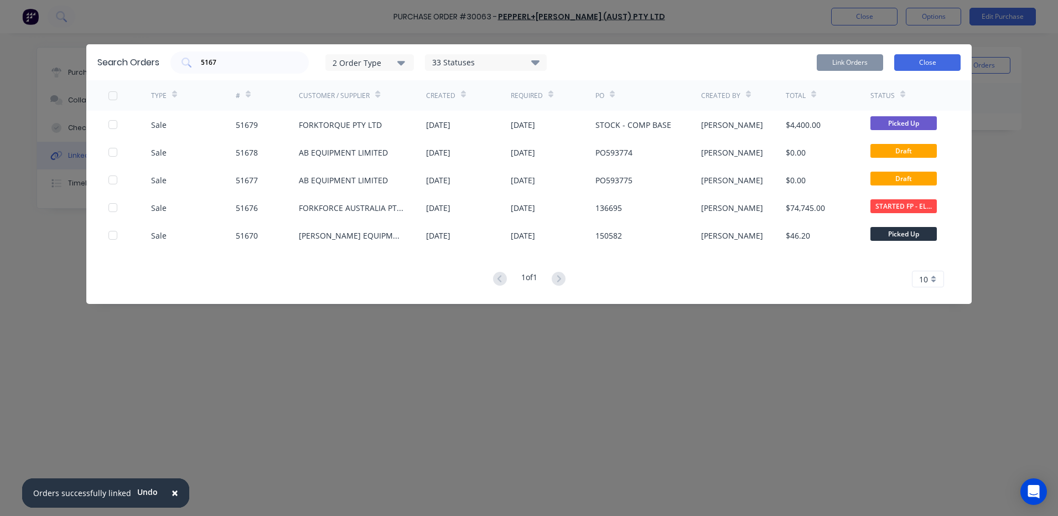
click at [915, 59] on button "Close" at bounding box center [927, 62] width 66 height 17
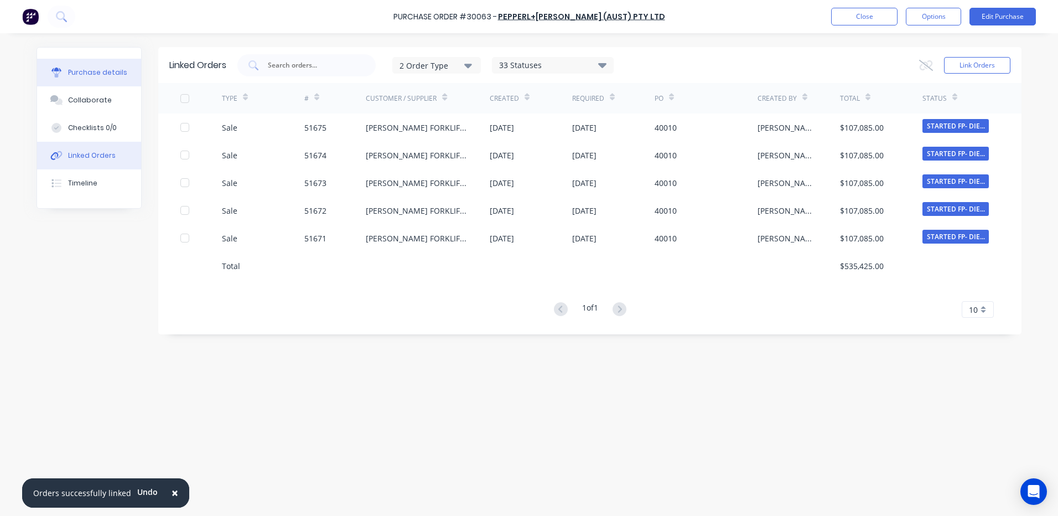
click at [115, 69] on div "Purchase details" at bounding box center [97, 73] width 59 height 10
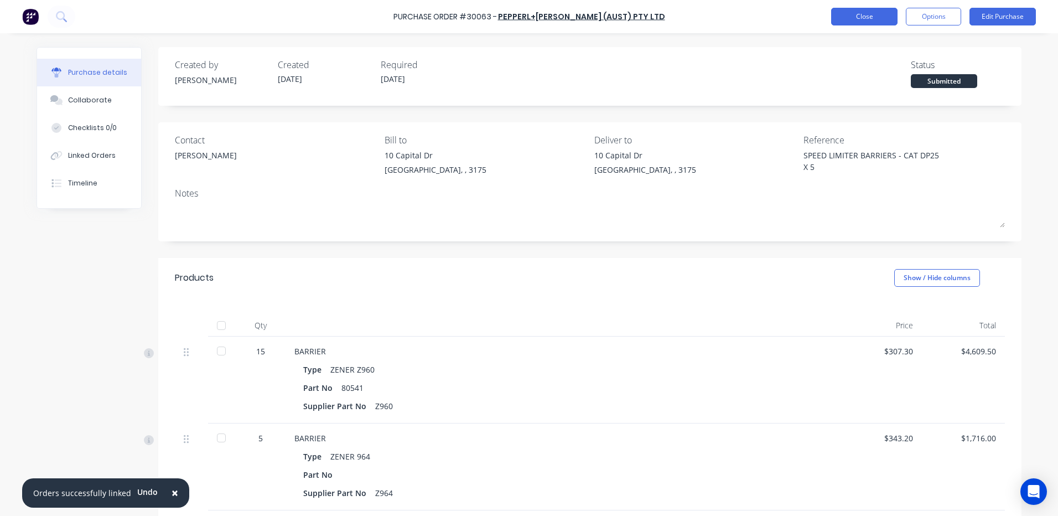
click at [882, 22] on button "Close" at bounding box center [864, 17] width 66 height 18
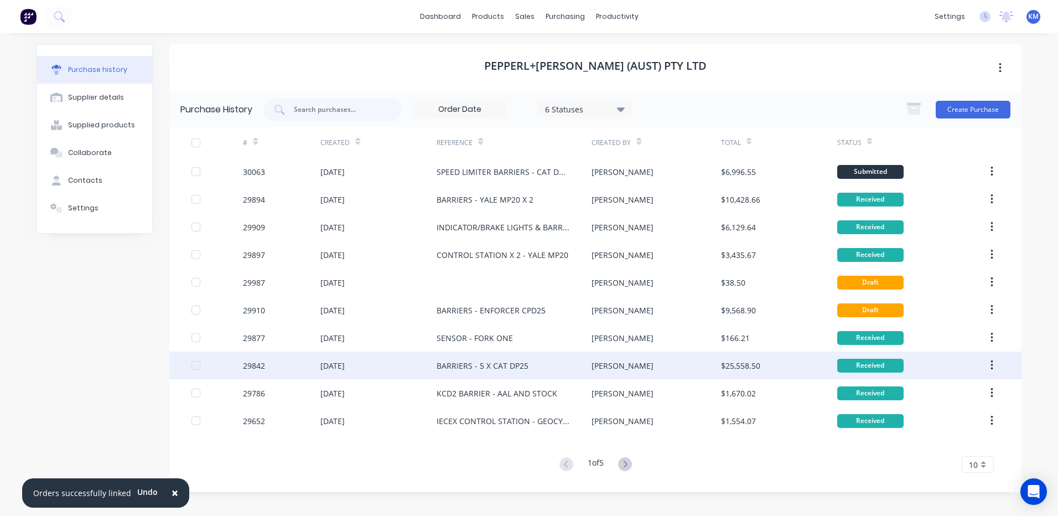
click at [577, 358] on div "BARRIERS - 5 X CAT DP25" at bounding box center [514, 365] width 155 height 28
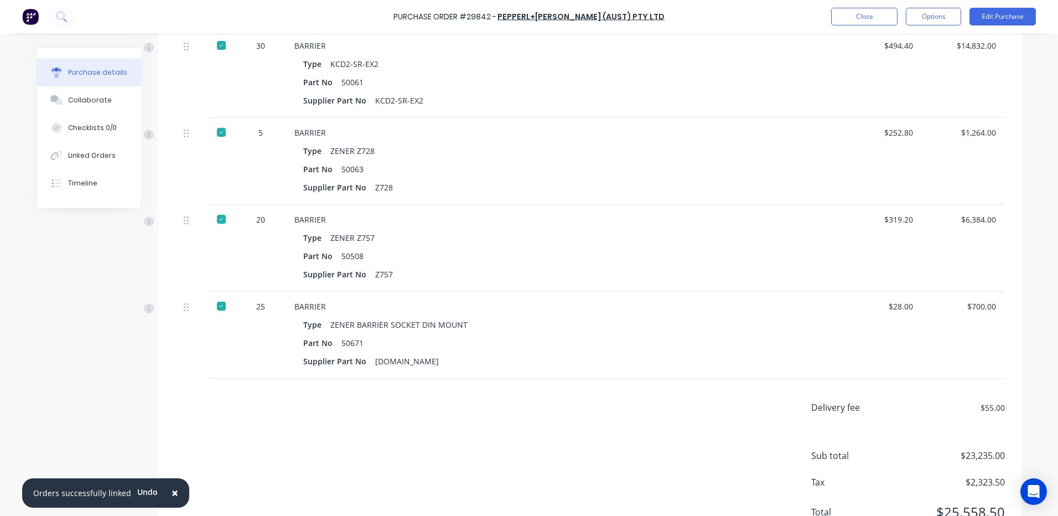
scroll to position [353, 0]
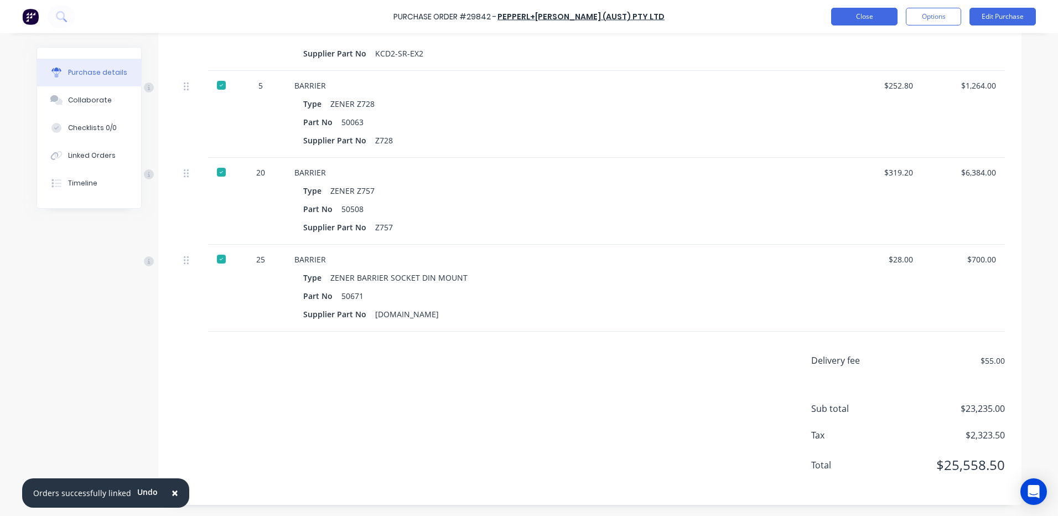
click at [874, 19] on button "Close" at bounding box center [864, 17] width 66 height 18
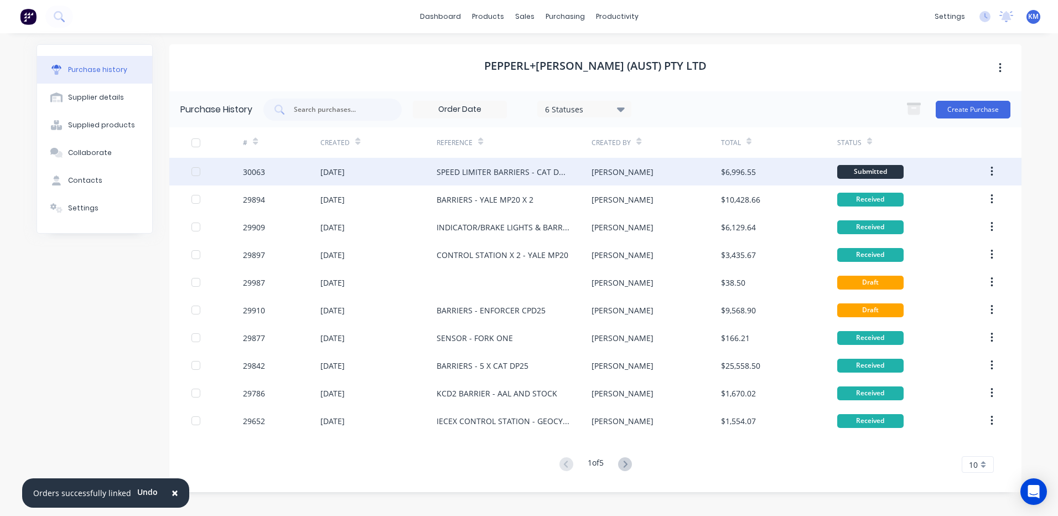
click at [775, 171] on div "$6,996.55" at bounding box center [779, 172] width 116 height 28
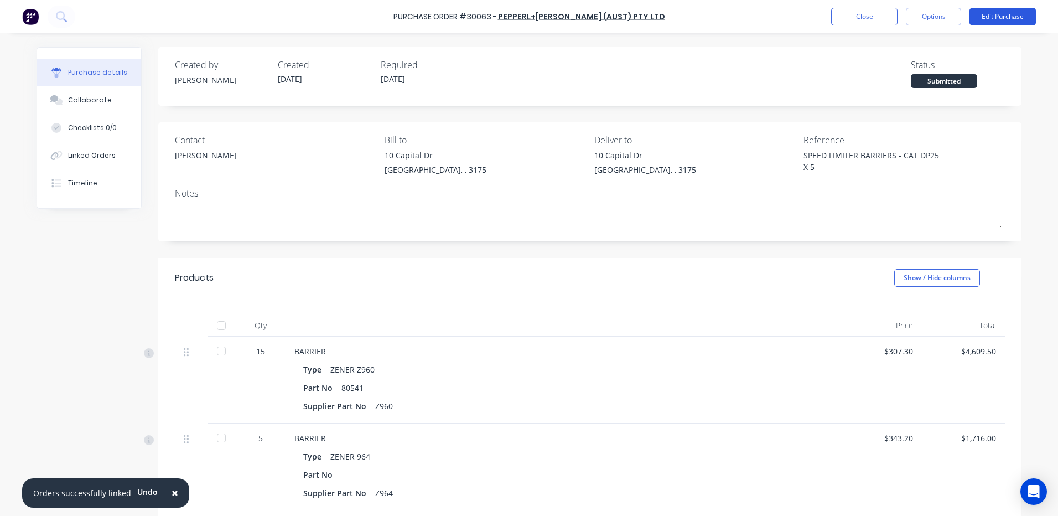
click at [987, 18] on button "Edit Purchase" at bounding box center [1003, 17] width 66 height 18
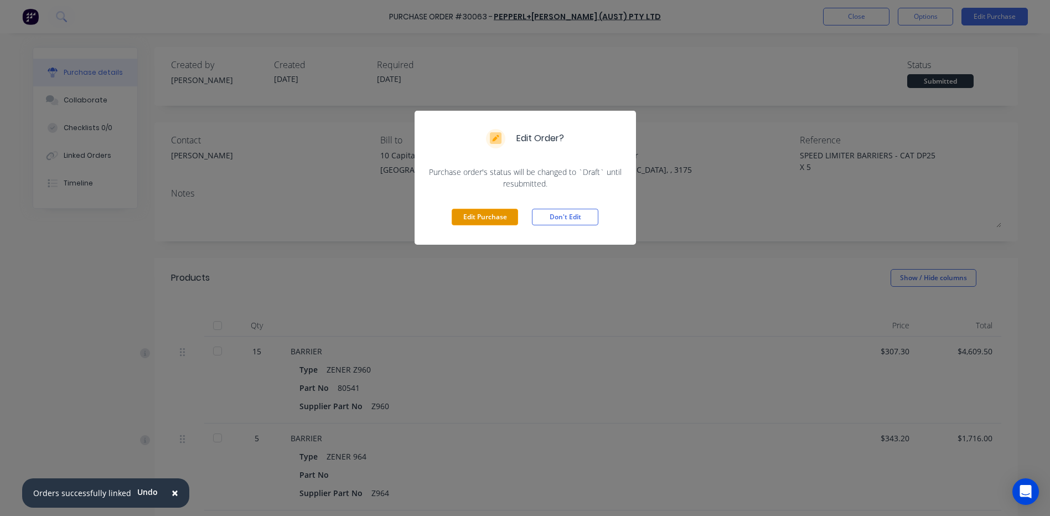
click at [509, 215] on button "Edit Purchase" at bounding box center [485, 217] width 66 height 17
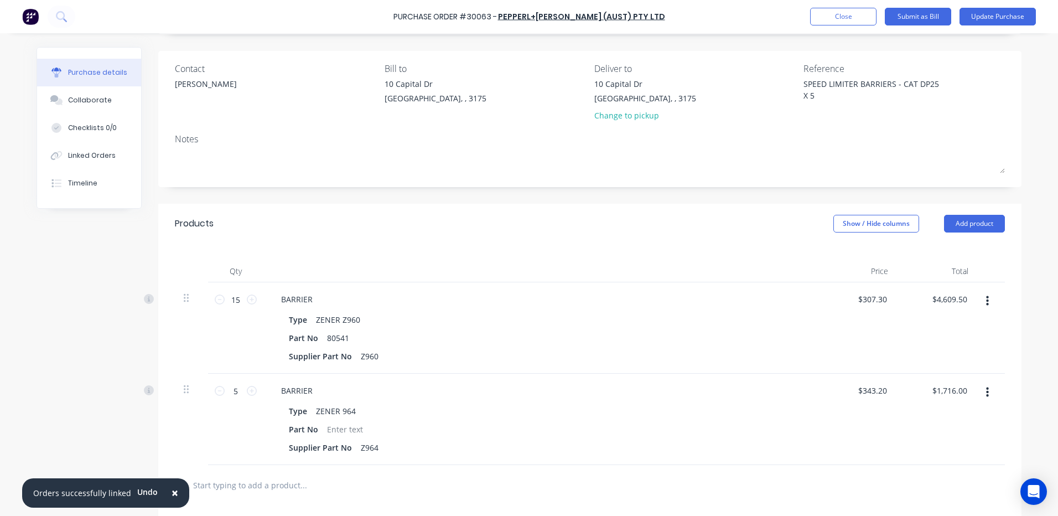
scroll to position [166, 0]
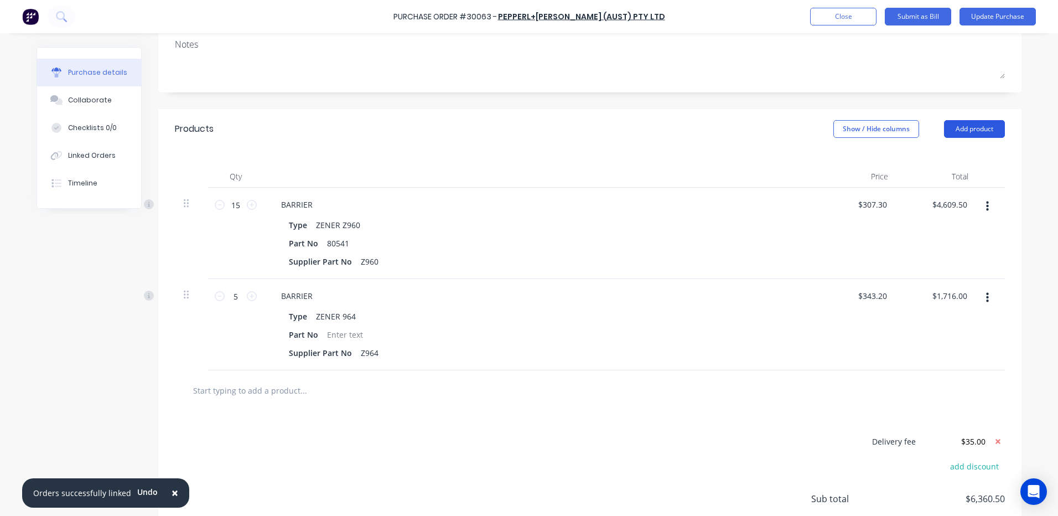
click at [965, 137] on button "Add product" at bounding box center [974, 129] width 61 height 18
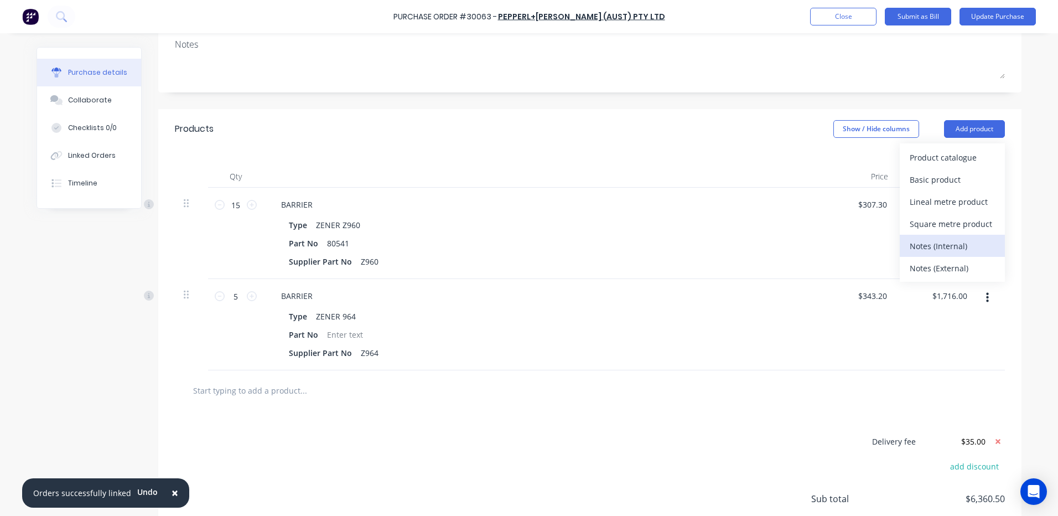
click at [951, 240] on div "Notes (Internal)" at bounding box center [952, 246] width 85 height 16
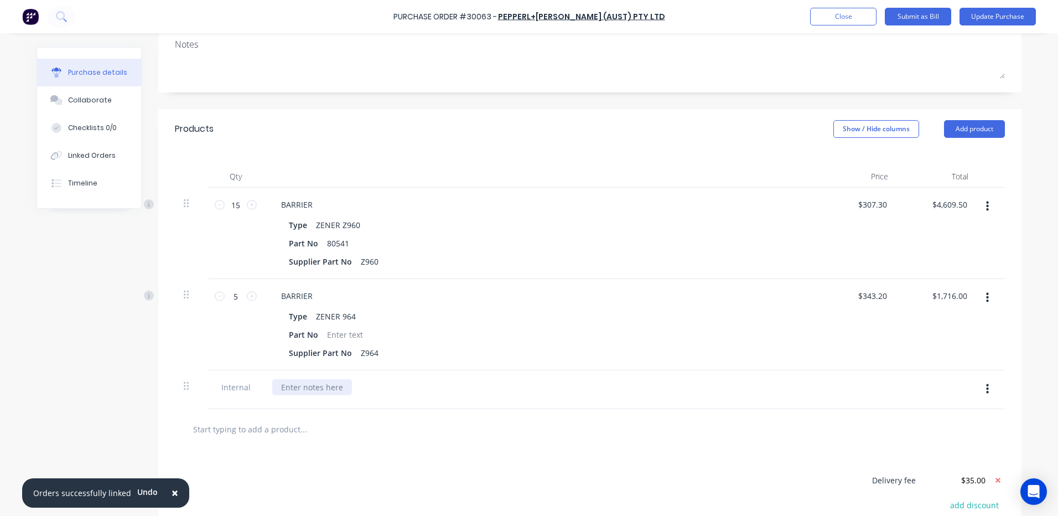
type textarea "x"
click at [344, 385] on div at bounding box center [312, 387] width 80 height 16
click at [858, 14] on button "Close" at bounding box center [843, 17] width 66 height 18
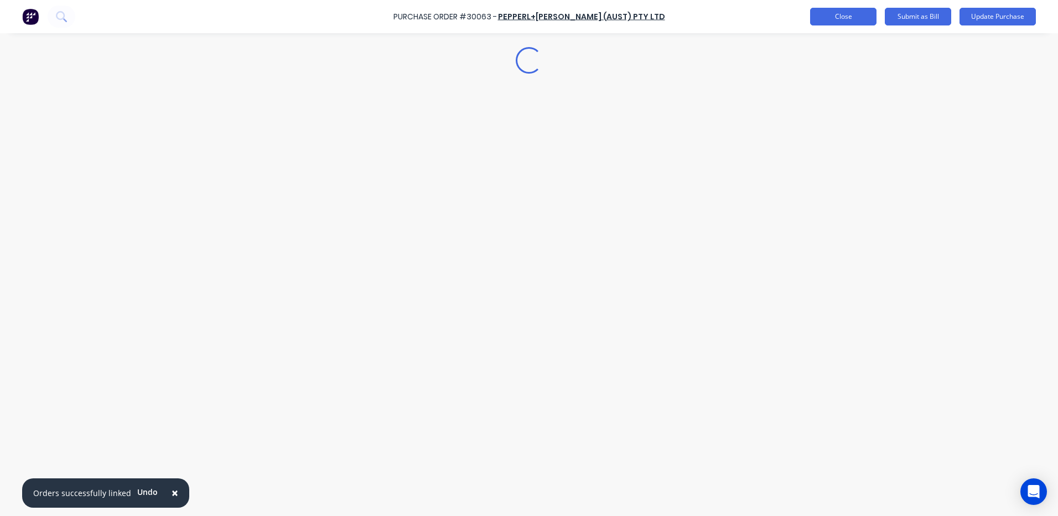
scroll to position [0, 0]
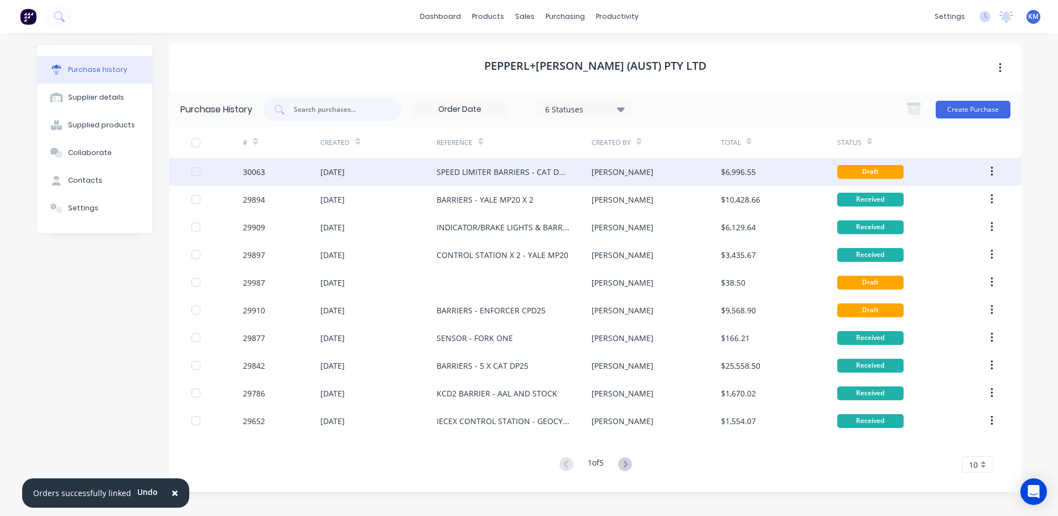
click at [579, 174] on div "SPEED LIMITER BARRIERS - CAT DP25 X 5" at bounding box center [514, 172] width 155 height 28
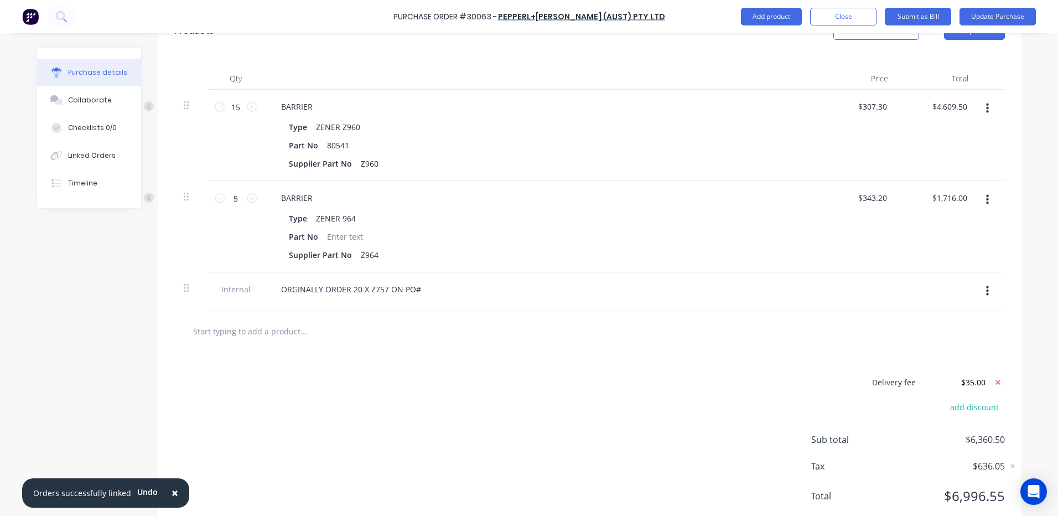
scroll to position [295, 0]
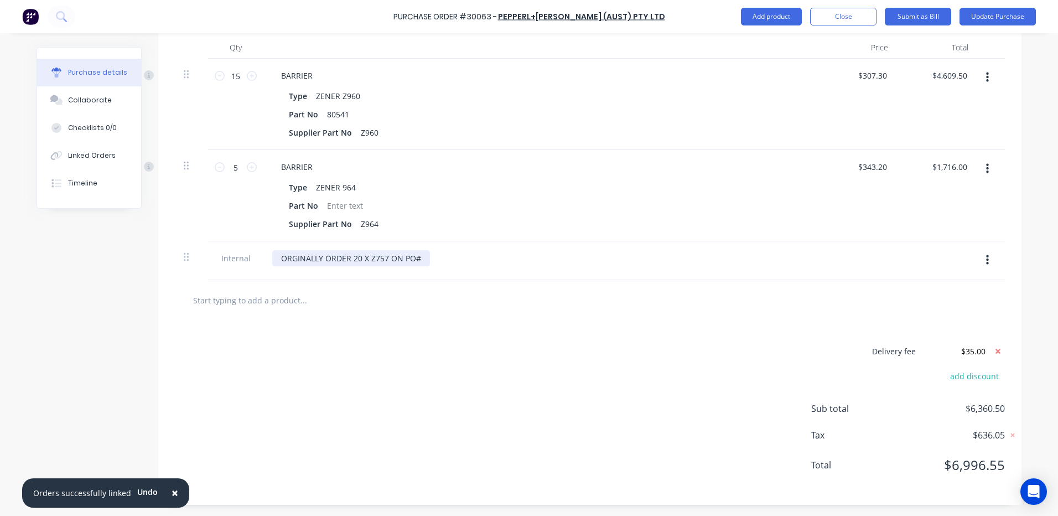
type textarea "x"
click at [414, 256] on div "ORGINALLY ORDER 20 X Z757 ON PO#" at bounding box center [351, 258] width 158 height 16
click at [692, 257] on div "ORGINALLY ORDER 20 X Z757 ON PO#29842 BUT HAD TO CHANGE TO ABOVE FOR SIMPLE APP…" at bounding box center [504, 258] width 465 height 16
click at [721, 298] on div at bounding box center [590, 300] width 812 height 22
click at [626, 258] on div "ORGINALLY ORDER 20 X Z757 ON PO#29842 BUT HAD TO CHANGE TO ABOVE FOR SIMPLE APP…" at bounding box center [507, 258] width 470 height 16
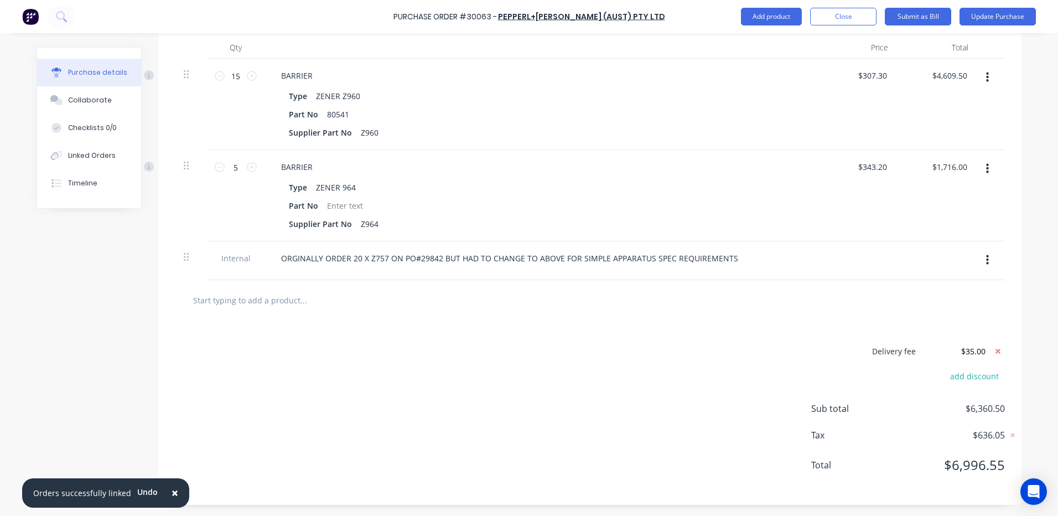
click at [649, 303] on div at bounding box center [590, 300] width 812 height 22
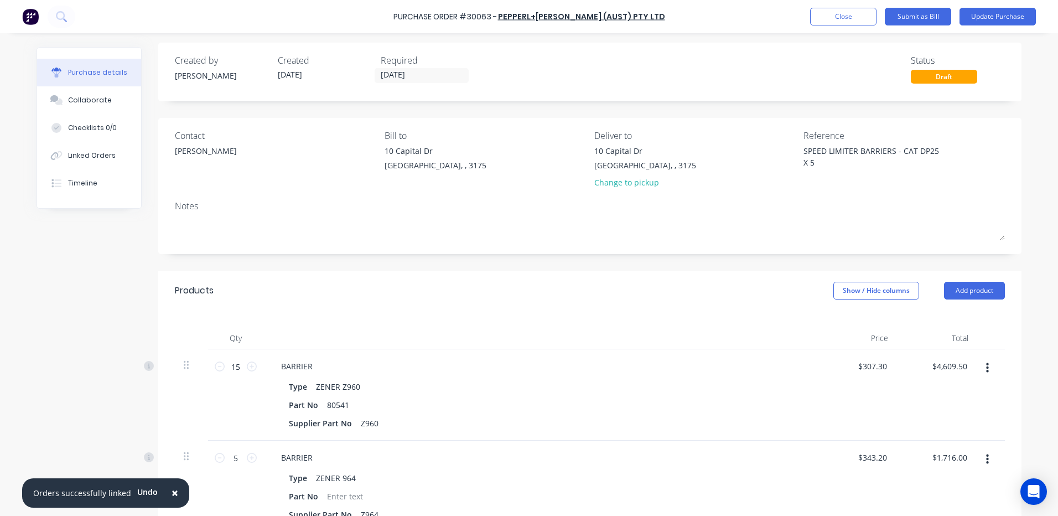
scroll to position [0, 0]
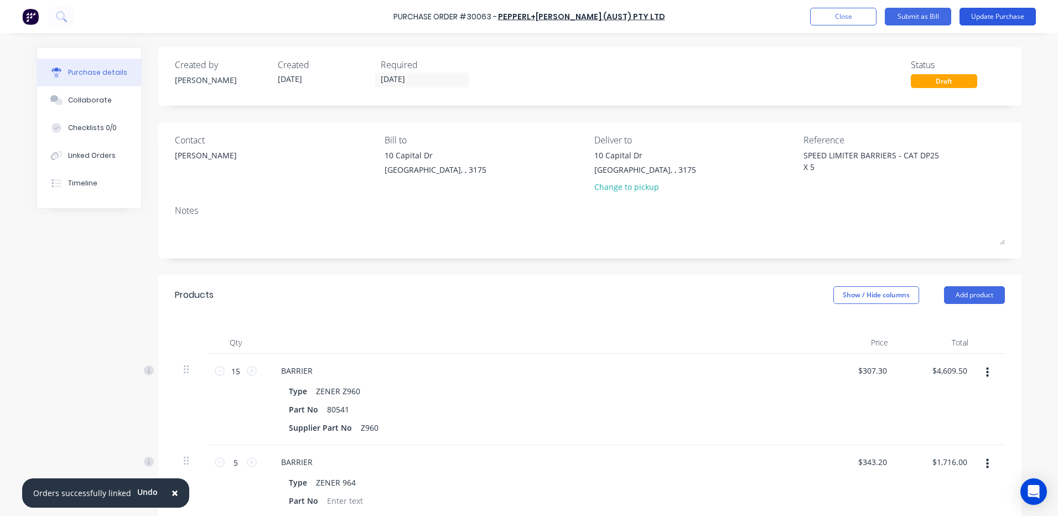
click at [969, 13] on button "Update Purchase" at bounding box center [998, 17] width 76 height 18
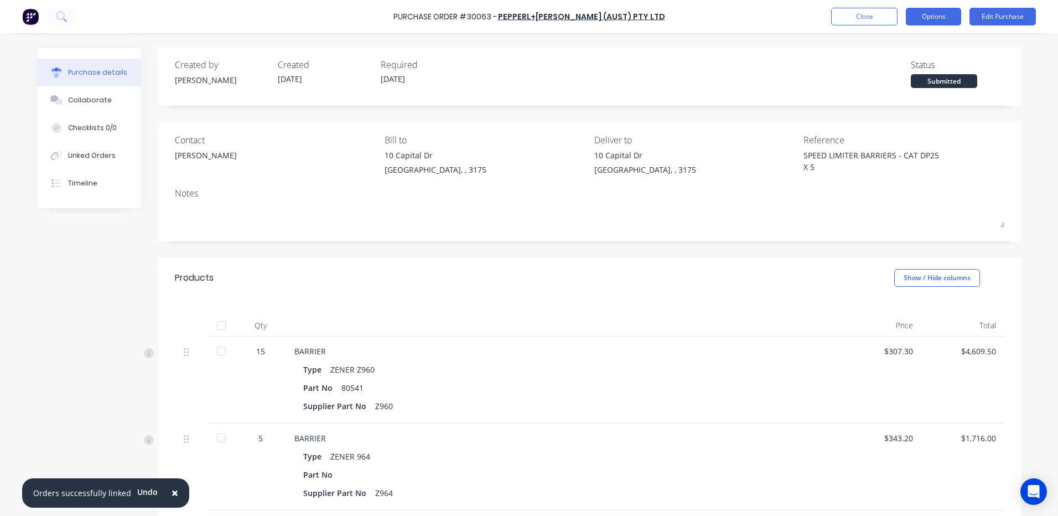
click at [930, 20] on button "Options" at bounding box center [933, 17] width 55 height 18
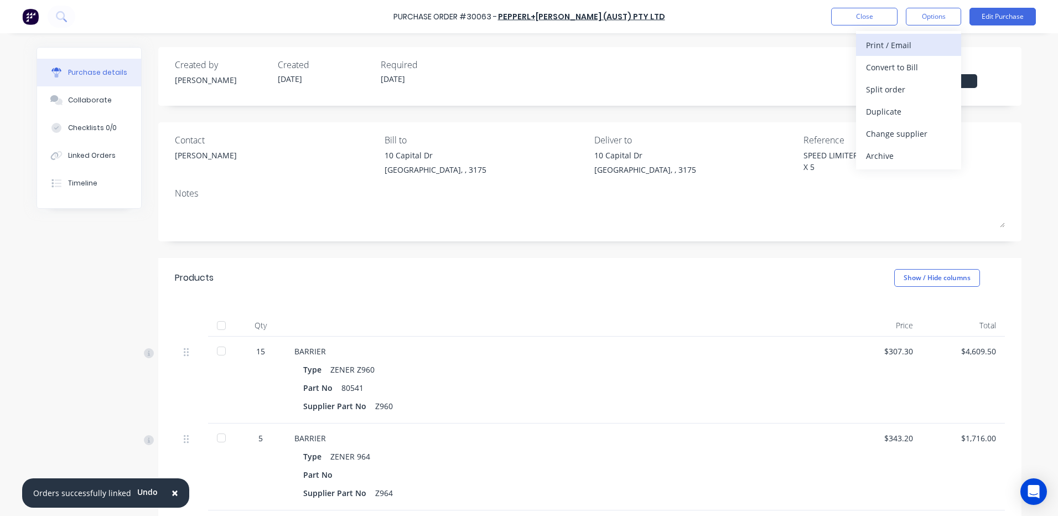
click at [918, 40] on div "Print / Email" at bounding box center [908, 45] width 85 height 16
click at [912, 68] on div "With pricing" at bounding box center [908, 67] width 85 height 16
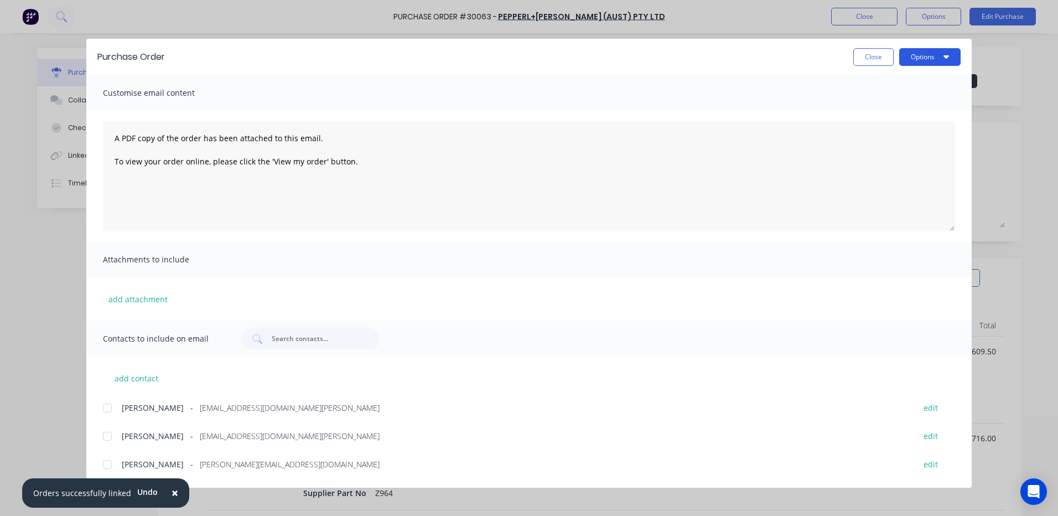
click at [917, 58] on button "Options" at bounding box center [929, 57] width 61 height 18
click at [909, 86] on div "Preview" at bounding box center [908, 85] width 85 height 16
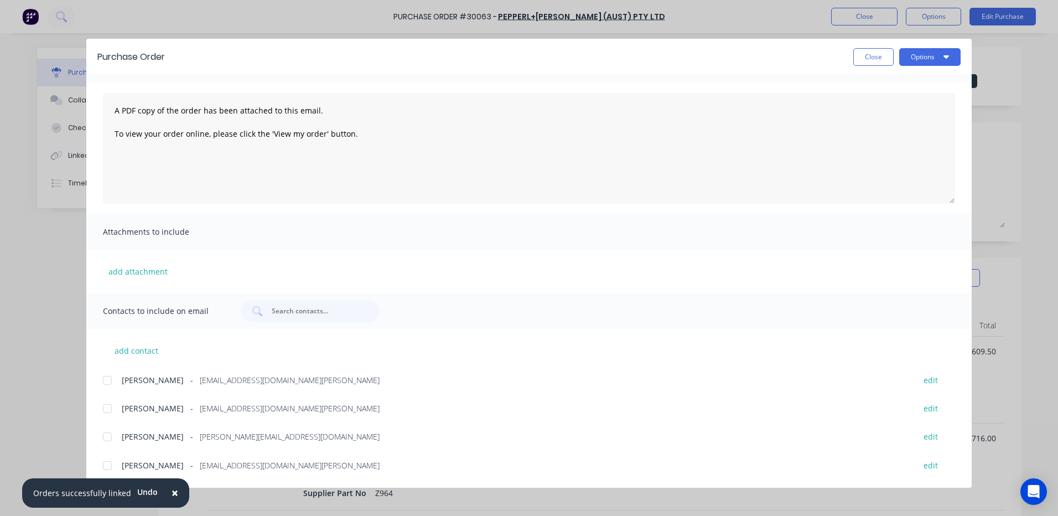
scroll to position [54, 0]
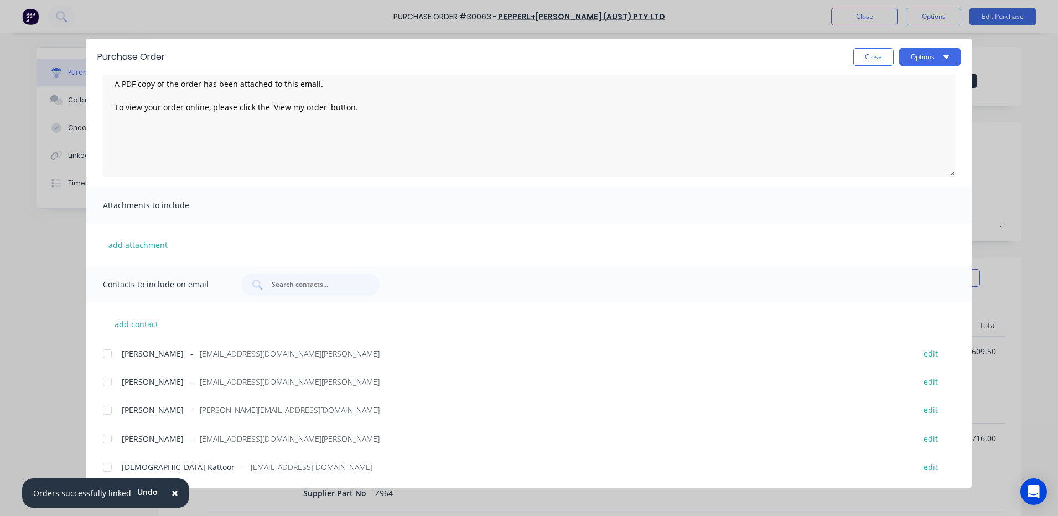
drag, startPoint x: 115, startPoint y: 439, endPoint x: 461, endPoint y: 241, distance: 398.4
click at [115, 438] on div at bounding box center [107, 439] width 22 height 22
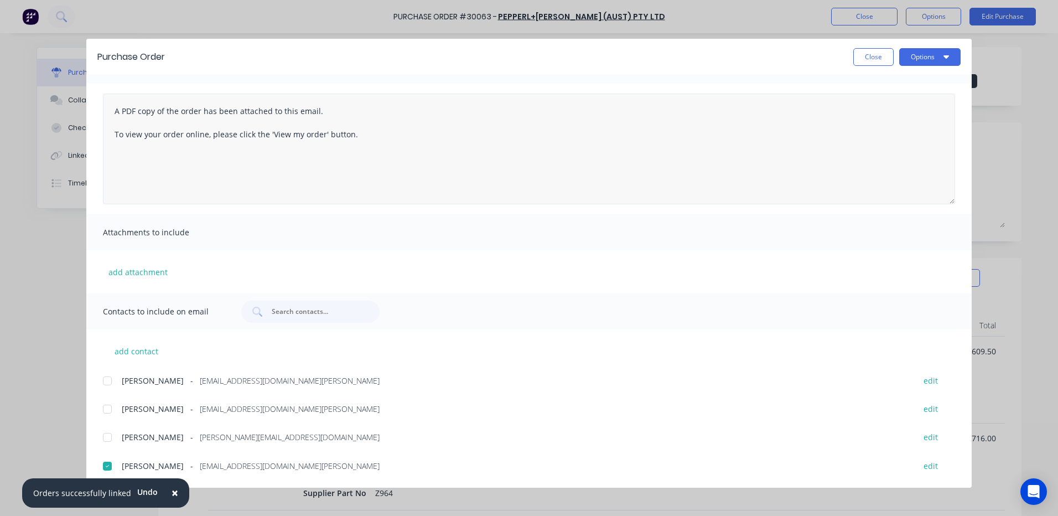
scroll to position [0, 0]
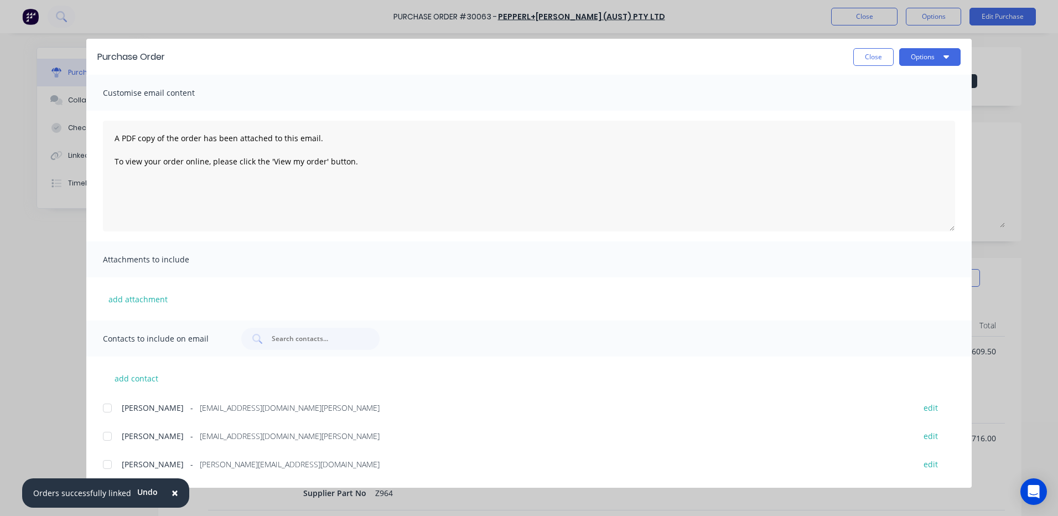
click at [930, 61] on button "Options" at bounding box center [929, 57] width 61 height 18
click at [905, 121] on div "Email" at bounding box center [908, 129] width 85 height 16
click at [865, 61] on button "Close" at bounding box center [873, 57] width 40 height 18
type textarea "x"
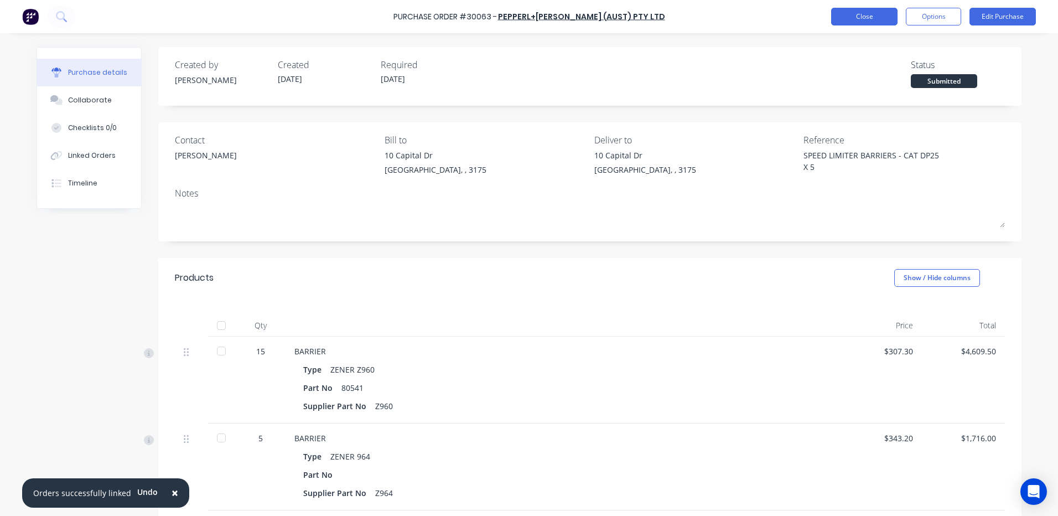
click at [856, 17] on button "Close" at bounding box center [864, 17] width 66 height 18
